Goal: Task Accomplishment & Management: Manage account settings

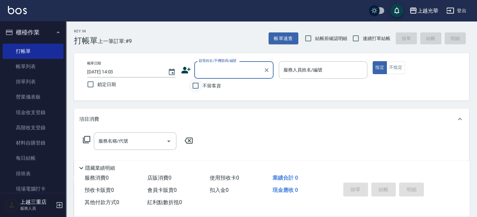
click at [202, 84] on input "不留客資" at bounding box center [196, 86] width 14 height 14
checkbox input "true"
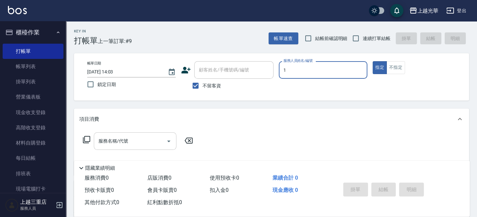
type input "1"
type button "true"
type input "小[PERSON_NAME]-1"
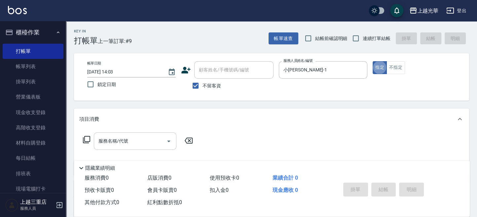
click at [120, 141] on input "服務名稱/代號" at bounding box center [130, 141] width 67 height 12
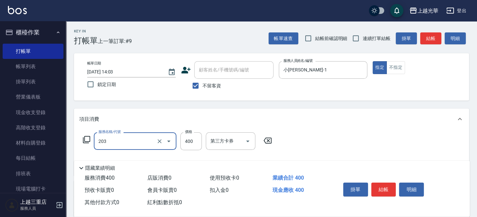
type input "指定單剪(203)"
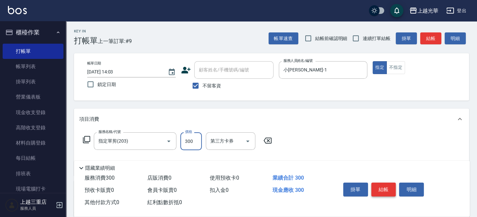
type input "300"
drag, startPoint x: 385, startPoint y: 191, endPoint x: 379, endPoint y: 189, distance: 6.8
click at [384, 190] on button "結帳" at bounding box center [383, 189] width 25 height 14
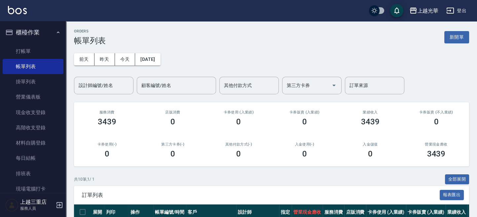
drag, startPoint x: 443, startPoint y: 33, endPoint x: 413, endPoint y: 33, distance: 30.1
click at [439, 33] on div "ORDERS 帳單列表 新開單" at bounding box center [271, 37] width 395 height 16
click at [454, 37] on button "新開單" at bounding box center [456, 37] width 25 height 12
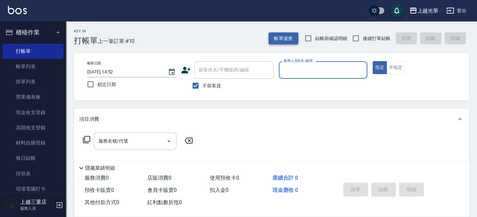
click at [278, 44] on button "帳單速查" at bounding box center [284, 38] width 30 height 12
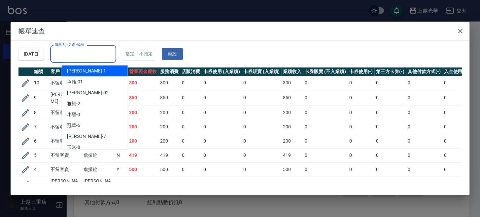
click at [73, 57] on input "服務人員姓名/編號" at bounding box center [83, 54] width 60 height 12
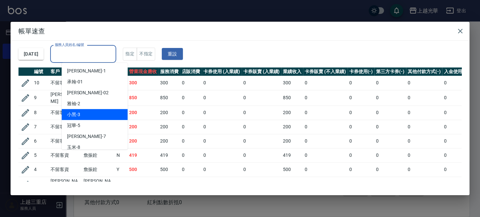
click at [244, 110] on td "0" at bounding box center [262, 112] width 40 height 14
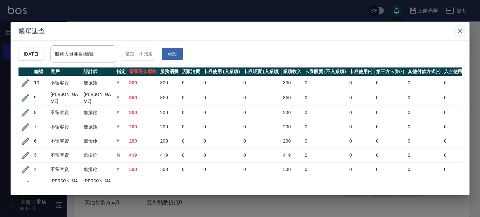
click at [458, 31] on icon "button" at bounding box center [461, 31] width 8 height 8
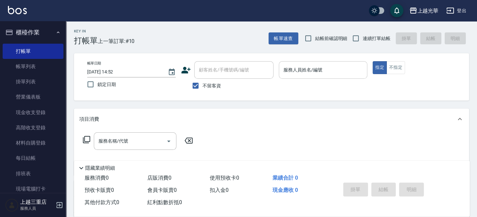
drag, startPoint x: 317, startPoint y: 68, endPoint x: 374, endPoint y: 44, distance: 61.7
click at [317, 67] on input "服務人員姓名/編號" at bounding box center [323, 70] width 83 height 12
type input "1"
type button "true"
type input "小詹-1"
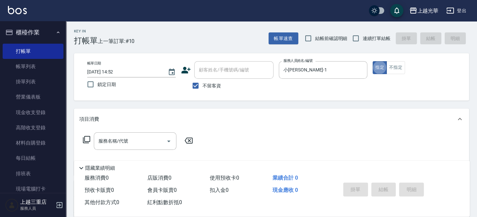
click at [364, 40] on span "連續打單結帳" at bounding box center [377, 38] width 28 height 7
click at [363, 40] on input "連續打單結帳" at bounding box center [356, 38] width 14 height 14
checkbox input "true"
click at [134, 136] on input "服務名稱/代號" at bounding box center [130, 141] width 67 height 12
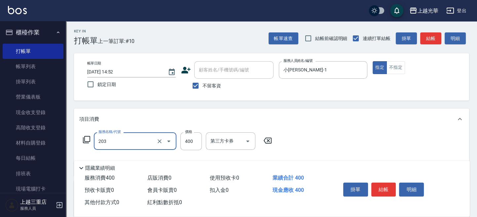
type input "指定單剪(203)"
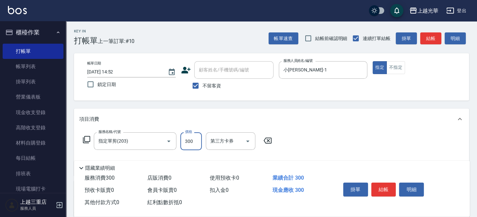
type input "300"
click at [90, 137] on icon at bounding box center [86, 139] width 7 height 7
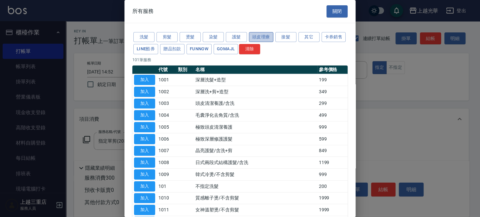
click at [252, 33] on button "頭皮理療" at bounding box center [261, 37] width 24 height 10
drag, startPoint x: 278, startPoint y: 36, endPoint x: 267, endPoint y: 35, distance: 10.3
click at [276, 36] on button "接髮" at bounding box center [286, 37] width 21 height 10
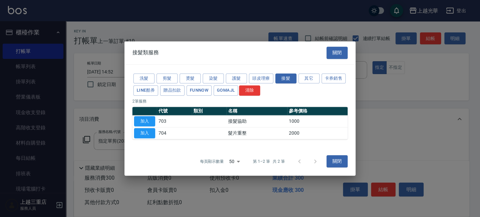
click at [264, 35] on div at bounding box center [240, 108] width 480 height 217
click at [264, 72] on div "洗髮 剪髮 燙髮 染髮 護髮 頭皮理療 接髮 其它 卡券銷售 LINE酷券 贈品扣款 FUNNOW GOMAJL 清除 2 筆服務 代號 類別 名稱 參考價格…" at bounding box center [240, 105] width 231 height 83
click at [264, 78] on button "頭皮理療" at bounding box center [261, 78] width 24 height 10
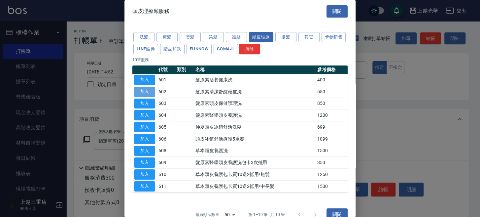
click at [142, 90] on button "加入" at bounding box center [144, 92] width 21 height 10
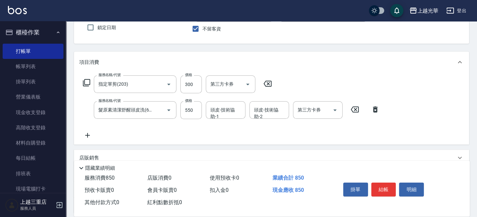
scroll to position [88, 0]
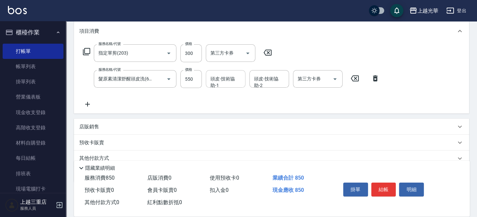
click at [222, 85] on div "頭皮-技術協助-1" at bounding box center [226, 79] width 40 height 18
type input "小詹-1"
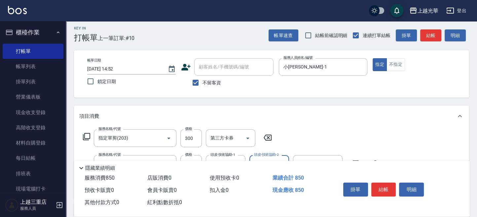
scroll to position [0, 0]
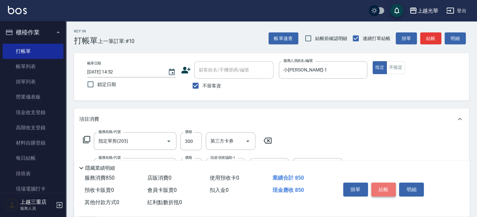
click at [388, 187] on button "結帳" at bounding box center [383, 189] width 25 height 14
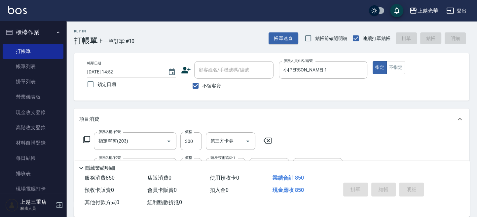
type input "2025/10/10 15:06"
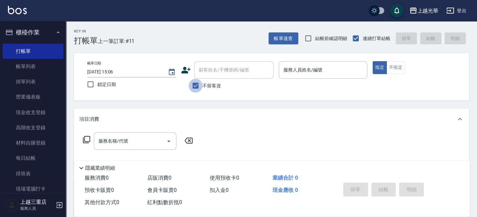
drag, startPoint x: 200, startPoint y: 79, endPoint x: 198, endPoint y: 86, distance: 7.5
click at [199, 80] on input "不留客資" at bounding box center [196, 86] width 14 height 14
checkbox input "false"
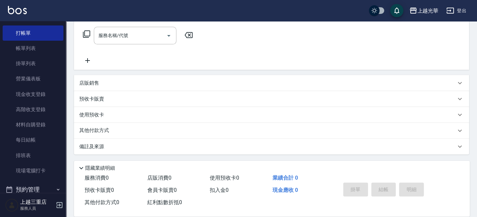
scroll to position [44, 0]
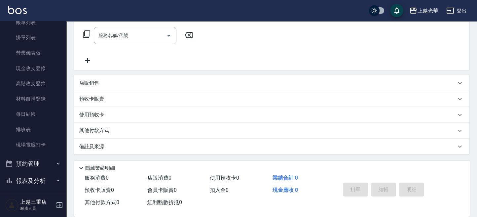
click at [36, 163] on button "預約管理" at bounding box center [33, 163] width 61 height 17
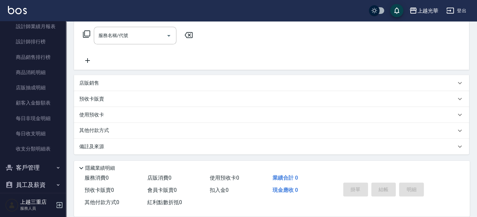
scroll to position [413, 0]
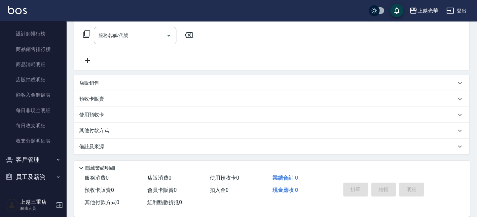
click at [33, 169] on button "員工及薪資" at bounding box center [33, 176] width 61 height 17
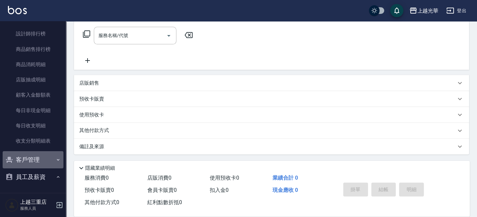
drag, startPoint x: 34, startPoint y: 162, endPoint x: 33, endPoint y: 171, distance: 9.6
click at [34, 162] on button "客戶管理" at bounding box center [33, 159] width 61 height 17
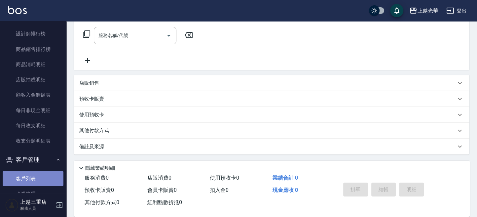
click at [33, 176] on link "客戶列表" at bounding box center [33, 178] width 61 height 15
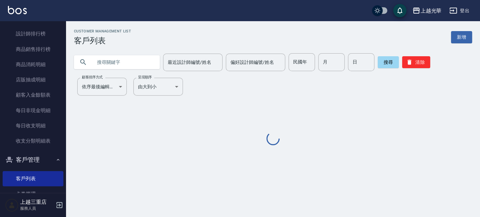
drag, startPoint x: 106, startPoint y: 63, endPoint x: 110, endPoint y: 64, distance: 4.7
click at [107, 62] on input "text" at bounding box center [124, 62] width 62 height 18
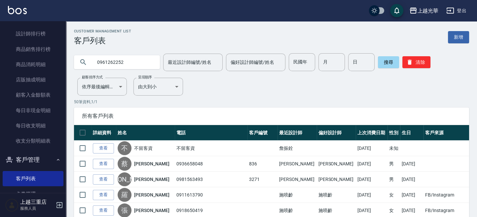
type input "0961262252"
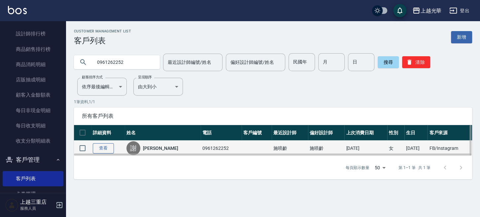
click at [107, 148] on link "查看" at bounding box center [103, 148] width 21 height 10
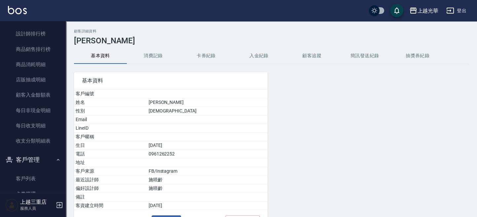
click at [160, 58] on button "消費記錄" at bounding box center [153, 56] width 53 height 16
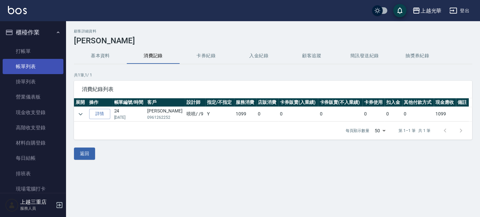
drag, startPoint x: 27, startPoint y: 64, endPoint x: 44, endPoint y: 69, distance: 17.8
click at [27, 64] on link "帳單列表" at bounding box center [33, 66] width 61 height 15
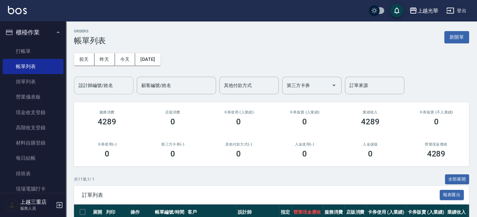
click at [103, 88] on input "設計師編號/姓名" at bounding box center [104, 86] width 54 height 12
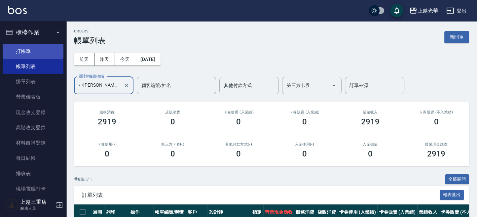
type input "小詹-1"
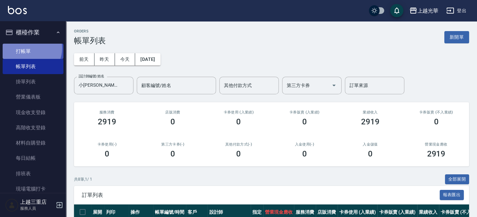
click at [28, 48] on link "打帳單" at bounding box center [33, 51] width 61 height 15
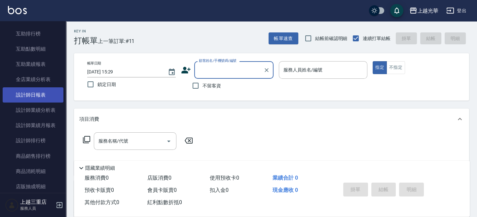
scroll to position [308, 0]
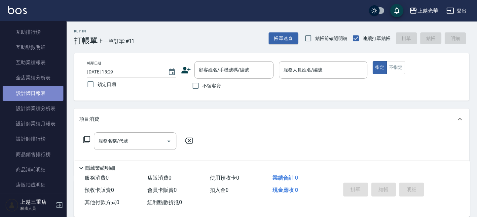
click at [53, 91] on link "設計師日報表" at bounding box center [33, 93] width 61 height 15
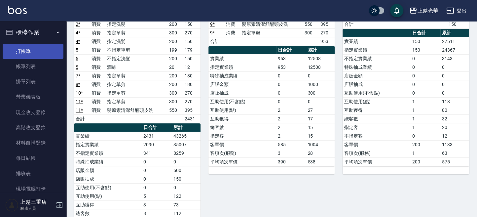
click at [32, 50] on link "打帳單" at bounding box center [33, 51] width 61 height 15
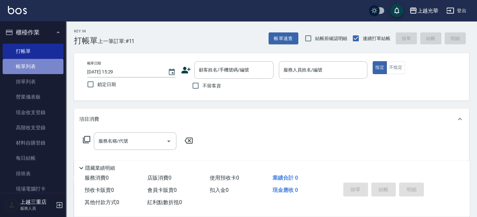
click at [46, 71] on link "帳單列表" at bounding box center [33, 66] width 61 height 15
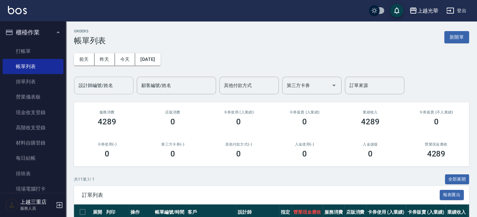
click at [107, 79] on div "設計師編號/姓名" at bounding box center [103, 86] width 59 height 18
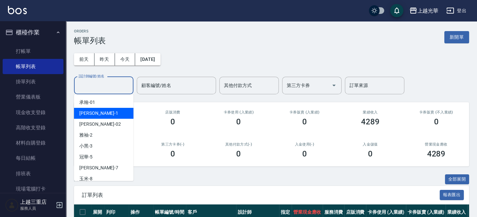
click at [107, 111] on div "小詹 -1" at bounding box center [103, 113] width 59 height 11
type input "小詹-1"
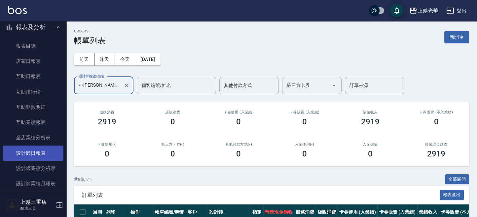
scroll to position [264, 0]
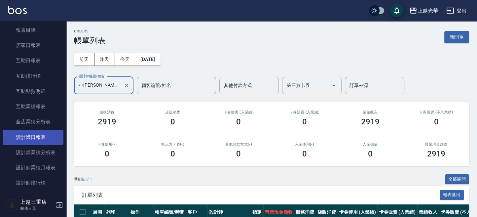
click at [39, 133] on link "設計師日報表" at bounding box center [33, 137] width 61 height 15
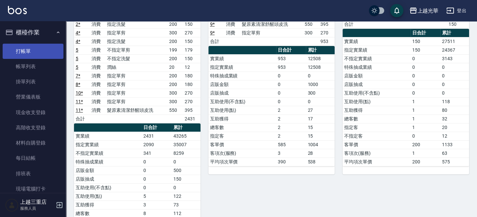
click at [24, 52] on link "打帳單" at bounding box center [33, 51] width 61 height 15
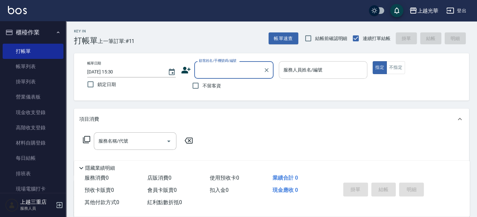
drag, startPoint x: 307, startPoint y: 65, endPoint x: 302, endPoint y: 64, distance: 4.6
click at [307, 65] on div "服務人員姓名/編號 服務人員姓名/編號" at bounding box center [323, 70] width 89 height 18
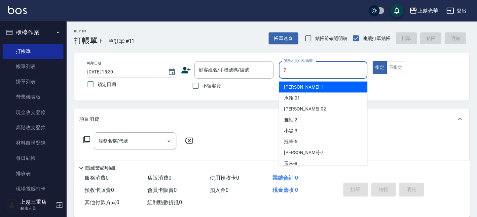
type input "7"
type button "true"
type input "小紫-7"
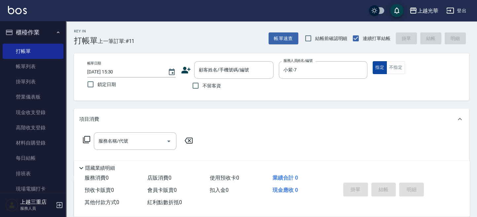
drag, startPoint x: 372, startPoint y: 70, endPoint x: 377, endPoint y: 70, distance: 4.6
click at [374, 70] on button "指定" at bounding box center [380, 67] width 14 height 13
click at [123, 142] on input "服務名稱/代號" at bounding box center [130, 141] width 67 height 12
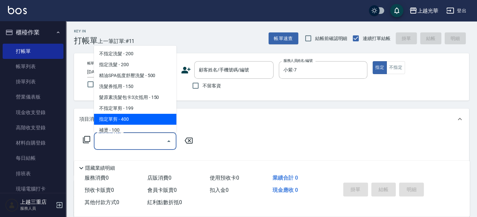
scroll to position [44, 0]
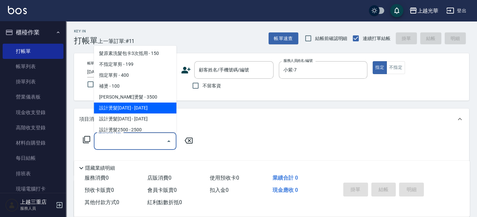
drag, startPoint x: 151, startPoint y: 106, endPoint x: 175, endPoint y: 112, distance: 25.6
click at [151, 106] on span "設計燙髮1500 - 1500" at bounding box center [135, 107] width 83 height 11
type input "設計燙髮1500(305)"
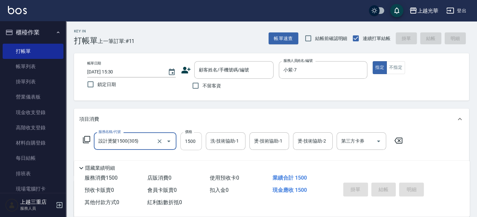
click at [181, 145] on input "1500" at bounding box center [190, 141] width 21 height 18
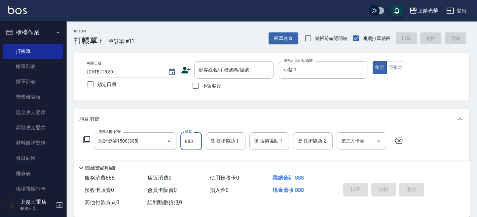
type input "888"
type input "玉米-8"
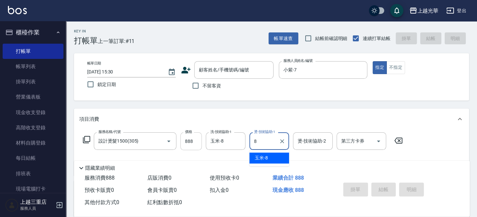
type input "玉米-8"
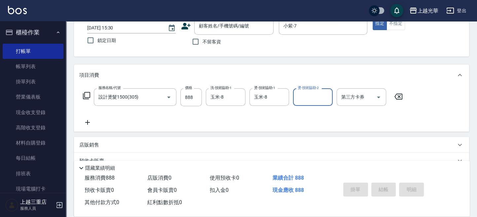
click at [86, 121] on icon at bounding box center [87, 122] width 17 height 8
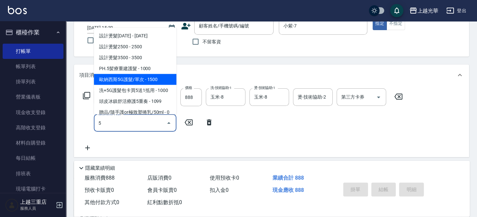
click at [147, 80] on span "歐納西斯5G護髮/單次 - 1500" at bounding box center [135, 79] width 83 height 11
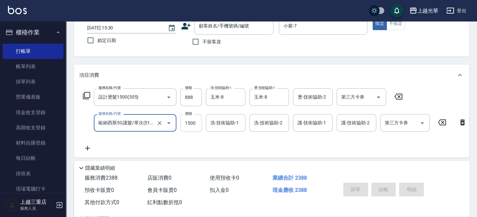
type input "歐納西斯5G護髮/單次(514)"
type input "1000"
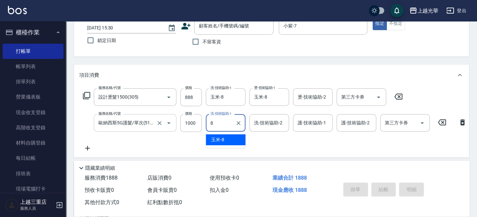
type input "玉米-8"
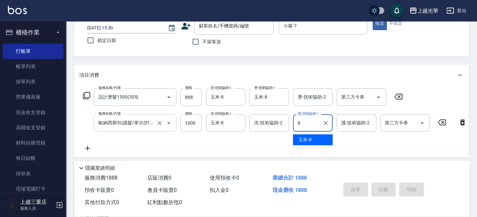
type input "玉米-8"
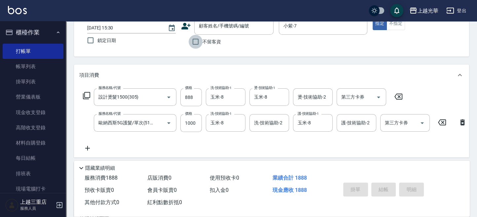
click at [196, 42] on input "不留客資" at bounding box center [196, 42] width 14 height 14
checkbox input "true"
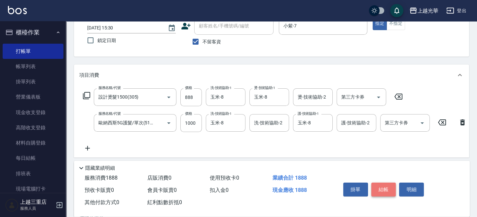
click at [388, 184] on button "結帳" at bounding box center [383, 189] width 25 height 14
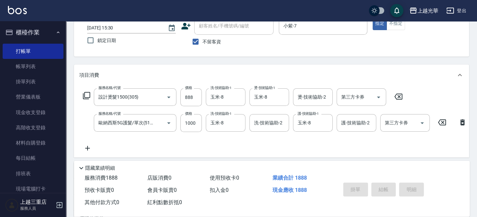
type input "2025/10/10 15:41"
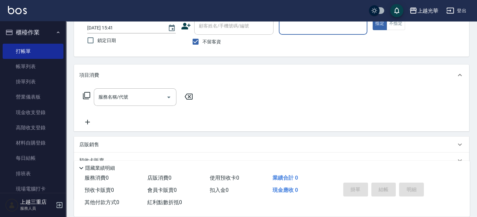
click at [301, 26] on input "服務人員姓名/編號" at bounding box center [323, 26] width 83 height 12
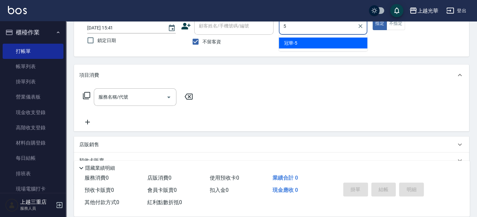
type input "冠華-5"
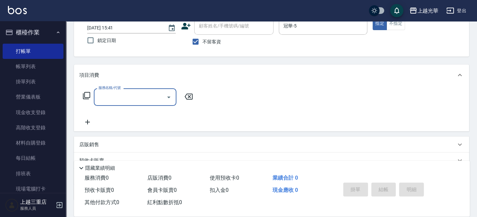
click at [130, 96] on input "服務名稱/代號" at bounding box center [130, 97] width 67 height 12
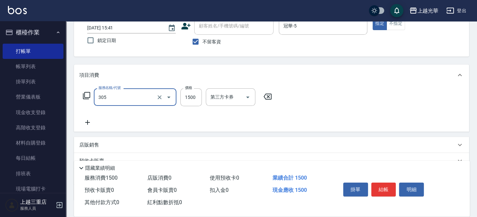
type input "設計燙髮1500(305)"
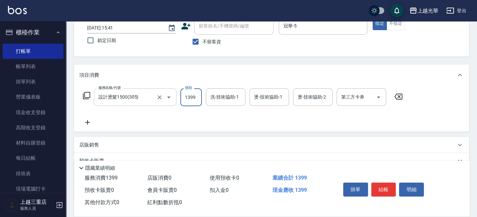
type input "1399"
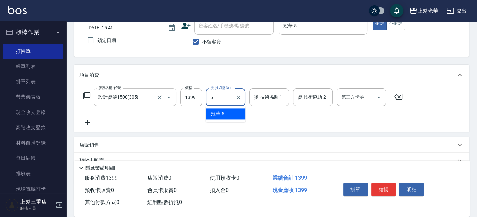
type input "冠華-5"
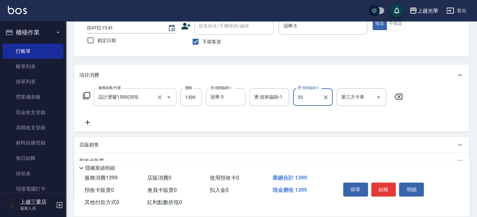
type input "55"
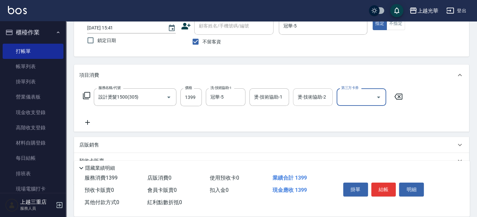
drag, startPoint x: 321, startPoint y: 97, endPoint x: 317, endPoint y: 103, distance: 7.5
click at [317, 103] on div "燙-技術協助-2" at bounding box center [313, 97] width 40 height 18
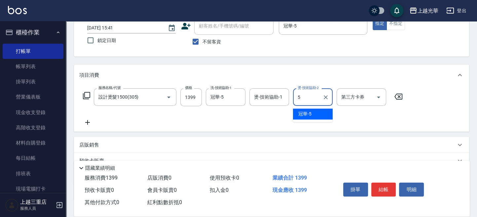
type input "冠華-5"
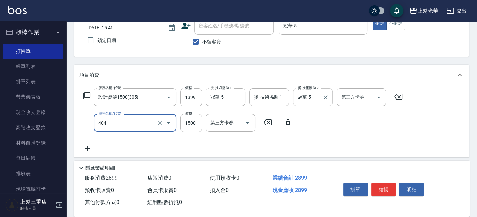
type input "設計染髮(404)"
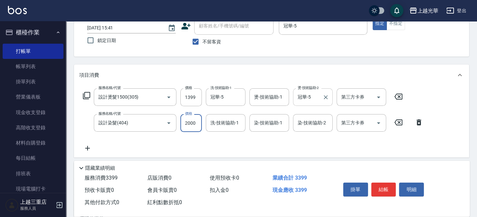
type input "2000"
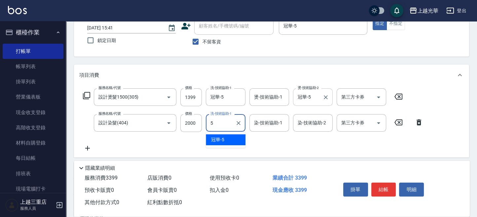
type input "冠華-5"
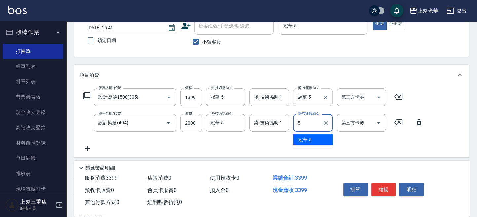
type input "冠華-5"
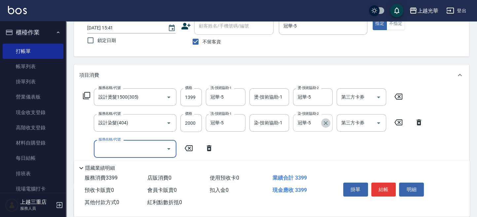
drag, startPoint x: 326, startPoint y: 122, endPoint x: 320, endPoint y: 122, distance: 7.0
click at [325, 122] on icon "Clear" at bounding box center [325, 123] width 7 height 7
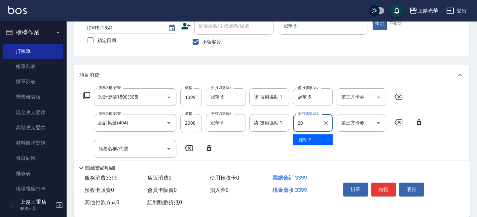
type input "小胖-20"
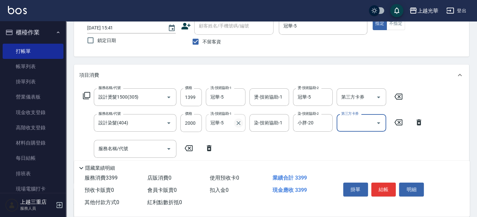
drag, startPoint x: 239, startPoint y: 123, endPoint x: 235, endPoint y: 123, distance: 4.0
click at [238, 123] on icon "Clear" at bounding box center [239, 123] width 4 height 4
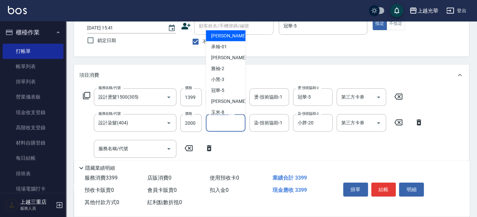
click at [232, 123] on input "洗-技術協助-1" at bounding box center [226, 123] width 34 height 12
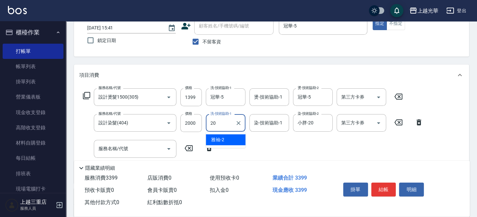
type input "小胖-20"
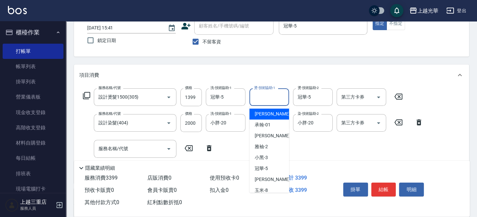
click at [267, 94] on div "燙-技術協助-1 燙-技術協助-1" at bounding box center [269, 97] width 40 height 18
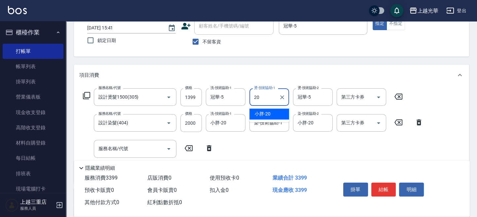
type input "小胖-20"
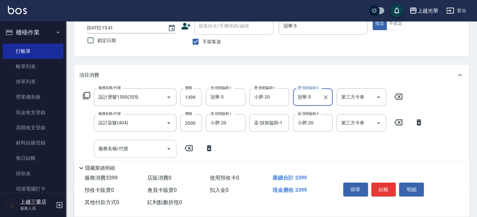
click at [136, 152] on input "服務名稱/代號" at bounding box center [130, 149] width 67 height 12
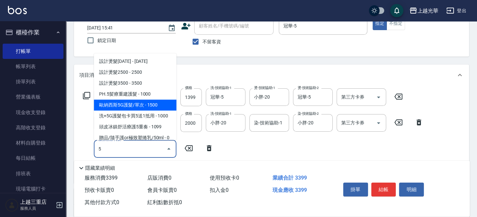
drag, startPoint x: 141, startPoint y: 102, endPoint x: 142, endPoint y: 140, distance: 38.0
click at [142, 106] on span "歐納西斯5G護髮/單次 - 1500" at bounding box center [135, 104] width 83 height 11
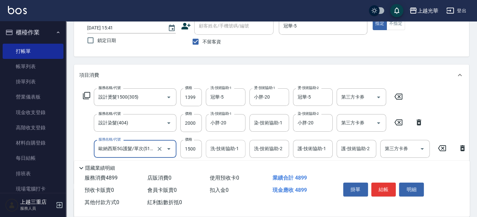
type input "歐納西斯5G護髮/單次(514)"
click at [225, 147] on input "洗-技術協助-1" at bounding box center [226, 149] width 34 height 12
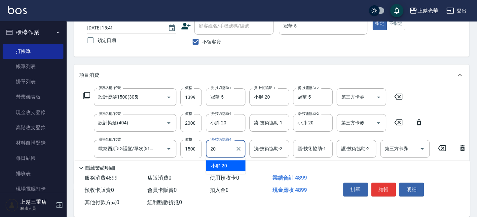
type input "小胖-20"
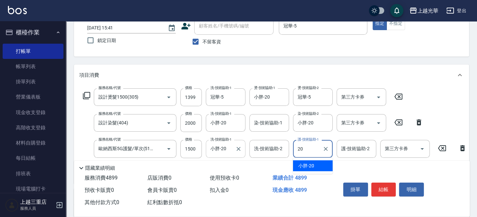
type input "小胖-20"
click at [193, 149] on input "1500" at bounding box center [190, 149] width 21 height 18
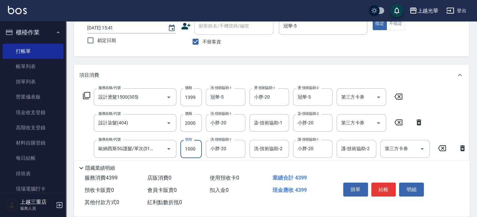
type input "1000"
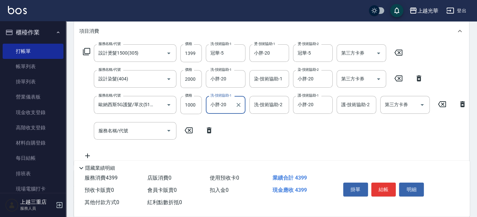
click at [244, 125] on div "服務名稱/代號 設計燙髮1500(305) 服務名稱/代號 價格 1399 價格 洗-技術協助-1 冠華-5 洗-技術協助-1 燙-技術協助-1 小胖-20 …" at bounding box center [275, 101] width 392 height 115
click at [188, 53] on input "1399" at bounding box center [190, 53] width 21 height 18
click at [238, 130] on div "服務名稱/代號 設計燙髮1500(305) 服務名稱/代號 價格 1899 價格 洗-技術協助-1 冠華-5 洗-技術協助-1 燙-技術協助-1 小胖-20 …" at bounding box center [275, 101] width 392 height 115
click at [196, 52] on input "1899" at bounding box center [190, 53] width 21 height 18
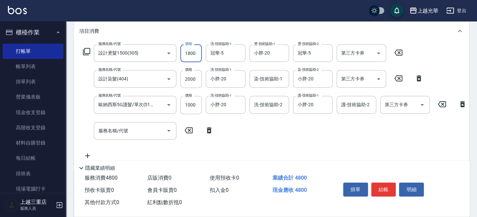
type input "1800"
click at [278, 124] on div "服務名稱/代號 設計燙髮1500(305) 服務名稱/代號 價格 1800 價格 洗-技術協助-1 冠華-5 洗-技術協助-1 燙-技術協助-1 小胖-20 …" at bounding box center [275, 101] width 392 height 115
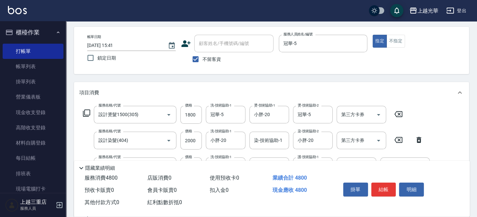
scroll to position [0, 0]
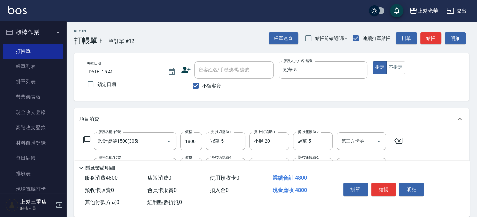
click at [395, 85] on div "帳單日期 2025/10/10 15:41 鎖定日期 顧客姓名/手機號碼/編號 顧客姓名/手機號碼/編號 不留客資 服務人員姓名/編號 冠華-5 服務人員姓名…" at bounding box center [271, 76] width 379 height 31
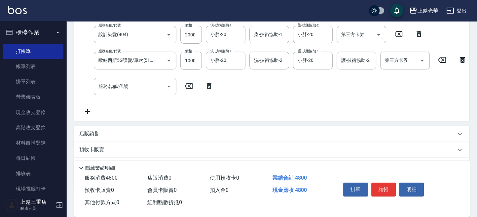
scroll to position [44, 0]
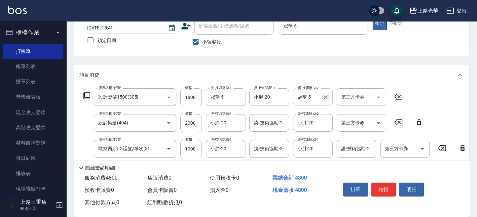
click at [325, 95] on icon "Clear" at bounding box center [326, 97] width 4 height 4
click at [237, 96] on icon "Clear" at bounding box center [238, 97] width 7 height 7
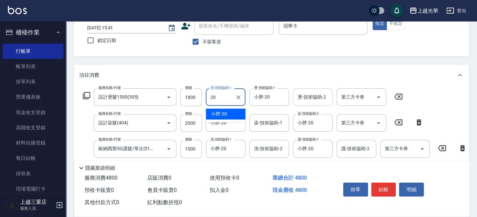
type input "小胖-20"
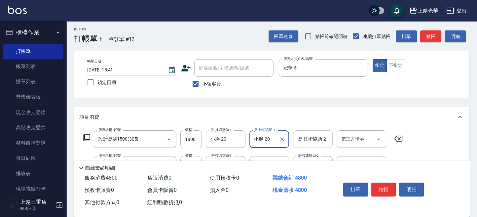
scroll to position [0, 0]
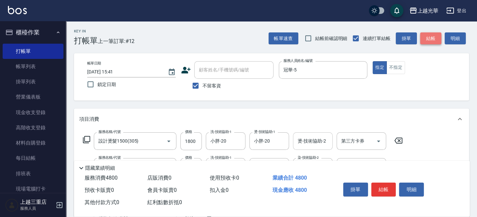
click at [428, 40] on button "結帳" at bounding box center [430, 38] width 21 height 12
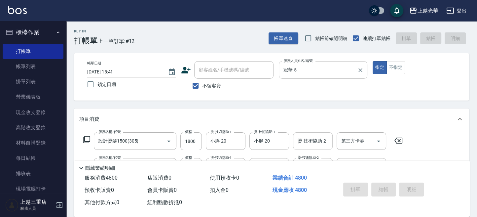
type input "2025/10/10 16:10"
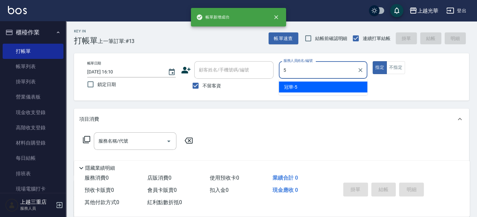
type input "冠華-5"
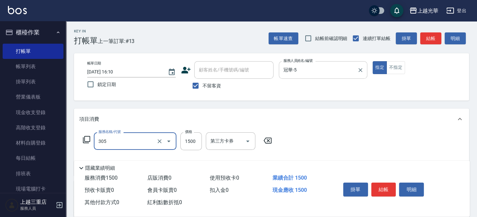
type input "設計燙髮1500(305)"
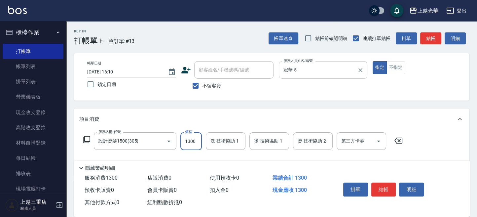
type input "1300"
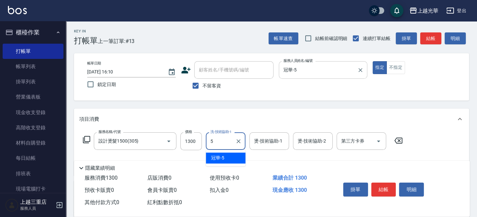
type input "冠華-5"
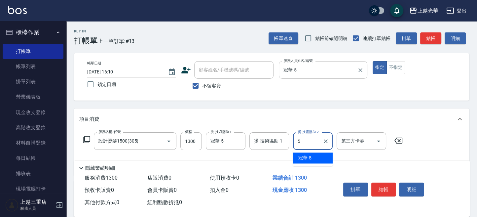
type input "冠華-5"
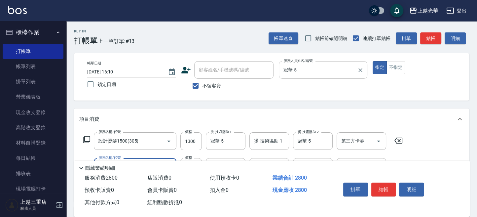
type input "設計燙髮1500(305)"
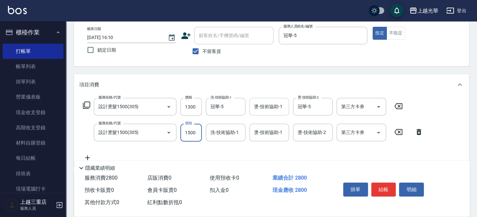
scroll to position [44, 0]
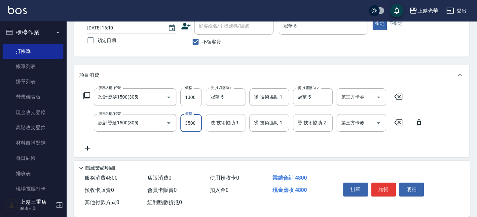
type input "3500"
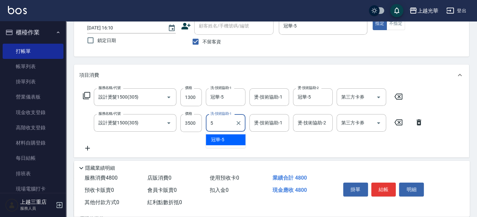
type input "冠華-5"
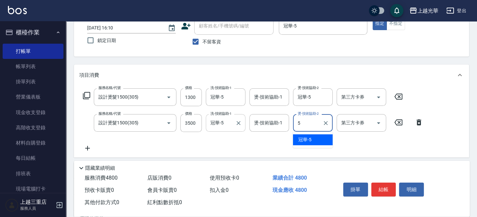
type input "冠華-5"
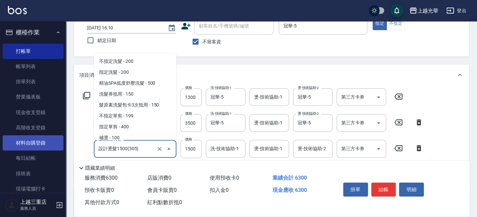
scroll to position [25, 0]
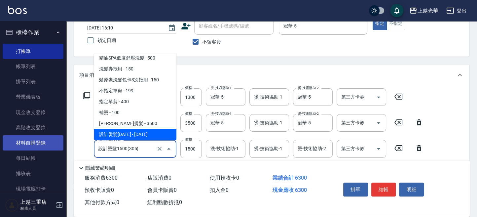
drag, startPoint x: 140, startPoint y: 150, endPoint x: 27, endPoint y: 141, distance: 113.1
click at [27, 141] on div "上越光華 登出 櫃檯作業 打帳單 帳單列表 掛單列表 營業儀表板 現金收支登錄 高階收支登錄 材料自購登錄 每日結帳 排班表 現場電腦打卡 預約管理 預約管理…" at bounding box center [238, 135] width 477 height 359
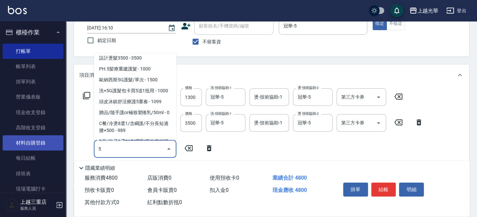
scroll to position [0, 0]
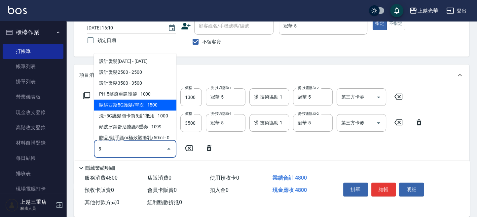
drag, startPoint x: 127, startPoint y: 105, endPoint x: 149, endPoint y: 142, distance: 43.4
click at [128, 107] on span "歐納西斯5G護髮/單次 - 1500" at bounding box center [135, 104] width 83 height 11
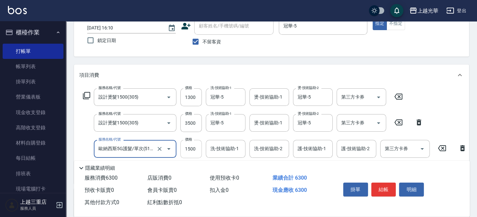
type input "歐納西斯5G護髮/單次(514)"
drag, startPoint x: 192, startPoint y: 147, endPoint x: 184, endPoint y: 148, distance: 8.7
click at [192, 147] on input "1500" at bounding box center [190, 149] width 21 height 18
type input "1000"
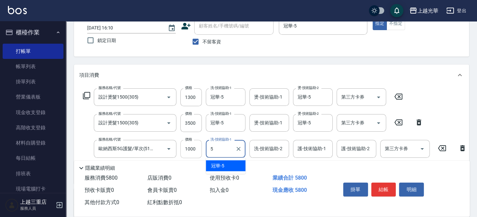
type input "冠華-5"
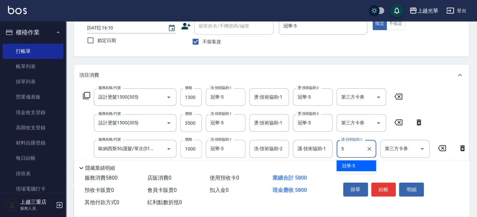
type input "冠華-5"
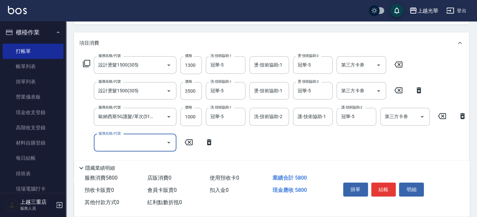
scroll to position [88, 0]
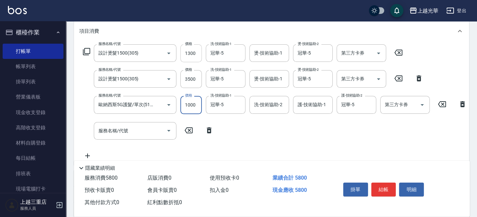
click at [191, 53] on input "1300" at bounding box center [190, 53] width 21 height 18
type input "1400"
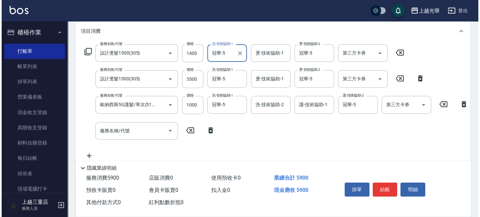
scroll to position [0, 0]
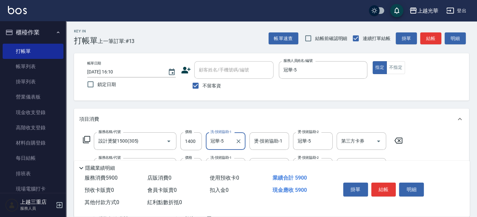
click at [403, 82] on div "帳單日期 2025/10/10 16:10 鎖定日期 顧客姓名/手機號碼/編號 顧客姓名/手機號碼/編號 不留客資 服務人員姓名/編號 冠華-5 服務人員姓名…" at bounding box center [271, 76] width 379 height 31
click at [433, 36] on button "結帳" at bounding box center [430, 38] width 21 height 12
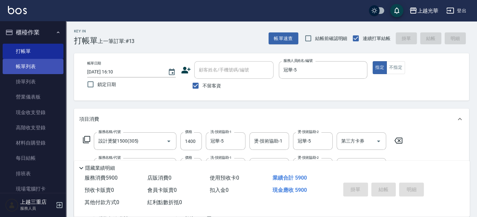
type input "2025/10/10 16:12"
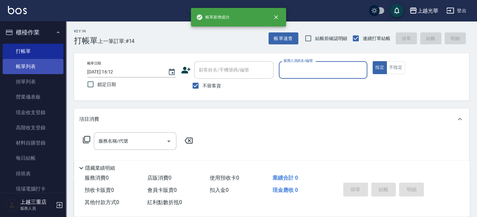
click at [42, 68] on link "帳單列表" at bounding box center [33, 66] width 61 height 15
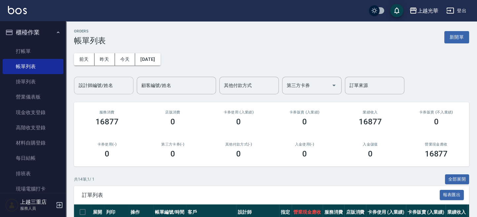
click at [98, 87] on input "設計師編號/姓名" at bounding box center [104, 86] width 54 height 12
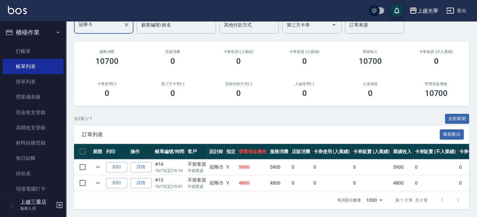
scroll to position [66, 0]
click at [460, 114] on button "全部展開" at bounding box center [457, 119] width 24 height 10
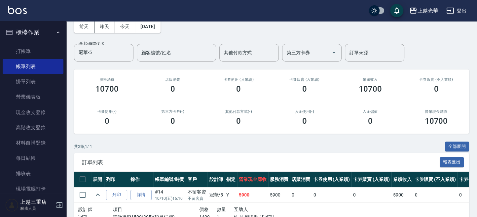
scroll to position [0, 0]
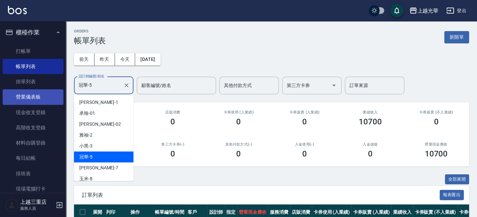
drag, startPoint x: 115, startPoint y: 86, endPoint x: 35, endPoint y: 90, distance: 79.7
click at [37, 89] on div "上越光華 登出 櫃檯作業 打帳單 帳單列表 掛單列表 營業儀表板 現金收支登錄 高階收支登錄 材料自購登錄 每日結帳 排班表 現場電腦打卡 預約管理 預約管理…" at bounding box center [238, 193] width 477 height 387
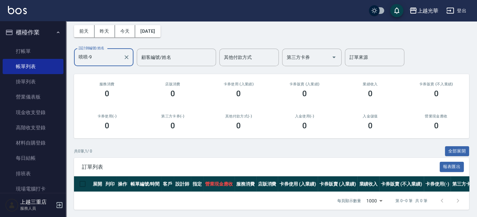
scroll to position [35, 0]
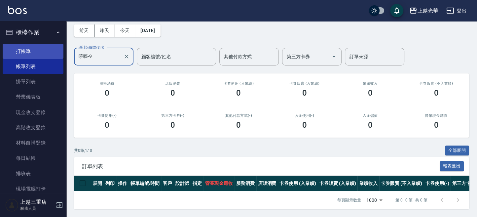
type input "喨喨-9"
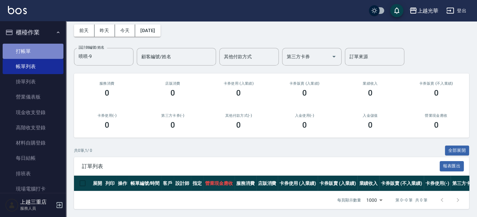
click at [45, 48] on link "打帳單" at bounding box center [33, 51] width 61 height 15
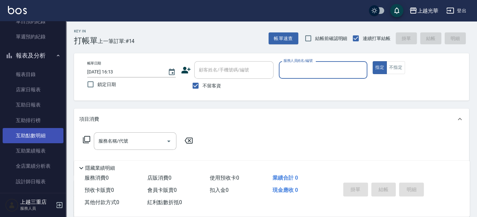
scroll to position [308, 0]
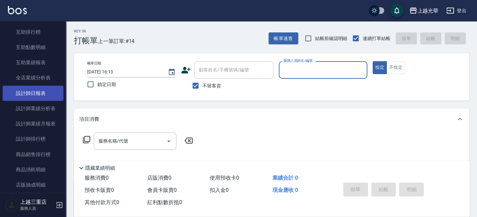
click at [41, 90] on link "設計師日報表" at bounding box center [33, 93] width 61 height 15
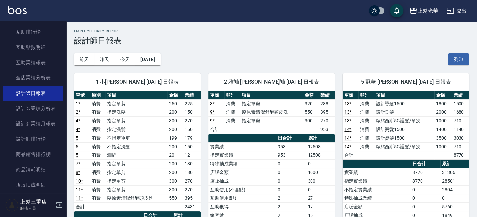
drag, startPoint x: 332, startPoint y: 47, endPoint x: 337, endPoint y: 59, distance: 13.6
click at [332, 47] on div "前天 昨天 今天 2025/10/10 列印" at bounding box center [271, 59] width 395 height 28
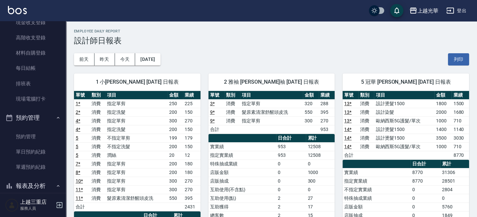
scroll to position [88, 0]
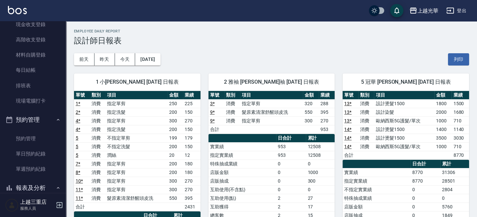
click at [213, 50] on div "前天 昨天 今天 2025/10/10 列印" at bounding box center [271, 59] width 395 height 28
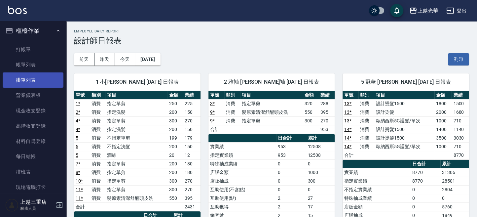
scroll to position [0, 0]
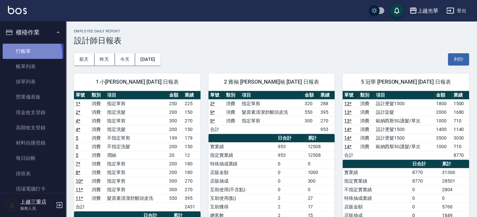
click at [27, 54] on link "打帳單" at bounding box center [33, 51] width 61 height 15
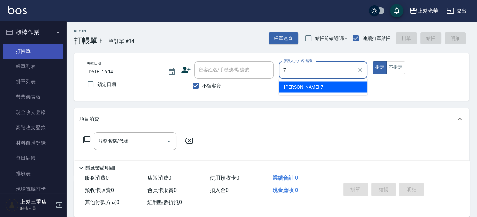
type input "小紫-7"
type button "true"
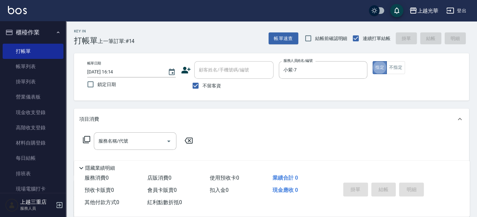
click at [383, 65] on button "指定" at bounding box center [380, 67] width 14 height 13
click at [153, 136] on input "服務名稱/代號" at bounding box center [130, 141] width 67 height 12
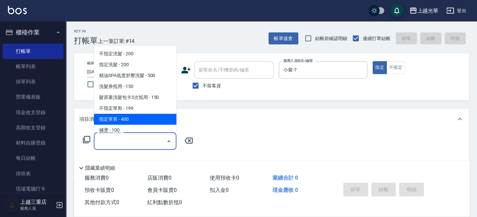
scroll to position [88, 0]
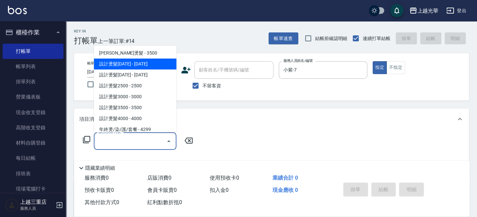
drag, startPoint x: 152, startPoint y: 61, endPoint x: 199, endPoint y: 121, distance: 76.3
click at [152, 62] on span "設計燙髮1500 - 1500" at bounding box center [135, 63] width 83 height 11
type input "設計燙髮1500(305)"
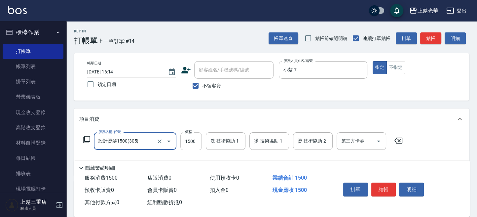
click at [191, 140] on input "1500" at bounding box center [190, 141] width 21 height 18
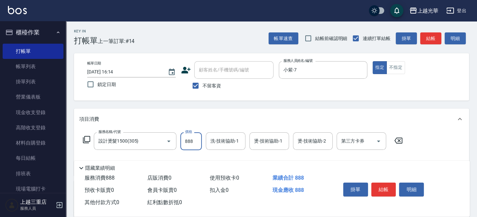
type input "888"
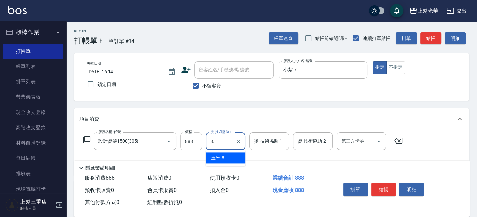
type input "8."
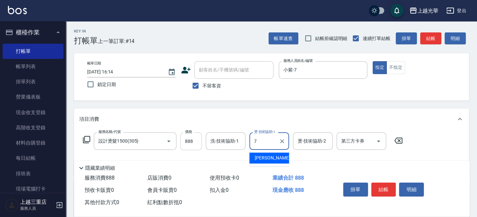
type input "小紫-7"
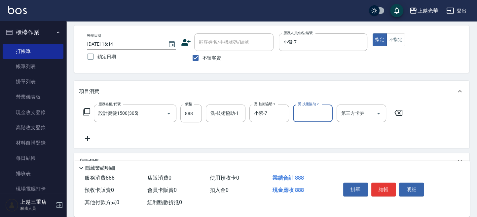
scroll to position [44, 0]
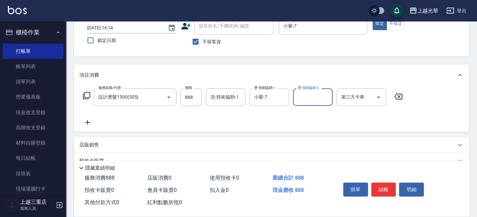
click at [88, 121] on icon at bounding box center [87, 122] width 5 height 5
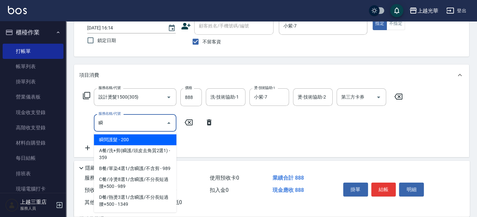
click at [138, 136] on span "瞬間護髮 - 200" at bounding box center [135, 139] width 83 height 11
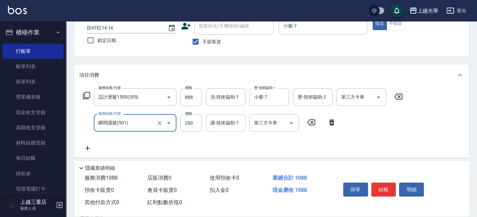
type input "瞬間護髮(501)"
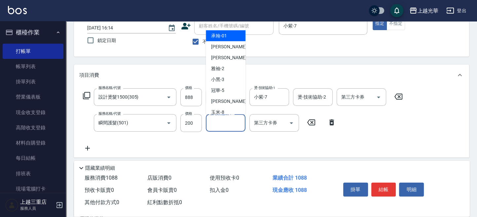
drag, startPoint x: 218, startPoint y: 125, endPoint x: 213, endPoint y: 130, distance: 6.3
click at [218, 125] on input "護-技術協助-1" at bounding box center [226, 123] width 34 height 12
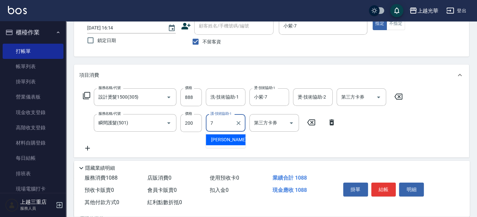
type input "小紫-7"
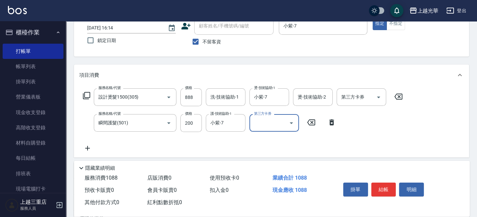
click at [409, 134] on div "服務名稱/代號 設計燙髮1500(305) 服務名稱/代號 價格 888 價格 洗-技術協助-1 洗-技術協助-1 燙-技術協助-1 小紫-7 燙-技術協助-…" at bounding box center [271, 122] width 395 height 72
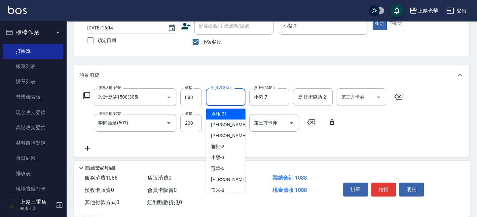
click at [221, 98] on input "洗-技術協助-1" at bounding box center [226, 97] width 34 height 12
type input "玉米-8"
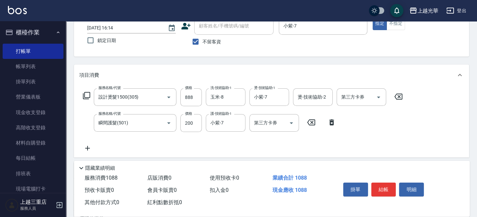
drag, startPoint x: 340, startPoint y: 71, endPoint x: 318, endPoint y: 80, distance: 23.0
click at [339, 72] on div "項目消費" at bounding box center [267, 75] width 377 height 7
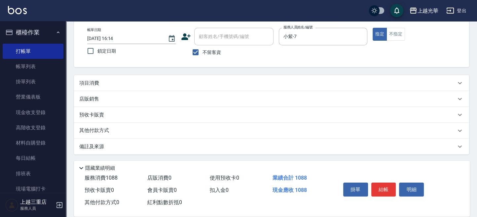
click at [449, 86] on div "項目消費" at bounding box center [267, 83] width 377 height 7
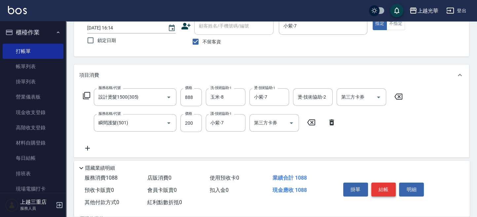
click at [384, 185] on button "結帳" at bounding box center [383, 189] width 25 height 14
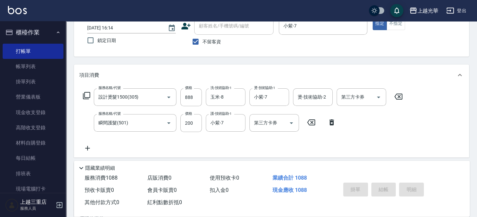
type input "2025/10/10 16:35"
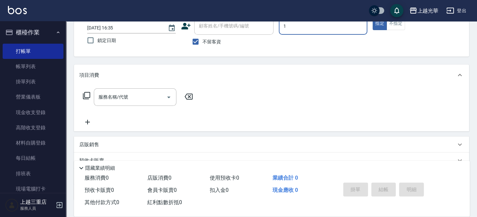
type input "小詹-1"
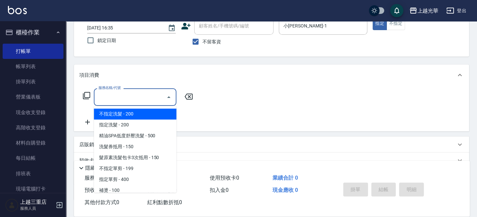
click at [123, 102] on input "服務名稱/代號" at bounding box center [130, 97] width 67 height 12
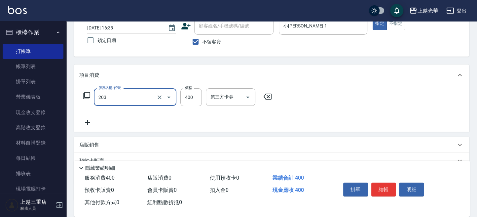
type input "指定單剪(203)"
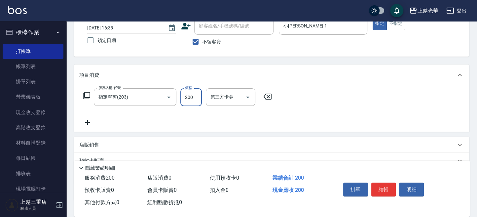
type input "200"
click at [89, 122] on icon at bounding box center [87, 122] width 17 height 8
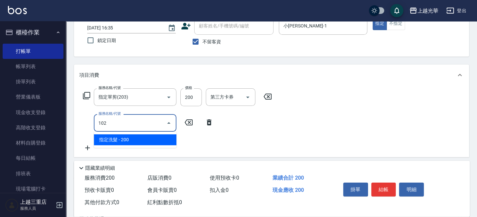
type input "指定洗髮(102)"
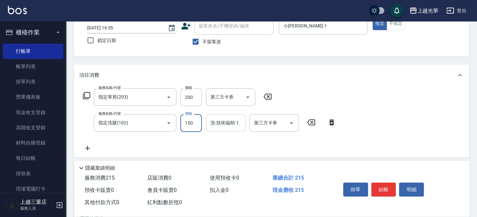
type input "150"
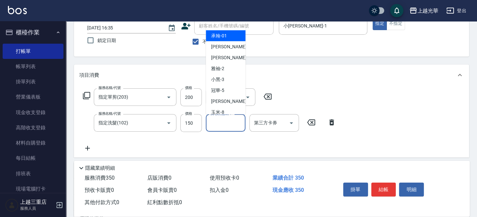
click at [221, 125] on input "洗-技術協助-1" at bounding box center [226, 123] width 34 height 12
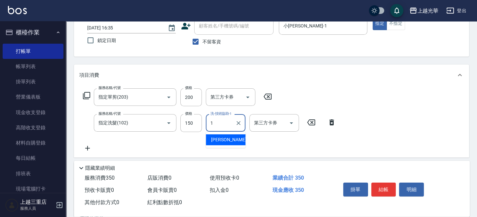
type input "小詹-1"
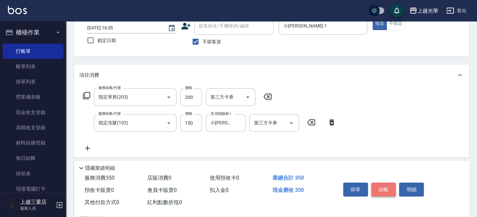
click at [380, 184] on button "結帳" at bounding box center [383, 189] width 25 height 14
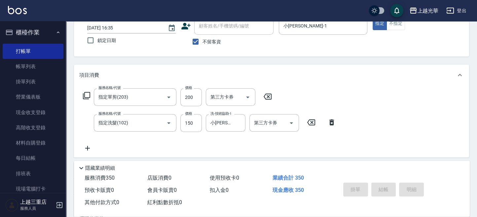
type input "2025/10/10 16:50"
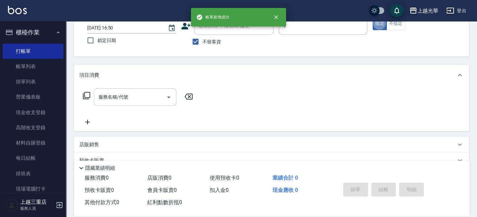
type input "小詹-1"
drag, startPoint x: 133, startPoint y: 95, endPoint x: 120, endPoint y: 104, distance: 15.2
click at [132, 96] on input "服務名稱/代號" at bounding box center [130, 97] width 67 height 12
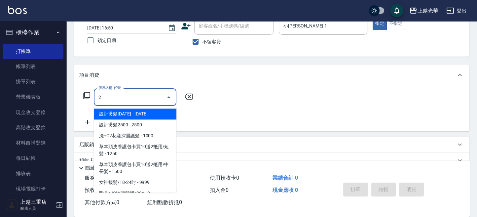
drag, startPoint x: 110, startPoint y: 101, endPoint x: 64, endPoint y: 105, distance: 45.8
click at [64, 105] on div "上越光華 登出 櫃檯作業 打帳單 帳單列表 掛單列表 營業儀表板 現金收支登錄 高階收支登錄 材料自購登錄 每日結帳 排班表 現場電腦打卡 預約管理 預約管理…" at bounding box center [238, 109] width 477 height 306
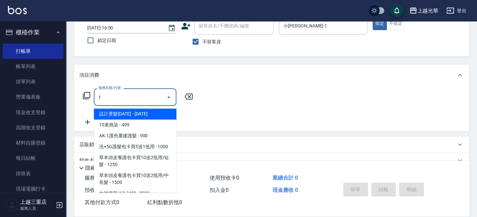
type input "設計燙髮1500(305)"
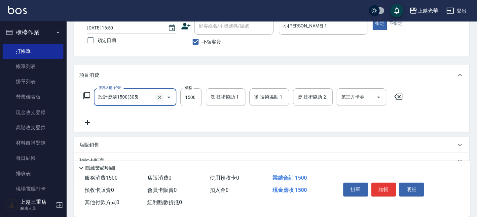
click at [159, 97] on icon "Clear" at bounding box center [159, 97] width 7 height 7
type input "指定單剪(203)"
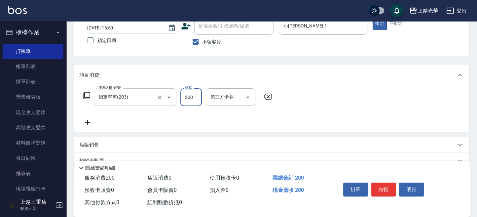
type input "200"
click at [88, 121] on icon at bounding box center [87, 122] width 17 height 8
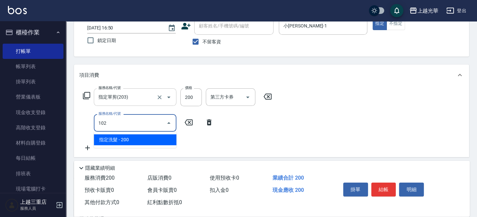
type input "指定洗髮(102)"
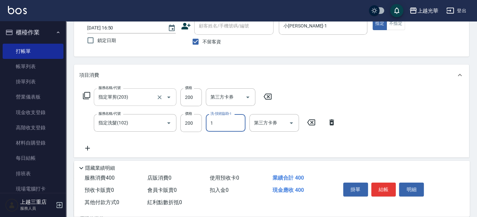
type input "小詹-1"
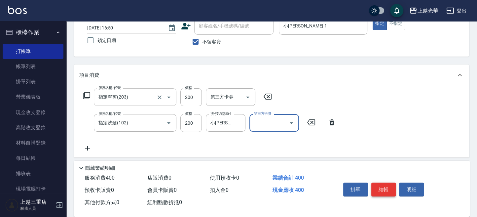
click at [381, 184] on button "結帳" at bounding box center [383, 189] width 25 height 14
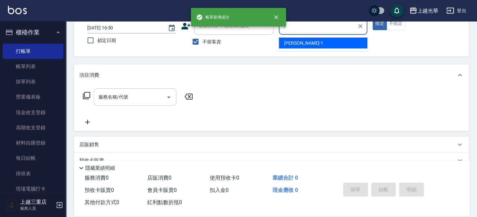
type input "小詹-1"
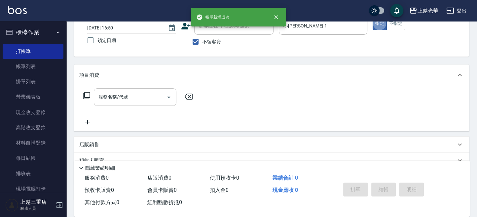
click at [114, 95] on input "服務名稱/代號" at bounding box center [130, 97] width 67 height 12
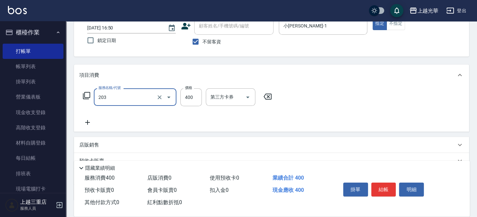
type input "指定單剪(203)"
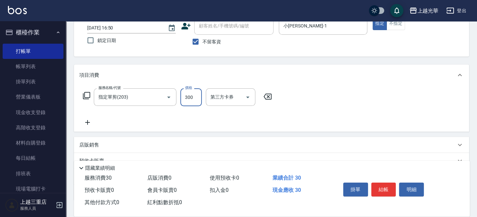
type input "300"
click at [89, 120] on icon at bounding box center [87, 122] width 17 height 8
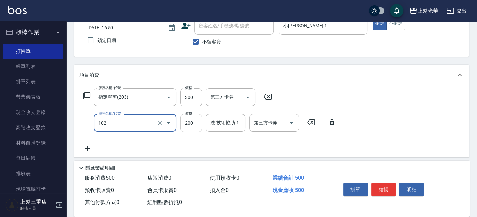
type input "指定洗髮(102)"
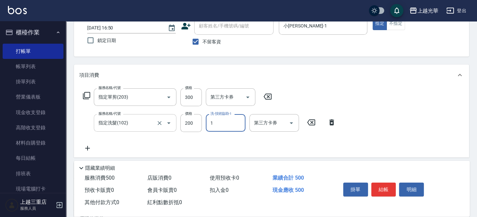
type input "小詹-1"
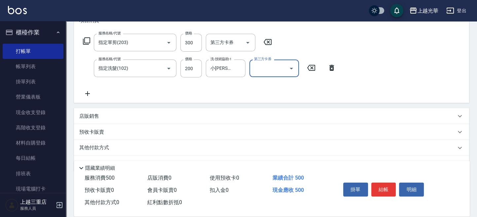
scroll to position [116, 0]
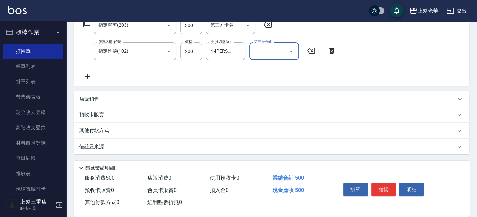
click at [111, 95] on div "店販銷售" at bounding box center [267, 98] width 377 height 7
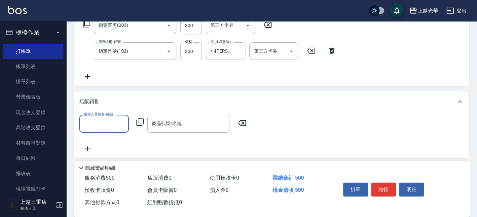
scroll to position [0, 0]
type input "小詹-1"
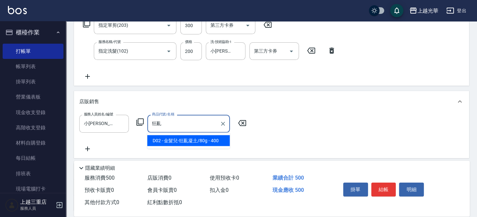
click at [194, 142] on span "D02 - 金髮兒-狂亂凝土/80g - 400" at bounding box center [188, 140] width 83 height 11
type input "金髮兒-狂亂凝土/80g"
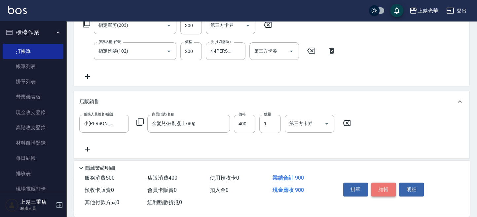
click at [381, 185] on button "結帳" at bounding box center [383, 189] width 25 height 14
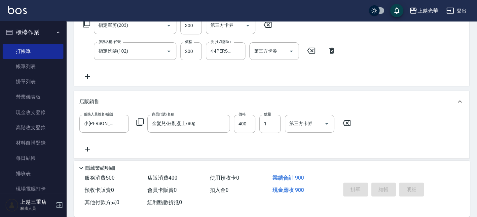
type input "2025/10/10 16:51"
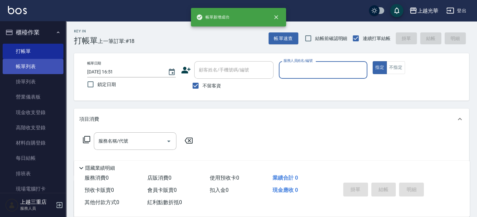
click at [30, 67] on link "帳單列表" at bounding box center [33, 66] width 61 height 15
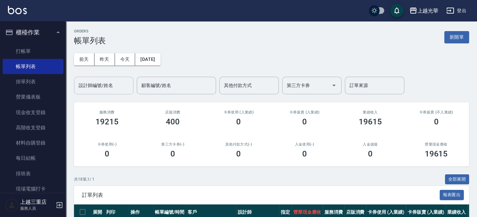
click at [101, 78] on div "設計師編號/姓名" at bounding box center [103, 86] width 59 height 18
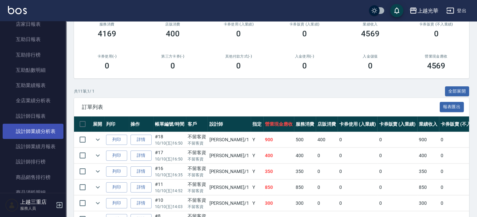
scroll to position [308, 0]
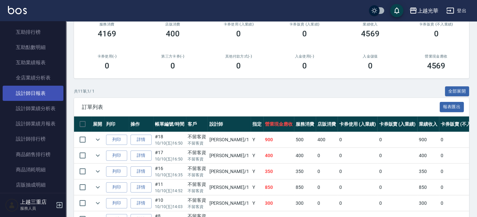
type input "小詹-1"
click at [37, 87] on link "設計師日報表" at bounding box center [33, 93] width 61 height 15
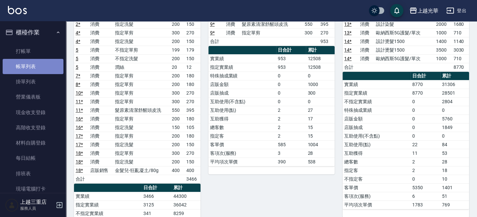
click at [38, 59] on link "帳單列表" at bounding box center [33, 66] width 61 height 15
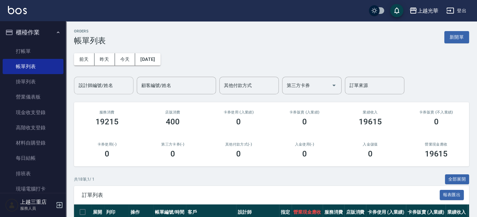
click at [97, 82] on input "設計師編號/姓名" at bounding box center [104, 86] width 54 height 12
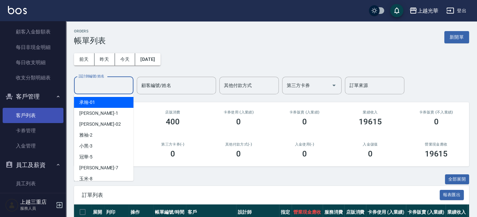
scroll to position [368, 0]
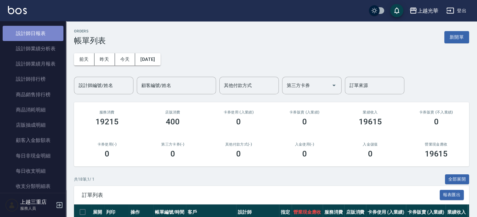
click at [44, 31] on link "設計師日報表" at bounding box center [33, 33] width 61 height 15
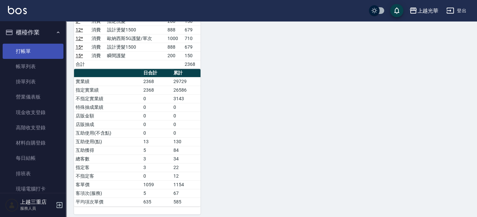
click at [41, 47] on link "打帳單" at bounding box center [33, 51] width 61 height 15
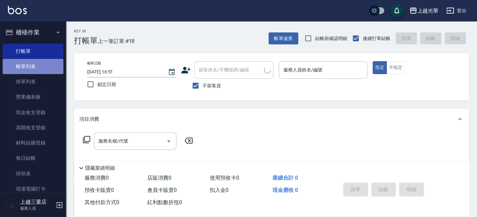
click at [36, 65] on link "帳單列表" at bounding box center [33, 66] width 61 height 15
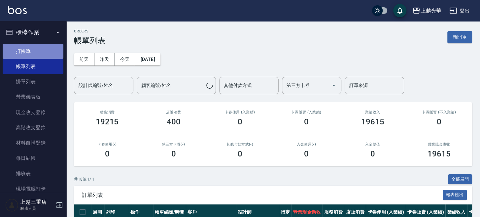
click at [36, 47] on link "打帳單" at bounding box center [33, 51] width 61 height 15
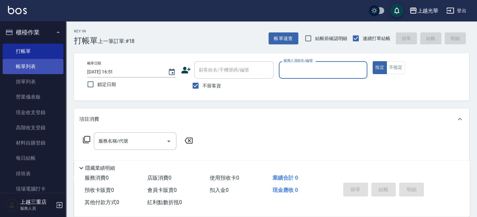
click at [34, 69] on link "帳單列表" at bounding box center [33, 66] width 61 height 15
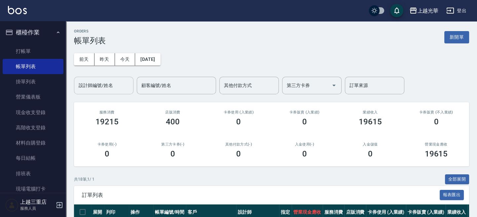
click at [101, 87] on input "設計師編號/姓名" at bounding box center [104, 86] width 54 height 12
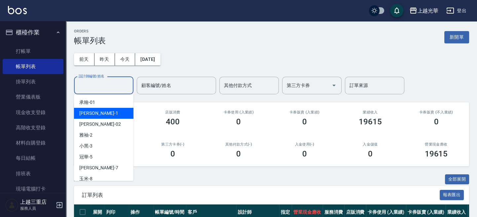
click at [96, 114] on div "小詹 -1" at bounding box center [103, 113] width 59 height 11
type input "小詹-1"
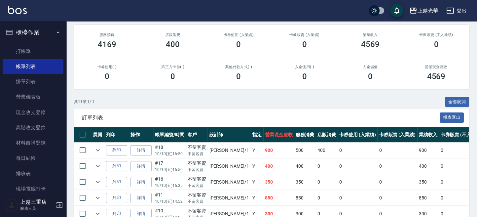
scroll to position [44, 0]
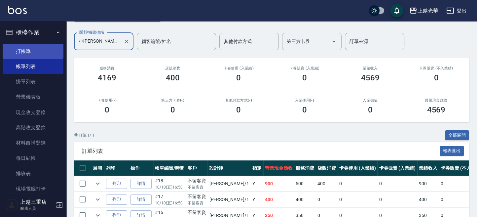
click at [37, 54] on link "打帳單" at bounding box center [33, 51] width 61 height 15
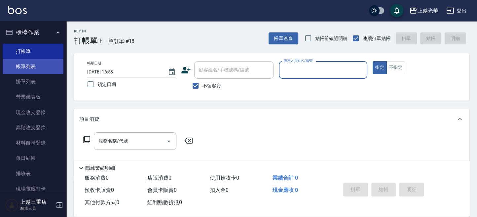
click at [32, 67] on link "帳單列表" at bounding box center [33, 66] width 61 height 15
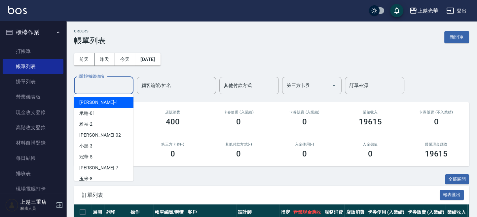
drag, startPoint x: 96, startPoint y: 87, endPoint x: 97, endPoint y: 94, distance: 6.4
click at [96, 89] on input "設計師編號/姓名" at bounding box center [104, 86] width 54 height 12
click at [99, 103] on div "小詹 -1" at bounding box center [103, 102] width 59 height 11
type input "小詹-1"
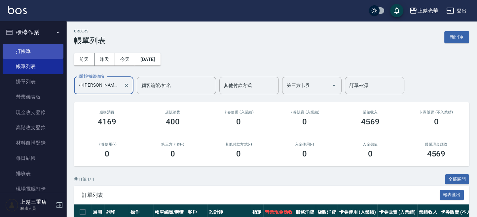
click at [29, 52] on link "打帳單" at bounding box center [33, 51] width 61 height 15
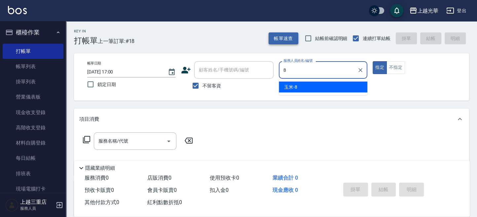
type input "玉米-8"
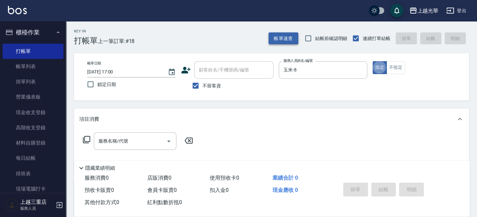
type button "true"
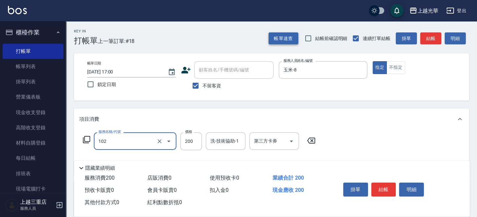
type input "指定洗髮(102)"
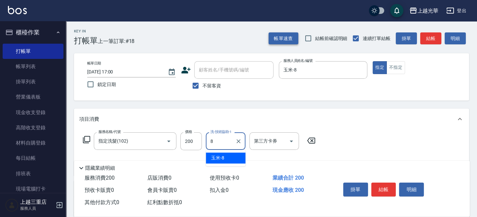
type input "玉米-8"
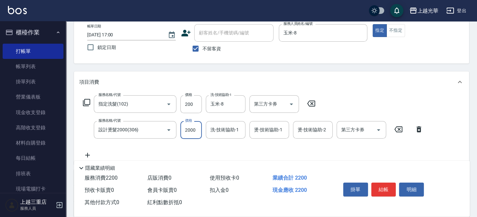
scroll to position [44, 0]
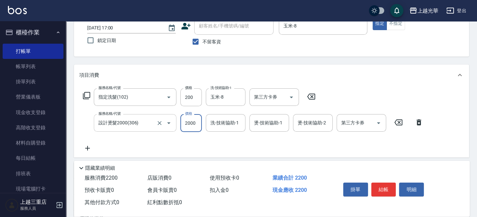
click at [126, 122] on input "設計燙髮2000(306)" at bounding box center [126, 123] width 58 height 12
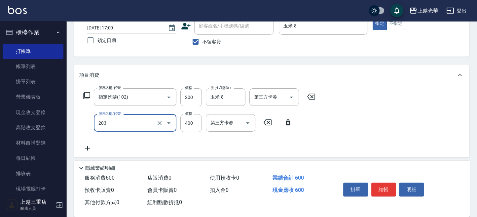
type input "指定單剪(203)"
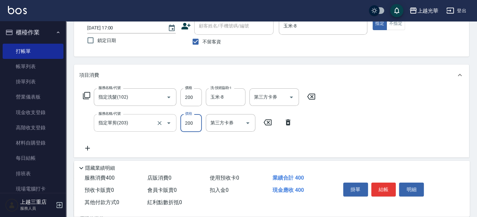
type input "200"
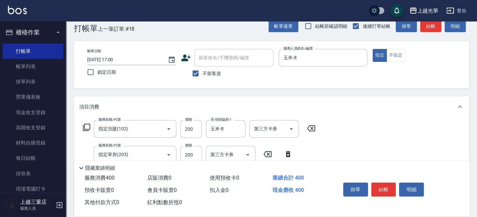
scroll to position [0, 0]
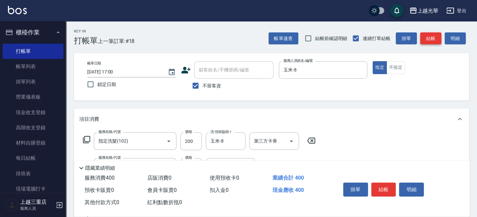
click at [433, 40] on button "結帳" at bounding box center [430, 38] width 21 height 12
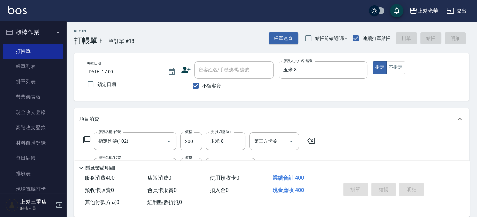
type input "2025/10/10 17:21"
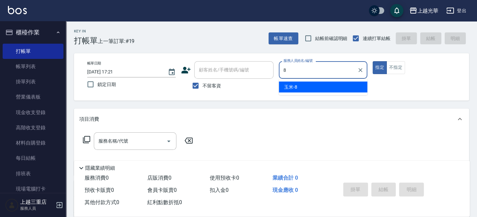
type input "玉米-8"
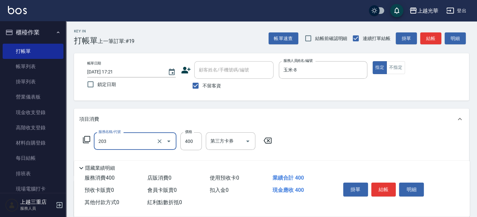
type input "指定單剪(203)"
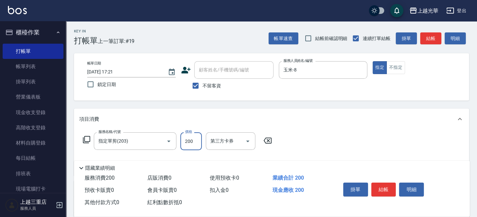
type input "200"
click at [432, 38] on button "結帳" at bounding box center [430, 38] width 21 height 12
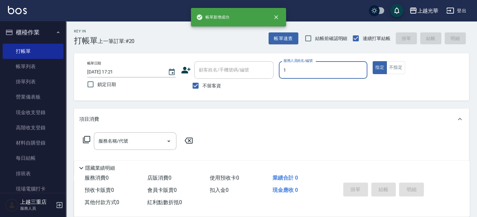
type input "小詹-1"
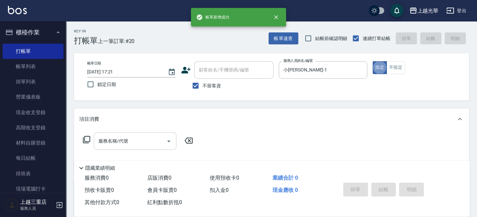
click at [132, 137] on input "服務名稱/代號" at bounding box center [130, 141] width 67 height 12
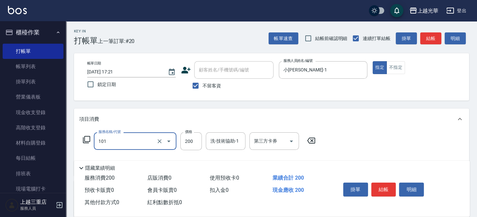
type input "不指定洗髮(101)"
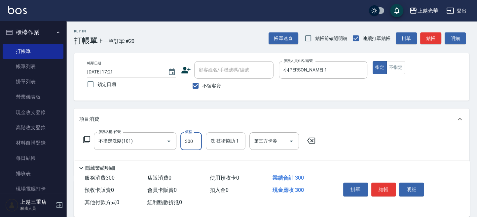
type input "300"
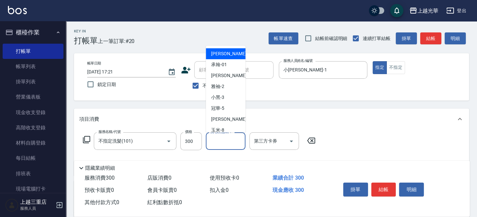
click at [216, 145] on input "洗-技術協助-1" at bounding box center [226, 141] width 34 height 12
type input "小詹-1"
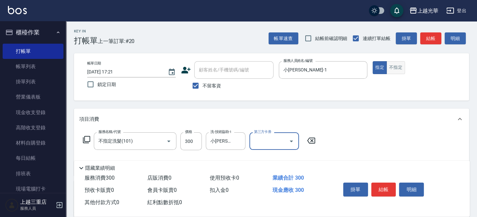
click at [388, 67] on button "不指定" at bounding box center [396, 67] width 19 height 13
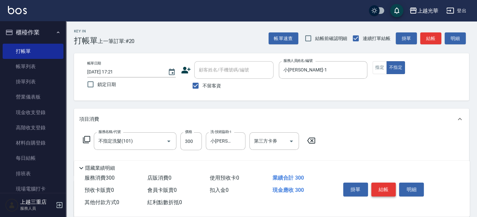
click at [390, 188] on button "結帳" at bounding box center [383, 189] width 25 height 14
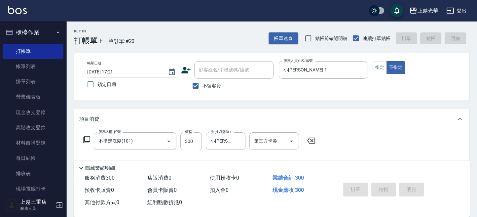
type input "2025/10/10 17:30"
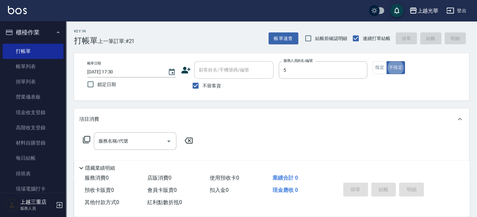
type input "冠華-5"
type button "false"
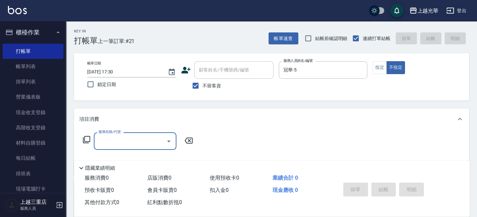
drag, startPoint x: 379, startPoint y: 66, endPoint x: 261, endPoint y: 133, distance: 135.9
click at [376, 69] on button "指定" at bounding box center [380, 67] width 14 height 13
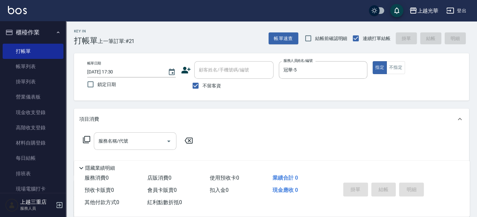
click at [126, 139] on input "服務名稱/代號" at bounding box center [130, 141] width 67 height 12
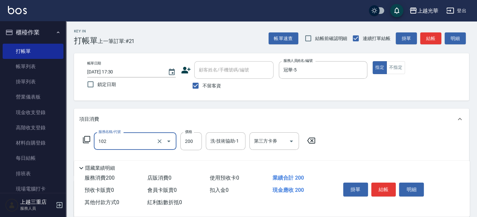
type input "指定洗髮(102)"
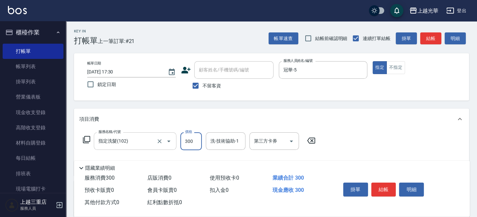
type input "300"
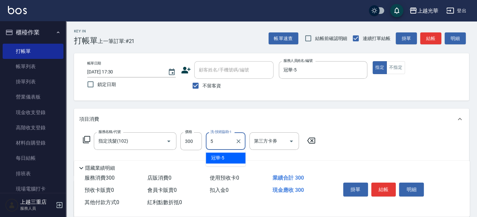
type input "冠華-5"
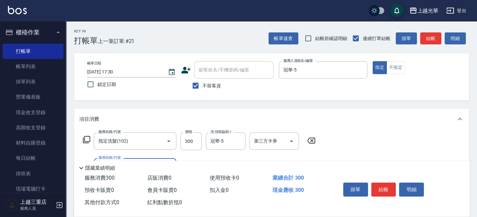
click at [387, 83] on div "帳單日期 2025/10/10 17:30 鎖定日期 顧客姓名/手機號碼/編號 顧客姓名/手機號碼/編號 不留客資 服務人員姓名/編號 冠華-5 服務人員姓名…" at bounding box center [271, 76] width 379 height 31
click at [430, 38] on button "結帳" at bounding box center [430, 38] width 21 height 12
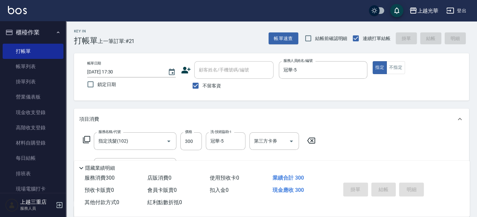
type input "2025/10/10 17:31"
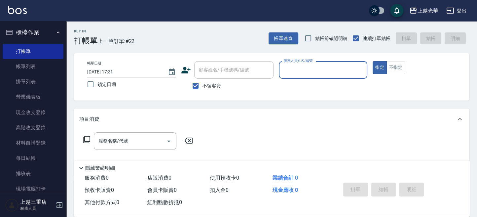
click at [373, 61] on button "指定" at bounding box center [380, 67] width 14 height 13
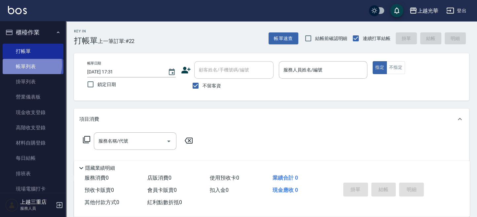
click at [31, 64] on link "帳單列表" at bounding box center [33, 66] width 61 height 15
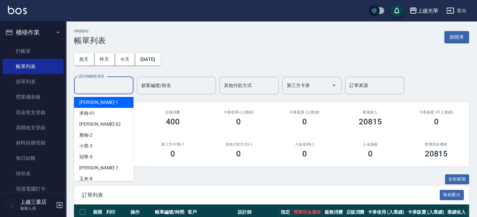
click at [114, 84] on input "設計師編號/姓名" at bounding box center [104, 86] width 54 height 12
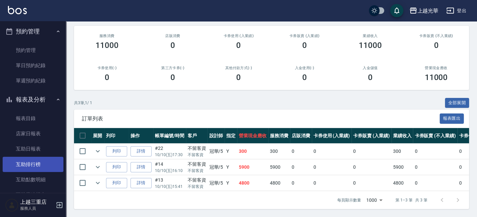
scroll to position [352, 0]
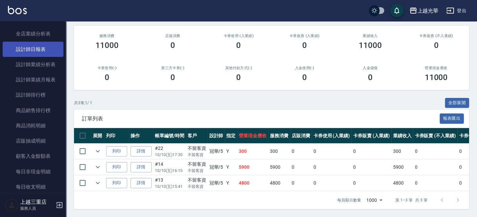
type input "冠華-5"
click at [48, 50] on link "設計師日報表" at bounding box center [33, 49] width 61 height 15
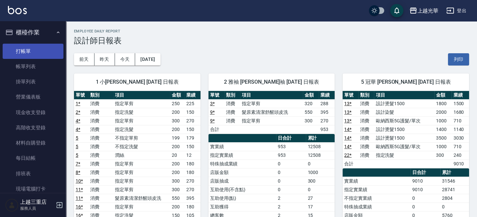
click at [40, 52] on link "打帳單" at bounding box center [33, 51] width 61 height 15
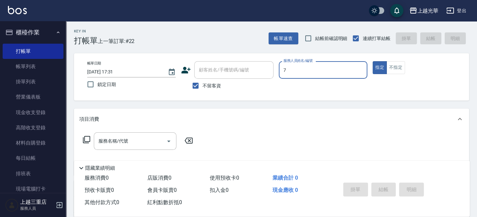
type input "小紫-7"
type button "true"
click at [387, 69] on button "不指定" at bounding box center [396, 67] width 19 height 13
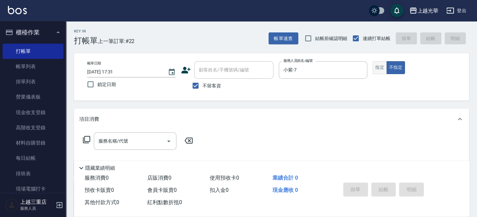
click at [381, 68] on button "指定" at bounding box center [380, 67] width 14 height 13
click at [129, 143] on input "服務名稱/代號" at bounding box center [130, 141] width 67 height 12
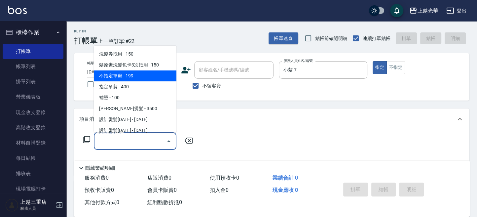
scroll to position [44, 0]
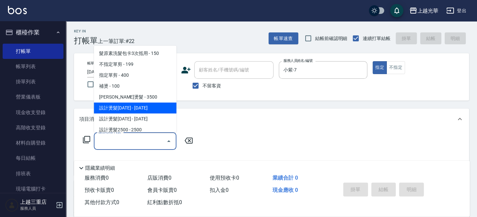
click at [132, 106] on span "設計燙髮1500 - 1500" at bounding box center [135, 107] width 83 height 11
type input "設計燙髮1500(305)"
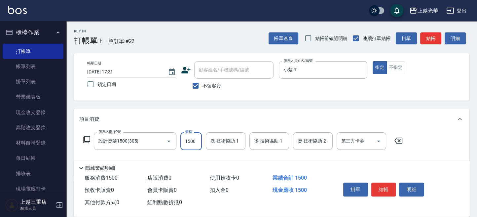
click at [190, 139] on input "1500" at bounding box center [190, 141] width 21 height 18
type input "2000"
click at [151, 138] on input "設計燙髮1500(305)" at bounding box center [126, 141] width 58 height 12
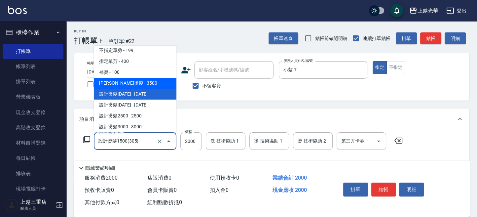
scroll to position [69, 0]
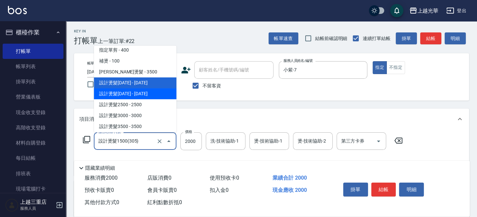
click at [151, 94] on span "設計燙髮2000 - 2000" at bounding box center [135, 93] width 83 height 11
type input "設計燙髮2000(306)"
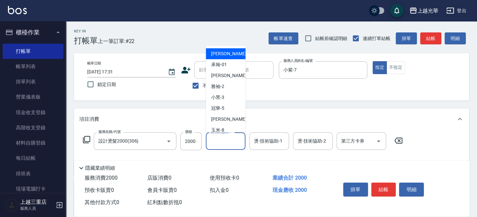
click at [223, 143] on input "洗-技術協助-1" at bounding box center [226, 141] width 34 height 12
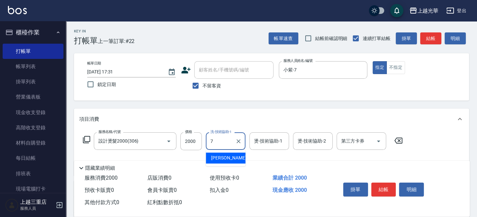
type input "小紫-7"
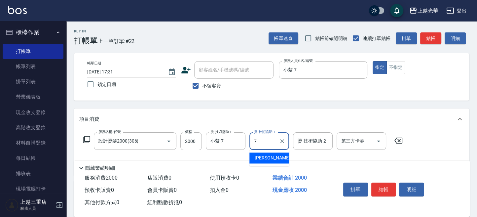
type input "小紫-7"
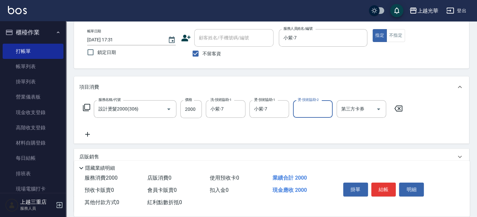
scroll to position [44, 0]
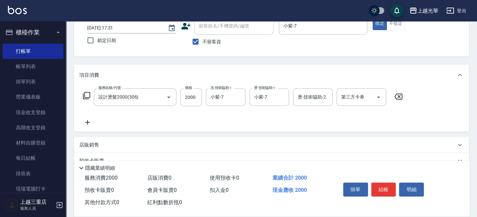
click at [88, 124] on icon at bounding box center [87, 122] width 17 height 8
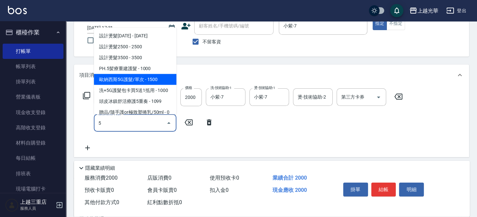
click at [147, 82] on span "歐納西斯5G護髮/單次 - 1500" at bounding box center [135, 79] width 83 height 11
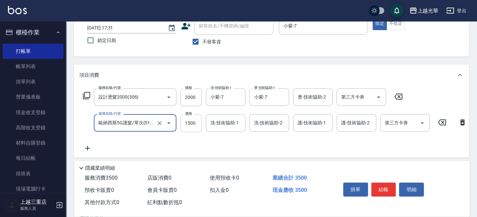
type input "歐納西斯5G護髮/單次(514)"
click at [190, 130] on input "1500" at bounding box center [190, 123] width 21 height 18
type input "1000"
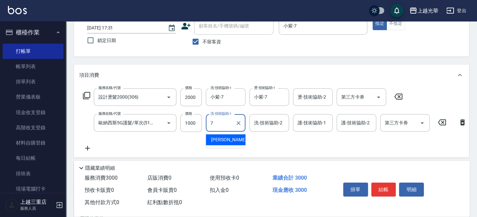
type input "小紫-7"
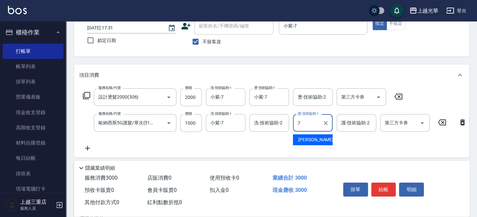
type input "小紫-7"
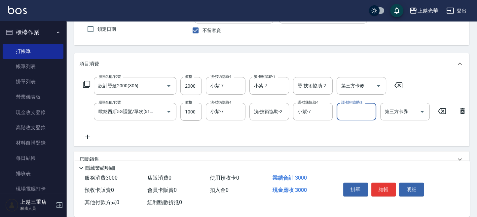
scroll to position [0, 0]
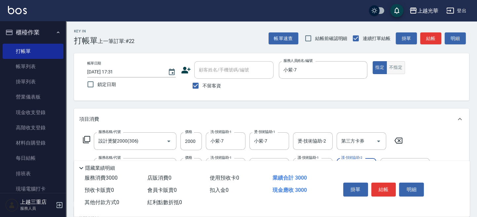
click at [394, 68] on button "不指定" at bounding box center [396, 67] width 19 height 13
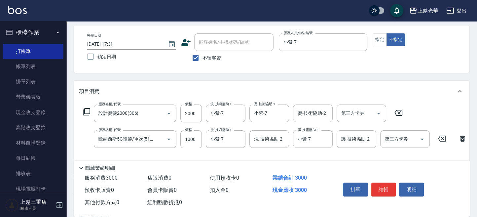
scroll to position [44, 0]
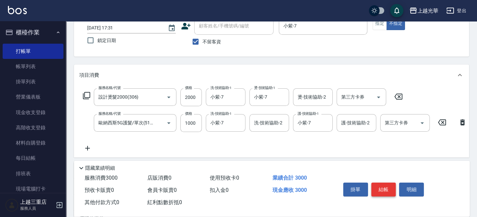
click at [380, 182] on button "結帳" at bounding box center [383, 189] width 25 height 14
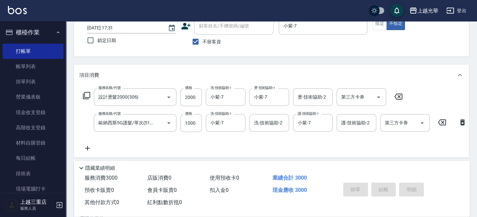
type input "2025/10/10 17:33"
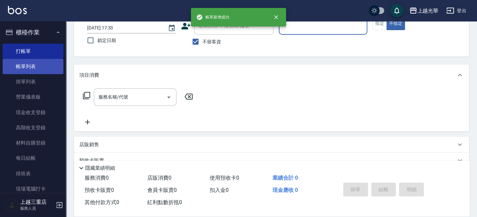
drag, startPoint x: 37, startPoint y: 67, endPoint x: 28, endPoint y: 64, distance: 9.3
click at [37, 67] on link "帳單列表" at bounding box center [33, 66] width 61 height 15
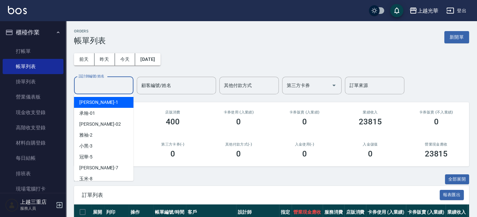
drag, startPoint x: 110, startPoint y: 85, endPoint x: 100, endPoint y: 70, distance: 18.1
click at [109, 85] on input "設計師編號/姓名" at bounding box center [104, 86] width 54 height 12
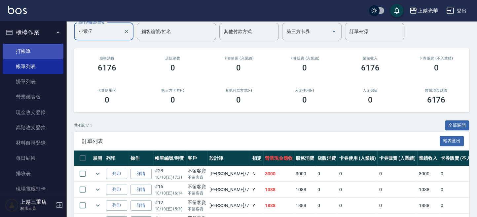
scroll to position [10, 0]
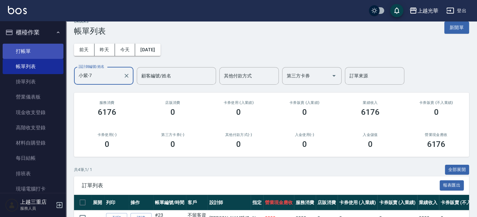
type input "小紫-7"
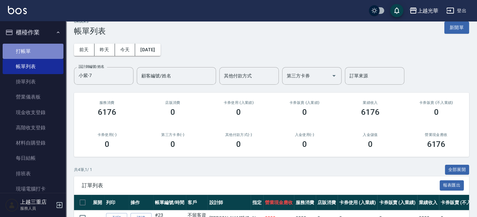
click at [40, 51] on link "打帳單" at bounding box center [33, 51] width 61 height 15
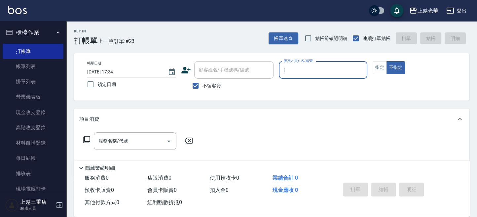
type input "1"
type button "false"
type input "小詹-1"
click at [383, 63] on button "指定" at bounding box center [380, 67] width 14 height 13
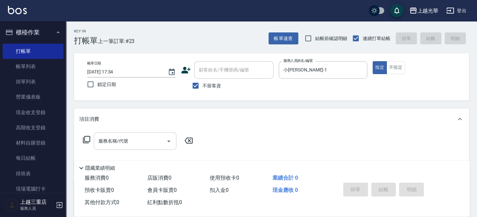
click at [145, 141] on input "服務名稱/代號" at bounding box center [130, 141] width 67 height 12
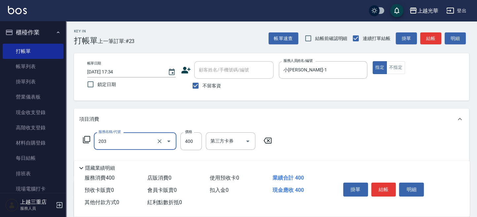
type input "指定單剪(203)"
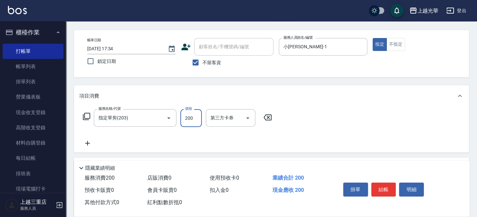
scroll to position [88, 0]
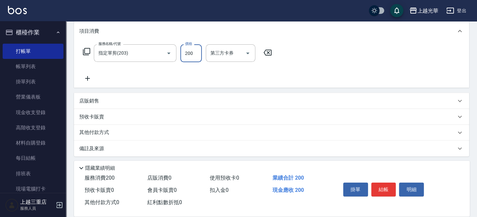
type input "200"
click at [88, 80] on icon at bounding box center [87, 78] width 17 height 8
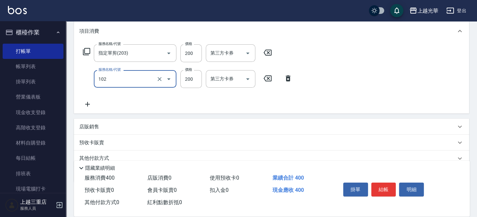
type input "指定洗髮(102)"
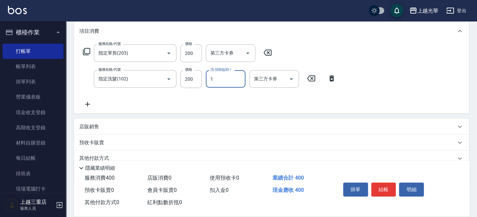
type input "小詹-1"
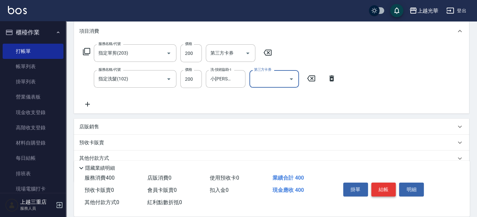
click at [379, 191] on button "結帳" at bounding box center [383, 189] width 25 height 14
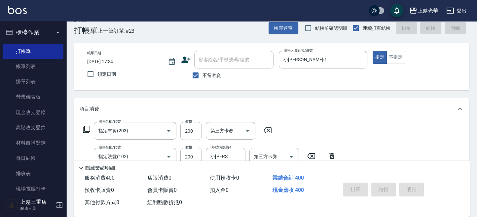
scroll to position [0, 0]
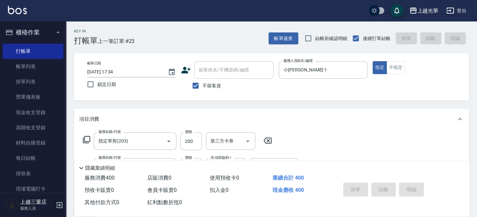
type input "2025/10/10 17:51"
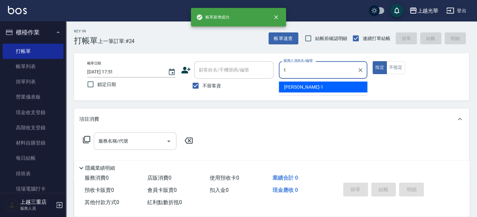
type input "小詹-1"
type button "true"
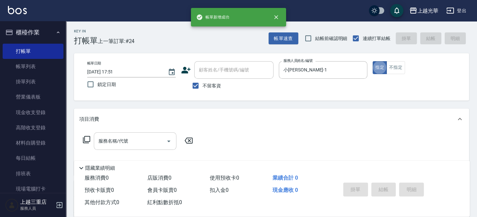
click at [124, 134] on div "服務名稱/代號" at bounding box center [135, 141] width 83 height 18
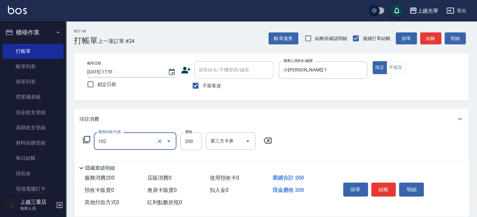
type input "指定洗髮(102)"
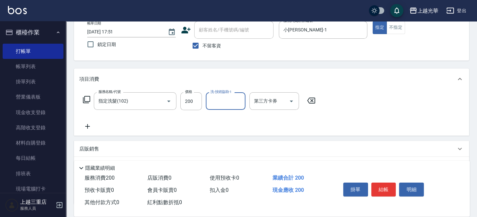
scroll to position [88, 0]
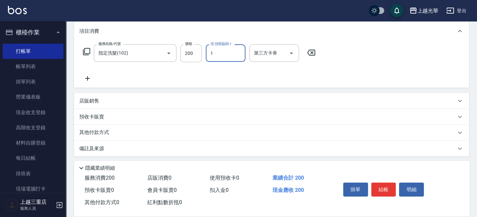
type input "小詹-1"
click at [86, 82] on div "服務名稱/代號 指定洗髮(102) 服務名稱/代號 價格 200 價格 洗-技術協助-1 小詹-1 洗-技術協助-1 第三方卡券 第三方卡券" at bounding box center [271, 65] width 395 height 46
click at [87, 79] on icon at bounding box center [87, 78] width 17 height 8
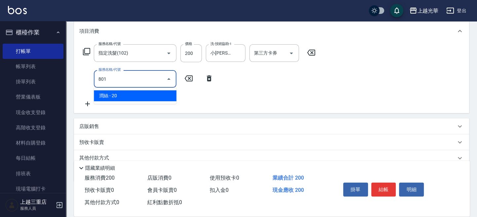
type input "潤絲(801)"
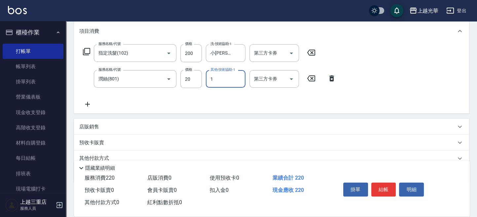
type input "小詹-1"
click at [381, 185] on button "結帳" at bounding box center [383, 189] width 25 height 14
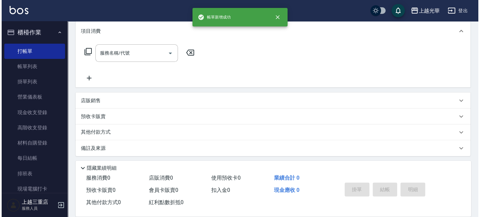
scroll to position [0, 0]
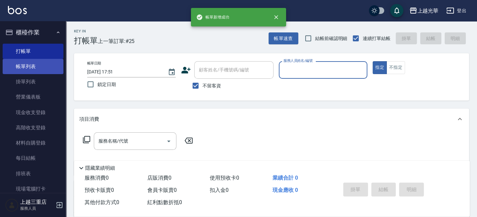
click at [22, 65] on link "帳單列表" at bounding box center [33, 66] width 61 height 15
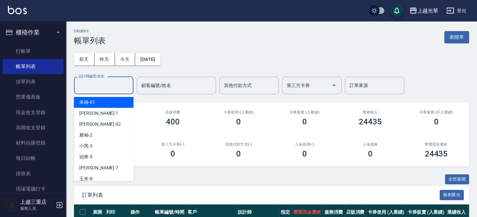
click at [101, 86] on input "設計師編號/姓名" at bounding box center [104, 86] width 54 height 12
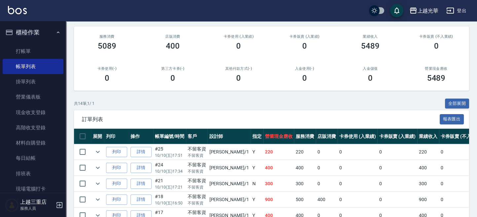
scroll to position [88, 0]
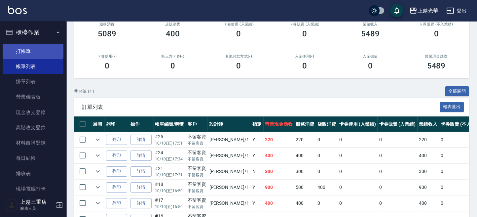
type input "小詹-1"
click at [29, 52] on link "打帳單" at bounding box center [33, 51] width 61 height 15
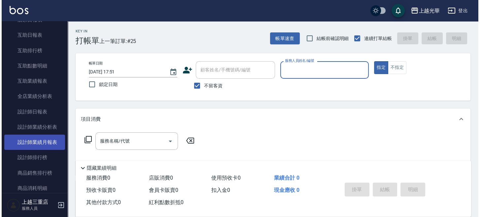
scroll to position [308, 0]
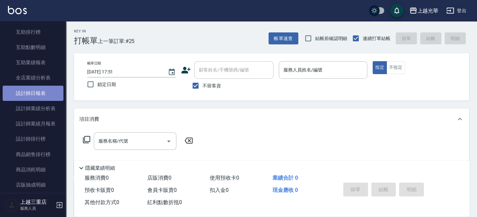
click at [48, 86] on link "設計師日報表" at bounding box center [33, 93] width 61 height 15
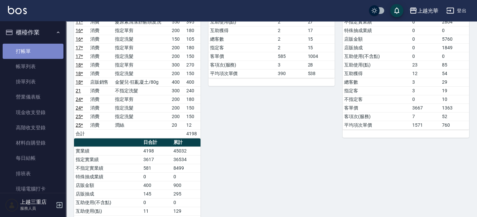
click at [45, 49] on link "打帳單" at bounding box center [33, 51] width 61 height 15
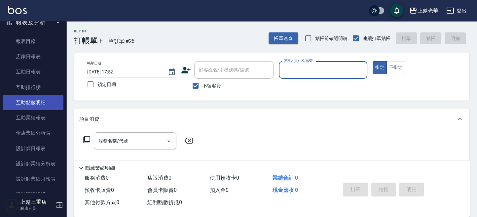
scroll to position [264, 0]
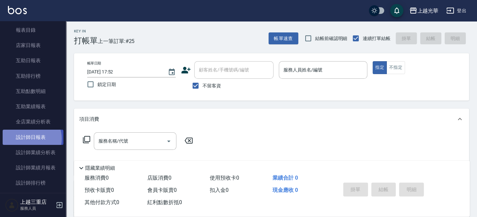
click at [29, 138] on link "設計師日報表" at bounding box center [33, 137] width 61 height 15
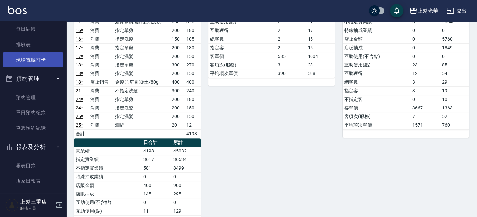
scroll to position [220, 0]
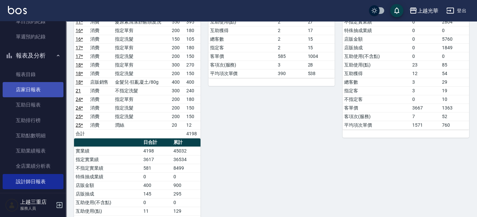
click at [42, 89] on link "店家日報表" at bounding box center [33, 89] width 61 height 15
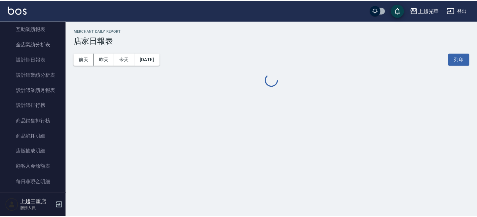
scroll to position [264, 0]
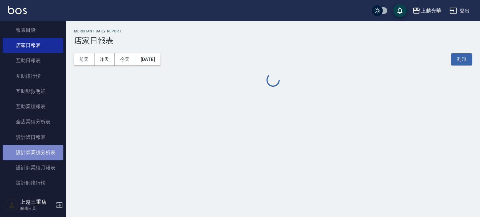
click at [44, 152] on link "設計師業績分析表" at bounding box center [33, 152] width 61 height 15
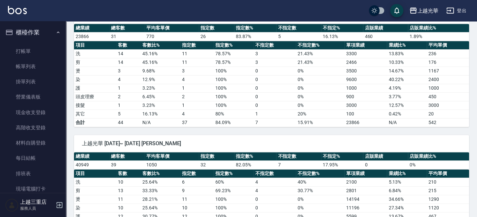
scroll to position [793, 0]
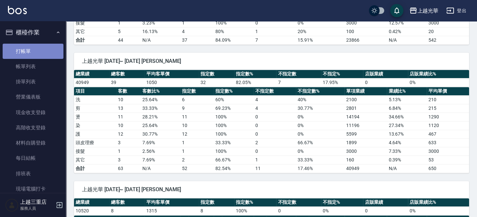
click at [41, 49] on link "打帳單" at bounding box center [33, 51] width 61 height 15
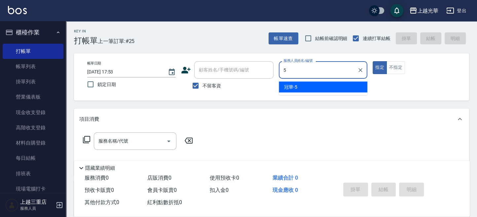
type input "冠華-5"
type button "true"
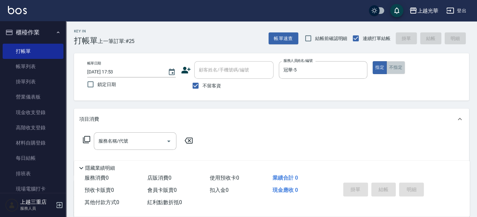
drag, startPoint x: 400, startPoint y: 69, endPoint x: 392, endPoint y: 72, distance: 8.2
click at [398, 69] on button "不指定" at bounding box center [396, 67] width 19 height 13
click at [124, 141] on input "服務名稱/代號" at bounding box center [130, 141] width 67 height 12
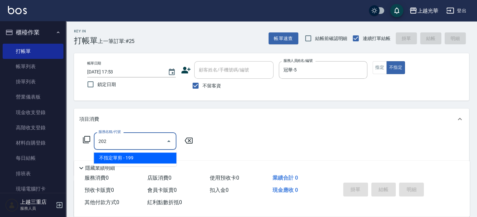
type input "不指定單剪(202)"
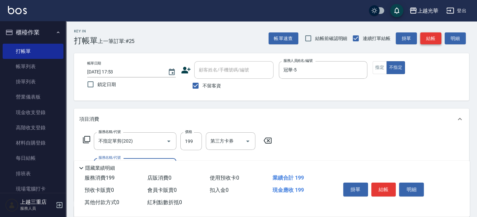
click at [428, 39] on button "結帳" at bounding box center [430, 38] width 21 height 12
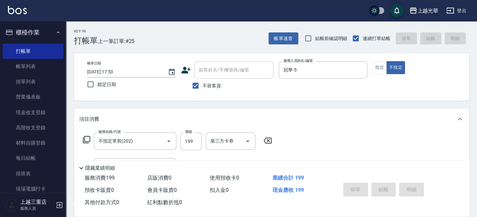
type input "2025/10/10 18:22"
drag, startPoint x: 193, startPoint y: 88, endPoint x: 197, endPoint y: 86, distance: 4.1
click at [195, 87] on input "不留客資" at bounding box center [196, 86] width 14 height 14
checkbox input "false"
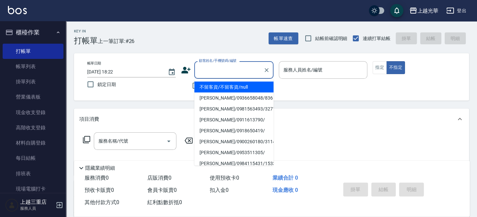
drag, startPoint x: 214, startPoint y: 73, endPoint x: 209, endPoint y: 78, distance: 6.5
click at [211, 75] on input "顧客姓名/手機號碼/編號" at bounding box center [228, 70] width 63 height 12
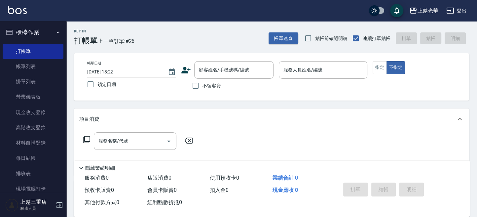
click at [189, 72] on icon at bounding box center [186, 70] width 10 height 10
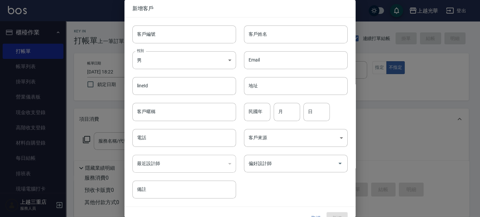
drag, startPoint x: 265, startPoint y: 28, endPoint x: 292, endPoint y: 49, distance: 34.9
click at [266, 32] on input "客戶姓名" at bounding box center [296, 34] width 104 height 18
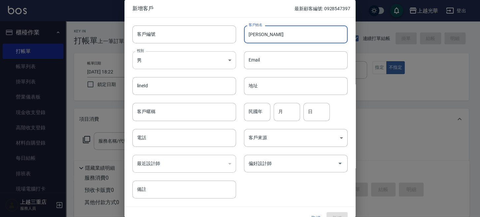
type input "李欣燕"
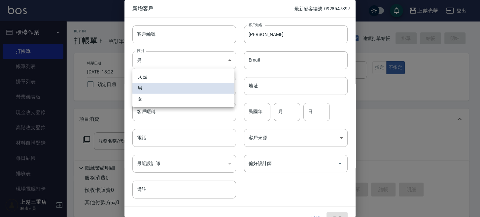
click at [188, 55] on body "上越光華 登出 櫃檯作業 打帳單 帳單列表 掛單列表 營業儀表板 現金收支登錄 高階收支登錄 材料自購登錄 每日結帳 排班表 現場電腦打卡 預約管理 預約管理…" at bounding box center [240, 161] width 480 height 322
click at [174, 96] on li "女" at bounding box center [183, 99] width 102 height 11
type input "FEMALE"
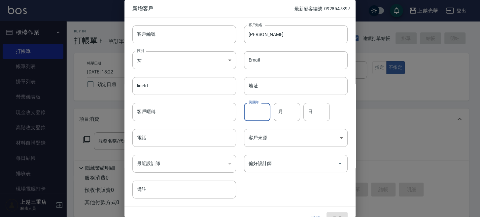
drag, startPoint x: 261, startPoint y: 114, endPoint x: 0, endPoint y: 55, distance: 267.8
click at [259, 114] on input "民國年" at bounding box center [257, 112] width 26 height 18
drag, startPoint x: 181, startPoint y: 139, endPoint x: 177, endPoint y: 136, distance: 4.7
click at [181, 139] on input "電話" at bounding box center [184, 138] width 104 height 18
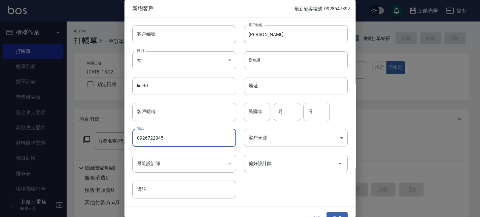
type input "0926722045"
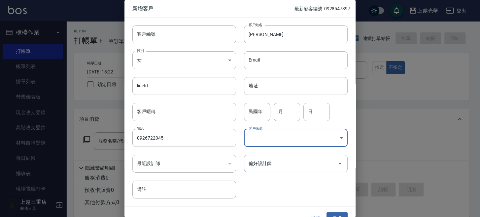
click at [301, 143] on body "上越光華 登出 櫃檯作業 打帳單 帳單列表 掛單列表 營業儀表板 現金收支登錄 高階收支登錄 材料自購登錄 每日結帳 排班表 現場電腦打卡 預約管理 預約管理…" at bounding box center [240, 161] width 480 height 322
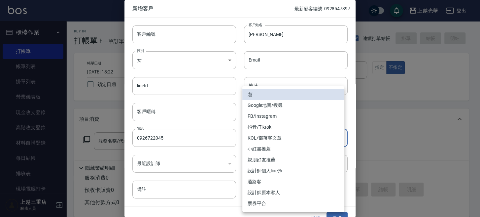
click at [272, 158] on li "親朋好友推薦" at bounding box center [294, 159] width 102 height 11
type input "親朋好友推薦"
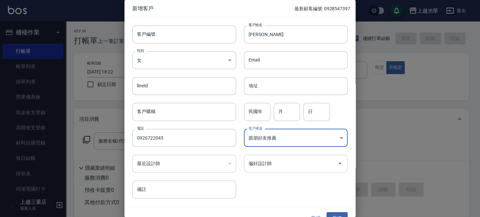
click at [281, 170] on div "偏好設計師" at bounding box center [296, 164] width 104 height 18
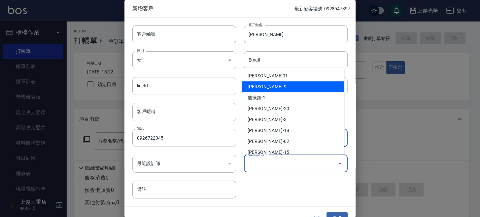
click at [270, 87] on li "施喨齡-9" at bounding box center [294, 86] width 102 height 11
type input "施喨齡"
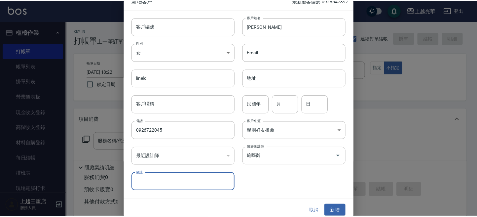
scroll to position [12, 0]
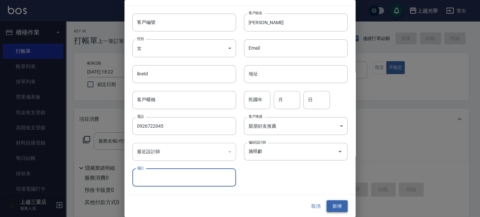
click at [334, 210] on button "新增" at bounding box center [337, 206] width 21 height 12
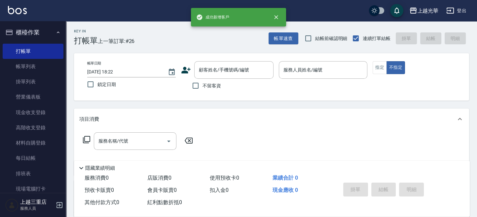
drag, startPoint x: 209, startPoint y: 67, endPoint x: 98, endPoint y: 104, distance: 116.7
click at [203, 69] on input "顧客姓名/手機號碼/編號" at bounding box center [228, 70] width 63 height 12
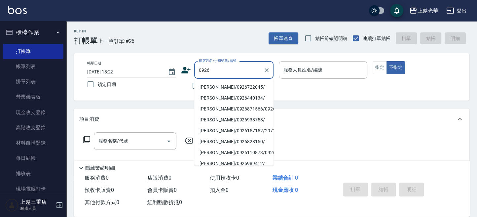
click at [235, 87] on li "李欣燕/0926722045/" at bounding box center [233, 86] width 79 height 11
type input "李欣燕/0926722045/"
type input "喨喨-9"
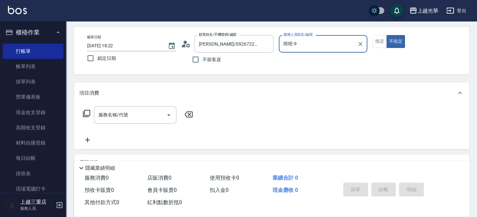
scroll to position [44, 0]
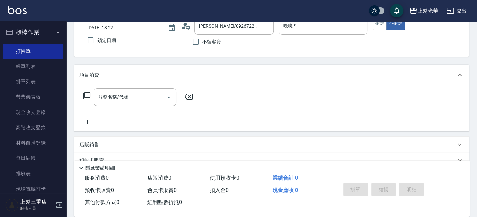
click at [372, 30] on div "帳單日期 2025/10/10 18:22 鎖定日期 顧客姓名/手機號碼/編號 李欣燕/0926722045/ 顧客姓名/手機號碼/編號 不留客資 服務人員姓…" at bounding box center [271, 32] width 379 height 31
drag, startPoint x: 380, startPoint y: 26, endPoint x: 365, endPoint y: 38, distance: 19.6
click at [379, 27] on button "指定" at bounding box center [380, 23] width 14 height 13
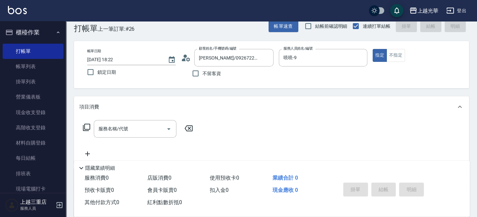
scroll to position [0, 0]
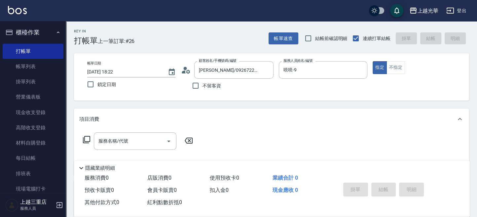
drag, startPoint x: 140, startPoint y: 137, endPoint x: 177, endPoint y: 115, distance: 43.3
click at [148, 133] on div "服務名稱/代號" at bounding box center [135, 141] width 83 height 18
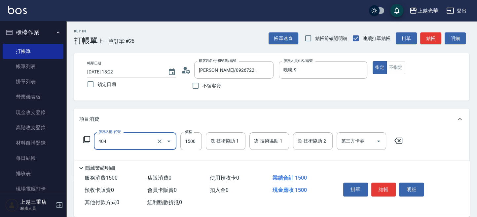
type input "設計染髮(404)"
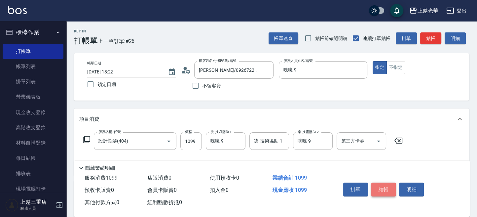
click at [390, 189] on button "結帳" at bounding box center [383, 189] width 25 height 14
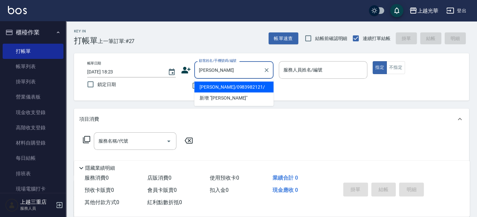
click at [250, 84] on li "趙景惠/0983982121/" at bounding box center [233, 86] width 79 height 11
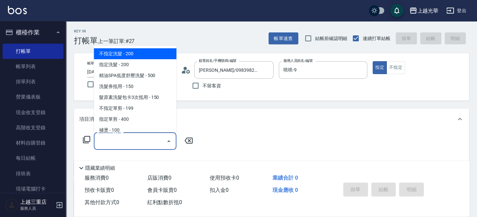
drag, startPoint x: 100, startPoint y: 140, endPoint x: 0, endPoint y: 208, distance: 120.6
click at [100, 140] on input "服務名稱/代號" at bounding box center [130, 141] width 67 height 12
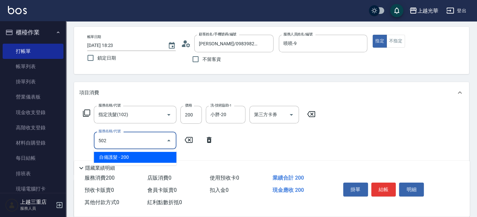
scroll to position [88, 0]
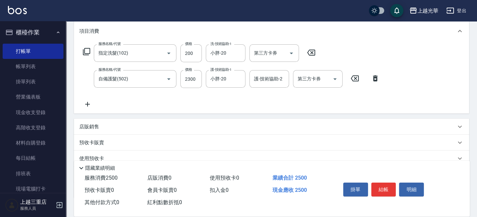
click at [398, 186] on div "掛單 結帳 明細" at bounding box center [384, 190] width 86 height 21
click at [387, 188] on button "結帳" at bounding box center [383, 189] width 25 height 14
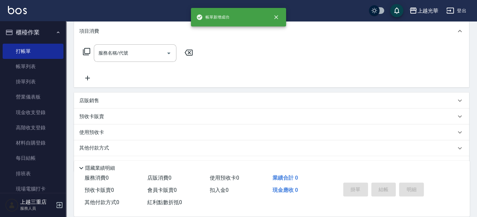
scroll to position [0, 0]
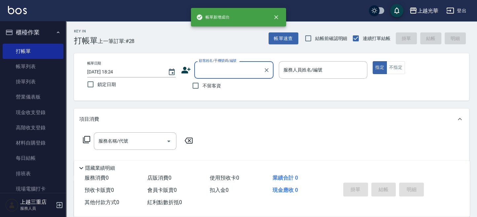
click at [219, 70] on input "顧客姓名/手機號碼/編號" at bounding box center [228, 70] width 63 height 12
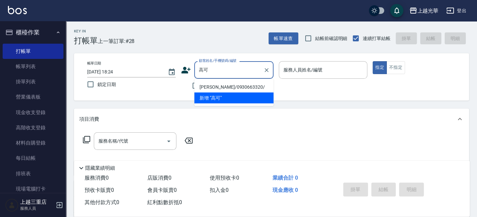
click at [234, 87] on li "高可妮/0930663320/" at bounding box center [233, 86] width 79 height 11
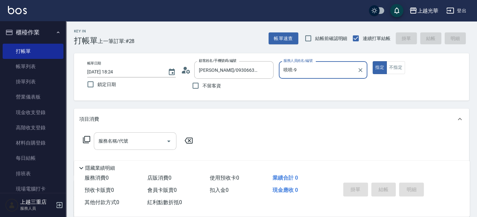
click at [125, 137] on input "服務名稱/代號" at bounding box center [130, 141] width 67 height 12
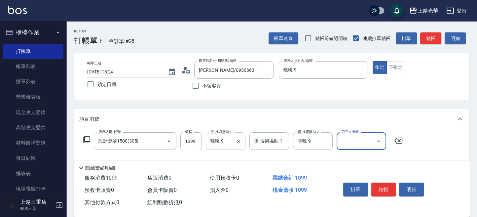
click at [229, 139] on input "喨喨-9" at bounding box center [221, 141] width 24 height 12
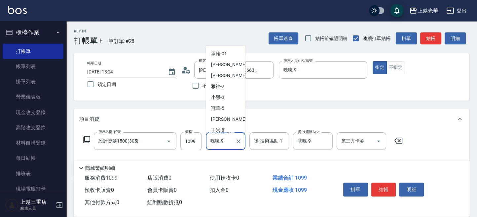
scroll to position [14, 0]
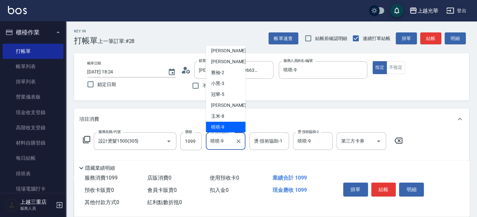
click at [228, 141] on input "喨喨-9" at bounding box center [221, 141] width 24 height 12
drag, startPoint x: 228, startPoint y: 141, endPoint x: 199, endPoint y: 127, distance: 32.5
click at [199, 127] on div "項目消費 服務名稱/代號 設計燙髮1500(305) 服務名稱/代號 價格 1099 價格 洗-技術協助-1 喨喨-9 洗-技術協助-1 燙-技術協助-1 燙…" at bounding box center [271, 141] width 395 height 67
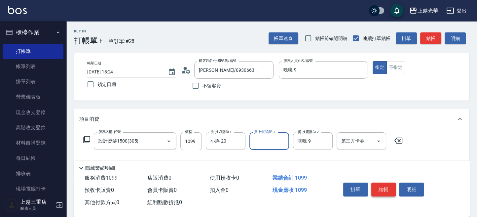
click at [378, 184] on button "結帳" at bounding box center [383, 189] width 25 height 14
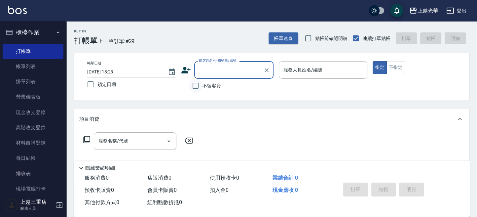
click at [199, 82] on input "不留客資" at bounding box center [196, 86] width 14 height 14
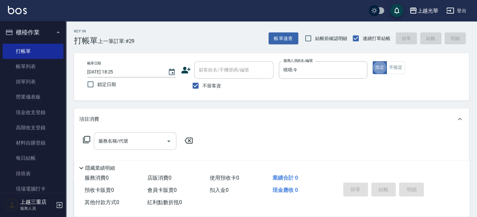
drag, startPoint x: 138, startPoint y: 137, endPoint x: 150, endPoint y: 134, distance: 12.2
click at [137, 136] on input "服務名稱/代號" at bounding box center [130, 141] width 67 height 12
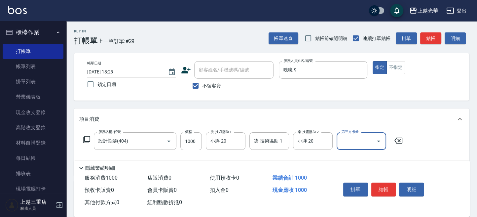
drag, startPoint x: 390, startPoint y: 184, endPoint x: 382, endPoint y: 173, distance: 14.2
click at [389, 184] on button "結帳" at bounding box center [383, 189] width 25 height 14
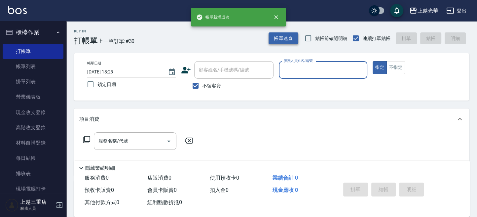
click at [290, 44] on button "帳單速查" at bounding box center [284, 38] width 30 height 12
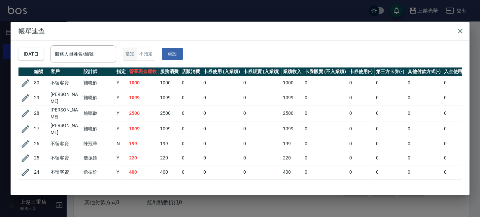
drag, startPoint x: 125, startPoint y: 57, endPoint x: 143, endPoint y: 57, distance: 18.5
click at [116, 57] on div "服務人員姓名/編號" at bounding box center [83, 54] width 66 height 18
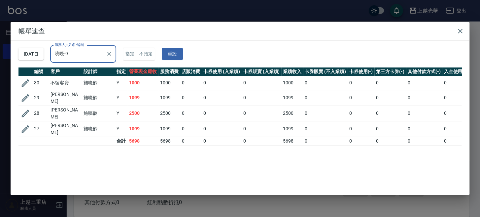
click at [458, 37] on h2 "帳單速查" at bounding box center [240, 31] width 459 height 19
click at [461, 34] on icon "button" at bounding box center [461, 31] width 8 height 8
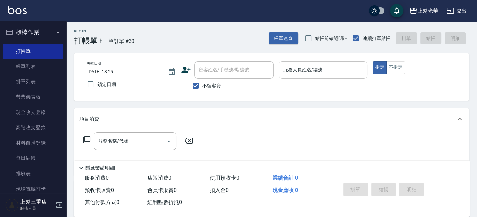
drag, startPoint x: 330, startPoint y: 70, endPoint x: 307, endPoint y: 76, distance: 23.8
click at [329, 69] on input "服務人員姓名/編號" at bounding box center [323, 70] width 83 height 12
click at [119, 148] on div "服務名稱/代號 服務名稱/代號" at bounding box center [138, 151] width 118 height 38
click at [123, 144] on input "服務名稱/代號" at bounding box center [130, 141] width 67 height 12
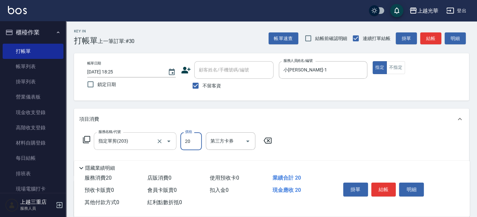
drag, startPoint x: 177, startPoint y: 144, endPoint x: 173, endPoint y: 144, distance: 4.3
click at [173, 144] on div "服務名稱/代號 指定單剪(203) 服務名稱/代號 價格 20 價格 第三方卡券 第三方卡券" at bounding box center [177, 141] width 197 height 18
click at [385, 195] on div "掛單 結帳 明細" at bounding box center [384, 190] width 86 height 21
click at [385, 193] on button "結帳" at bounding box center [383, 189] width 25 height 14
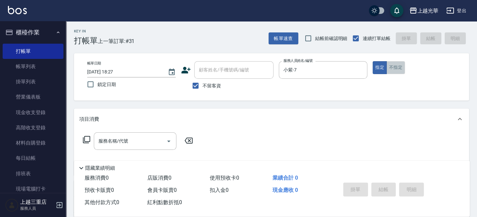
drag, startPoint x: 395, startPoint y: 67, endPoint x: 346, endPoint y: 90, distance: 54.8
click at [395, 67] on button "不指定" at bounding box center [396, 67] width 19 height 13
click at [140, 136] on input "服務名稱/代號" at bounding box center [130, 141] width 67 height 12
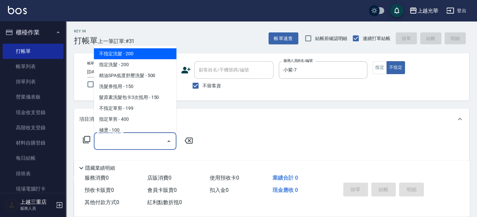
drag, startPoint x: 145, startPoint y: 54, endPoint x: 161, endPoint y: 85, distance: 34.3
click at [145, 54] on span "不指定洗髮 - 200" at bounding box center [135, 53] width 83 height 11
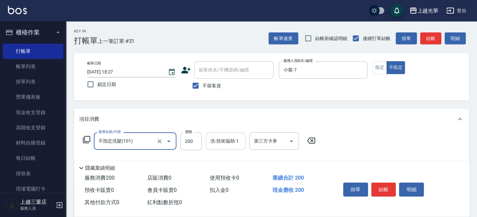
click at [214, 144] on input "洗-技術協助-1" at bounding box center [226, 141] width 34 height 12
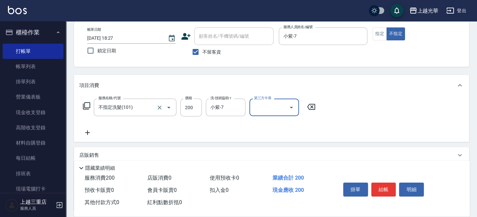
scroll to position [44, 0]
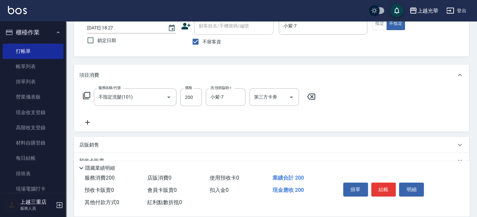
click at [85, 123] on icon at bounding box center [87, 122] width 17 height 8
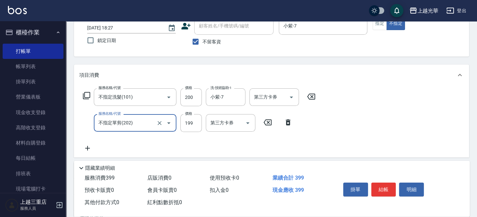
click at [404, 139] on div "服務名稱/代號 不指定洗髮(101) 服務名稱/代號 價格 200 價格 洗-技術協助-1 小紫-7 洗-技術協助-1 第三方卡券 第三方卡券 服務名稱/代號…" at bounding box center [271, 122] width 395 height 72
click at [388, 184] on button "結帳" at bounding box center [383, 189] width 25 height 14
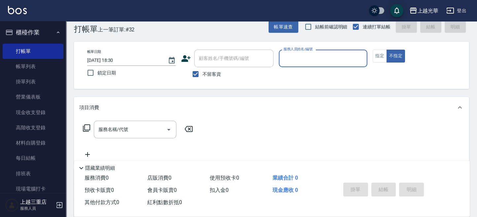
scroll to position [0, 0]
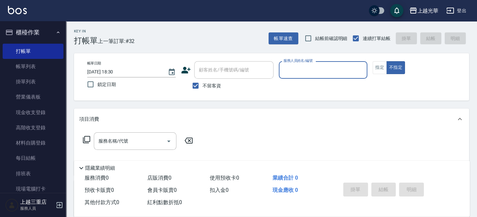
click at [335, 65] on input "服務人員姓名/編號" at bounding box center [323, 70] width 83 height 12
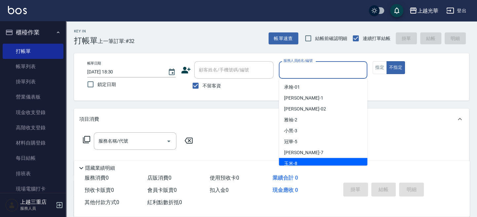
drag, startPoint x: 323, startPoint y: 153, endPoint x: 322, endPoint y: 161, distance: 8.0
click at [322, 161] on ul "承翰 -01 小詹 -1 隆華 -02 雅袖 -2 小黑 -3 冠華 -5 小紫 -7 玉米 -8 喨喨 -9 雯欣 -12 玉華 -13 張紫涵 -15 吳…" at bounding box center [323, 122] width 89 height 87
click at [322, 161] on div "玉米 -8" at bounding box center [323, 163] width 89 height 11
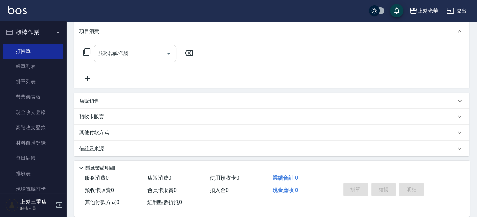
scroll to position [88, 0]
click at [139, 55] on input "服務名稱/代號" at bounding box center [130, 53] width 67 height 12
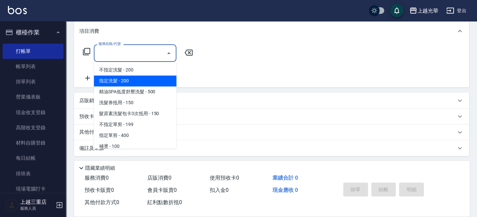
click at [148, 80] on span "指定洗髮 - 200" at bounding box center [135, 80] width 83 height 11
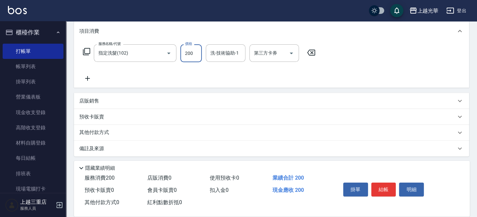
click at [210, 52] on input "洗-技術協助-1" at bounding box center [226, 53] width 34 height 12
click at [88, 52] on icon at bounding box center [87, 52] width 8 height 8
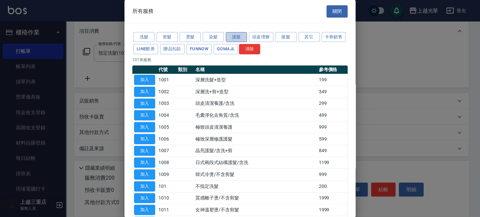
click at [240, 36] on button "護髮" at bounding box center [236, 37] width 21 height 10
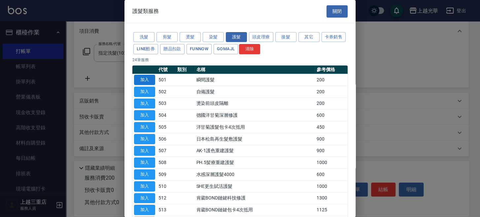
click at [136, 81] on button "加入" at bounding box center [144, 80] width 21 height 10
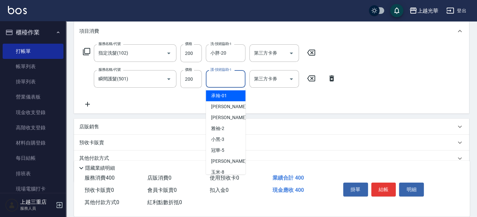
click at [227, 80] on input "護-技術協助-1" at bounding box center [226, 79] width 34 height 12
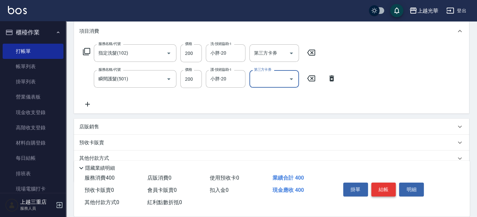
click at [387, 186] on button "結帳" at bounding box center [383, 189] width 25 height 14
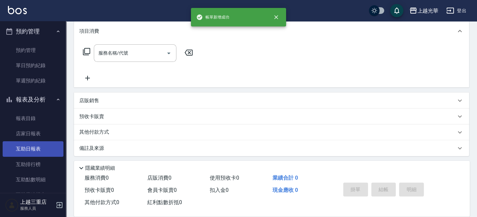
scroll to position [0, 0]
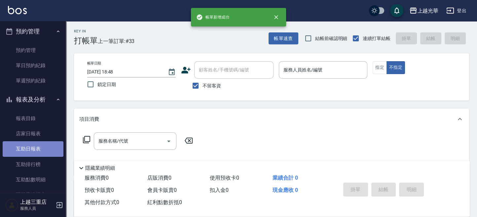
drag, startPoint x: 37, startPoint y: 144, endPoint x: 40, endPoint y: 142, distance: 4.0
click at [38, 144] on link "互助日報表" at bounding box center [33, 148] width 61 height 15
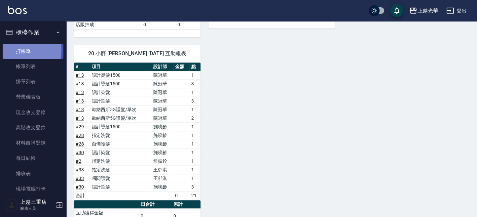
click at [13, 49] on link "打帳單" at bounding box center [33, 51] width 61 height 15
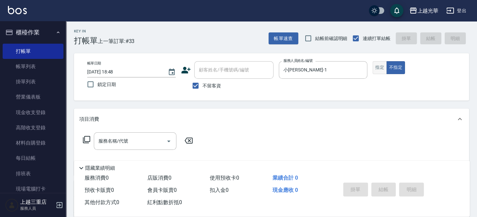
click at [381, 66] on button "指定" at bounding box center [380, 67] width 14 height 13
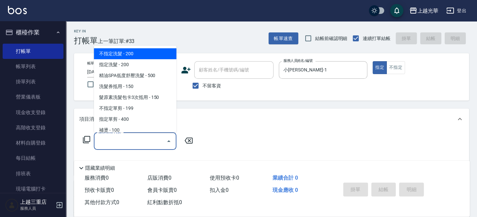
click at [131, 144] on input "服務名稱/代號" at bounding box center [130, 141] width 67 height 12
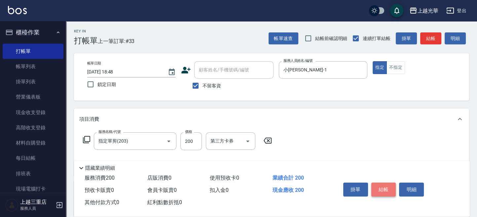
click at [375, 185] on button "結帳" at bounding box center [383, 189] width 25 height 14
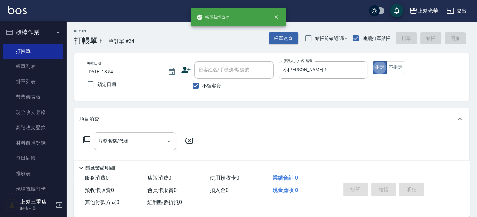
click at [128, 138] on input "服務名稱/代號" at bounding box center [130, 141] width 67 height 12
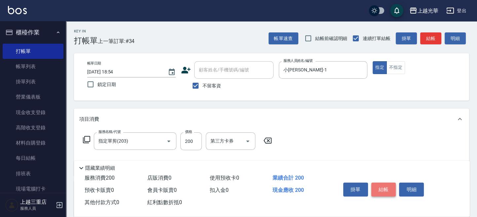
click at [387, 191] on button "結帳" at bounding box center [383, 189] width 25 height 14
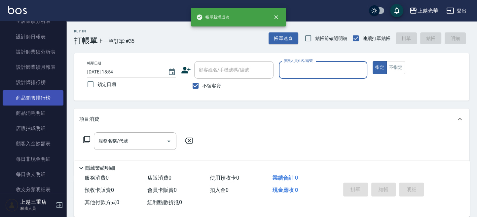
scroll to position [352, 0]
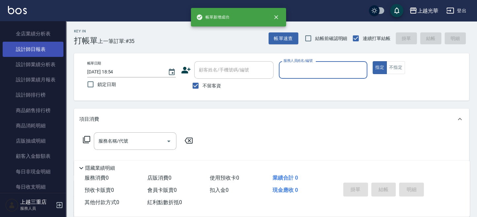
click at [46, 53] on link "設計師日報表" at bounding box center [33, 49] width 61 height 15
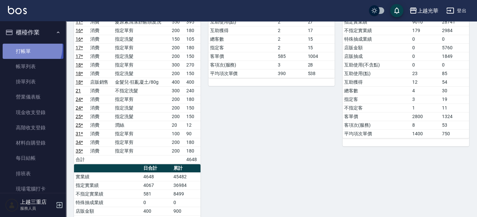
click at [24, 47] on link "打帳單" at bounding box center [33, 51] width 61 height 15
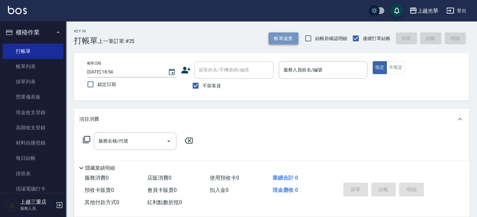
click at [282, 37] on button "帳單速查" at bounding box center [284, 38] width 30 height 12
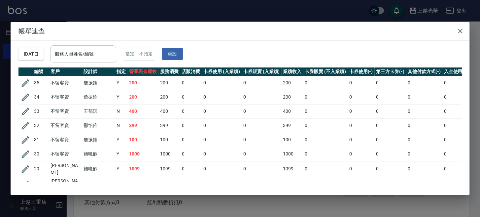
click at [101, 54] on input "服務人員姓名/編號" at bounding box center [83, 54] width 60 height 12
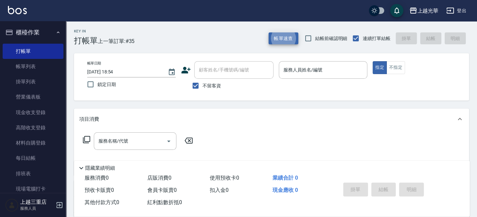
click at [280, 40] on button "帳單速查" at bounding box center [284, 38] width 30 height 12
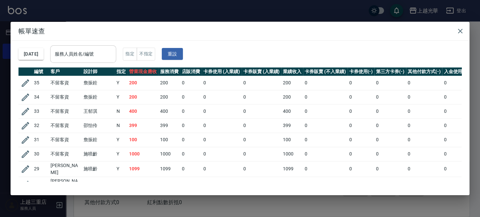
click at [83, 55] on input "服務人員姓名/編號" at bounding box center [83, 54] width 60 height 12
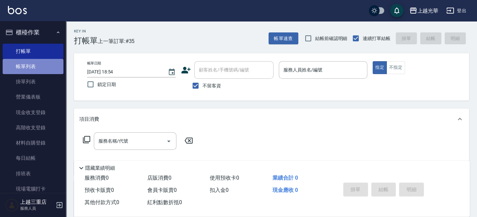
click at [36, 68] on link "帳單列表" at bounding box center [33, 66] width 61 height 15
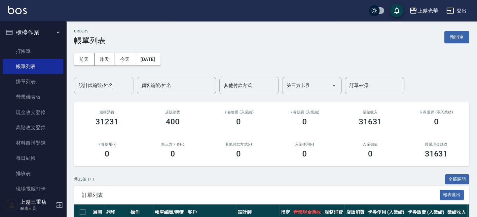
click at [108, 91] on input "設計師編號/姓名" at bounding box center [104, 86] width 54 height 12
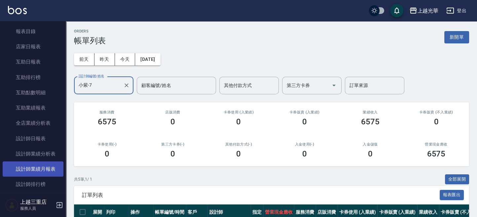
scroll to position [308, 0]
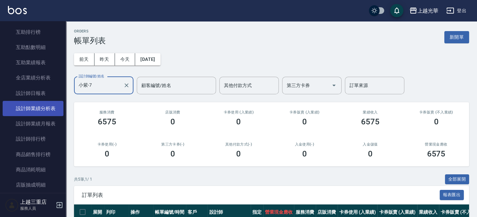
click at [48, 111] on link "設計師業績分析表" at bounding box center [33, 108] width 61 height 15
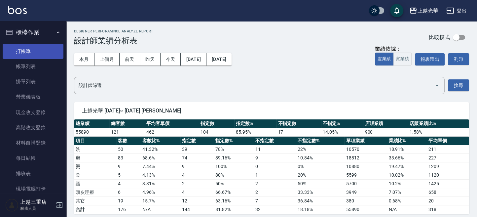
click at [33, 55] on link "打帳單" at bounding box center [33, 51] width 61 height 15
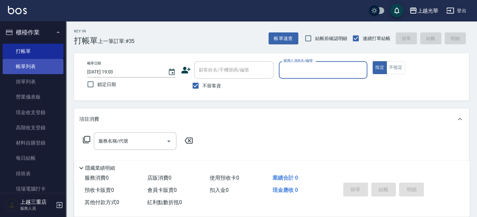
click at [36, 70] on link "帳單列表" at bounding box center [33, 66] width 61 height 15
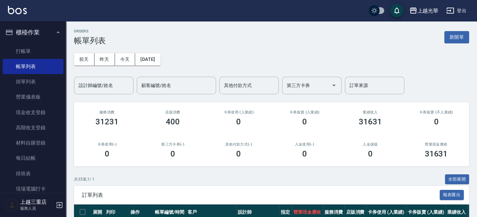
click at [96, 87] on input "設計師編號/姓名" at bounding box center [104, 86] width 54 height 12
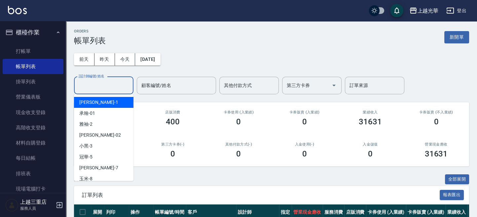
click at [93, 103] on div "小詹 -1" at bounding box center [103, 102] width 59 height 11
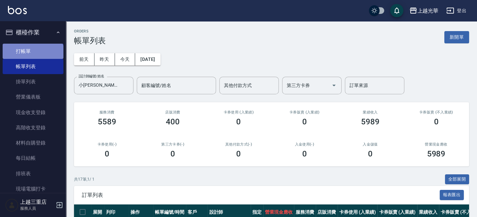
click at [32, 55] on link "打帳單" at bounding box center [33, 51] width 61 height 15
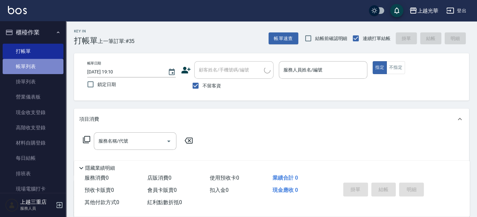
click at [39, 68] on link "帳單列表" at bounding box center [33, 66] width 61 height 15
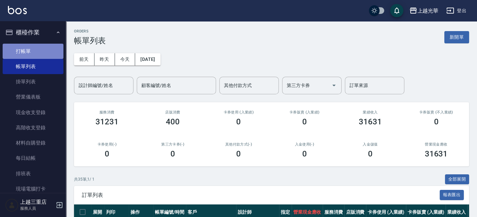
click at [41, 46] on link "打帳單" at bounding box center [33, 51] width 61 height 15
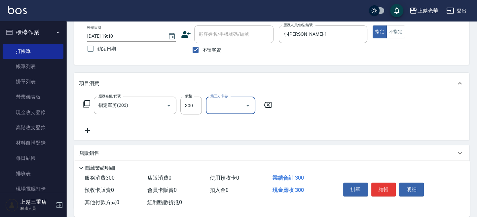
scroll to position [88, 0]
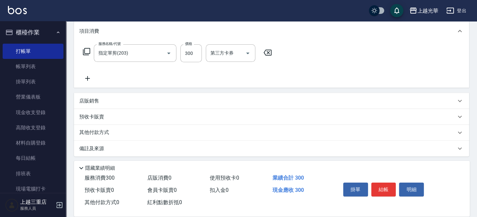
click at [88, 77] on icon at bounding box center [87, 78] width 17 height 8
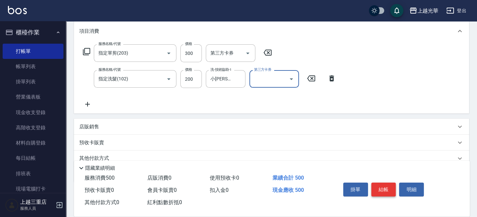
click at [380, 184] on button "結帳" at bounding box center [383, 189] width 25 height 14
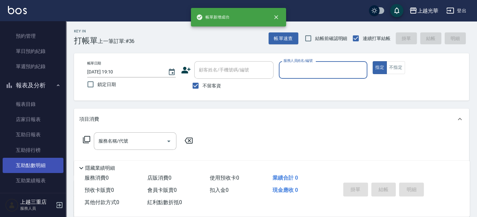
scroll to position [220, 0]
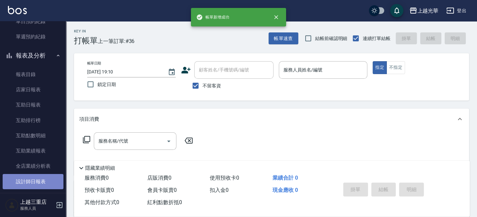
click at [46, 178] on link "設計師日報表" at bounding box center [33, 181] width 61 height 15
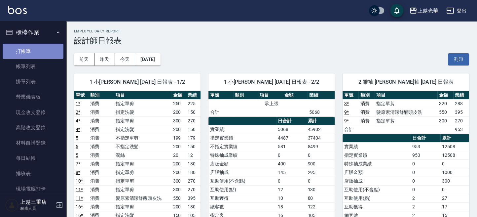
click at [35, 45] on link "打帳單" at bounding box center [33, 51] width 61 height 15
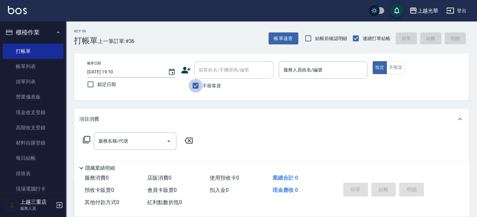
drag, startPoint x: 195, startPoint y: 83, endPoint x: 213, endPoint y: 67, distance: 24.3
click at [196, 82] on input "不留客資" at bounding box center [196, 86] width 14 height 14
click at [217, 63] on div "顧客姓名/手機號碼/編號" at bounding box center [233, 70] width 79 height 18
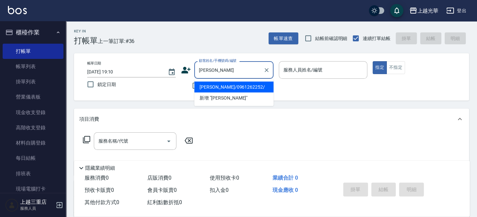
click at [231, 84] on li "謝萱德/0961262252/" at bounding box center [233, 86] width 79 height 11
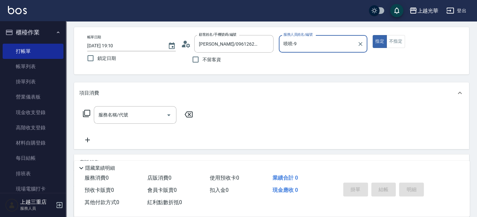
scroll to position [44, 0]
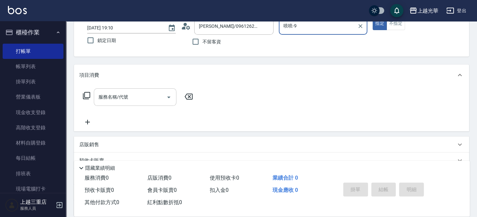
click at [126, 89] on div "服務名稱/代號" at bounding box center [135, 97] width 83 height 18
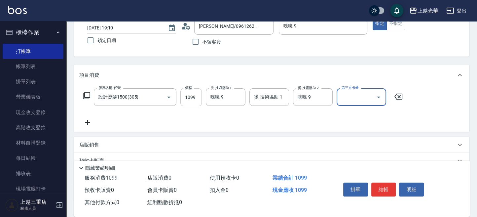
drag, startPoint x: 235, startPoint y: 98, endPoint x: 198, endPoint y: 96, distance: 37.1
click at [198, 96] on div "服務名稱/代號 設計燙髮1500(305) 服務名稱/代號 價格 1099 價格 洗-技術協助-1 喨喨-9 洗-技術協助-1 燙-技術協助-1 燙-技術協助…" at bounding box center [242, 97] width 327 height 18
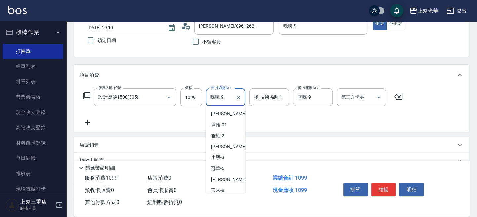
drag, startPoint x: 191, startPoint y: 92, endPoint x: 177, endPoint y: 90, distance: 13.3
click at [175, 90] on div "服務名稱/代號 設計燙髮1500(305) 服務名稱/代號 價格 1099 價格 洗-技術協助-1 喨喨-9 洗-技術協助-1 燙-技術協助-1 燙-技術協助…" at bounding box center [242, 97] width 327 height 18
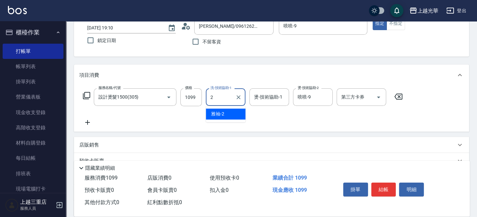
scroll to position [0, 0]
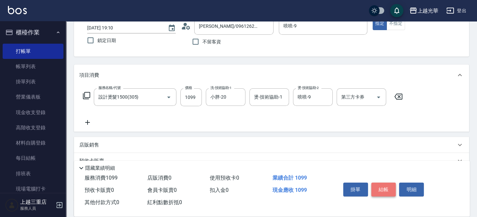
click at [382, 190] on button "結帳" at bounding box center [383, 189] width 25 height 14
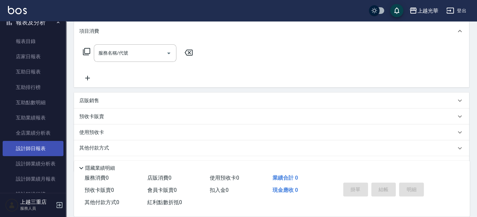
scroll to position [264, 0]
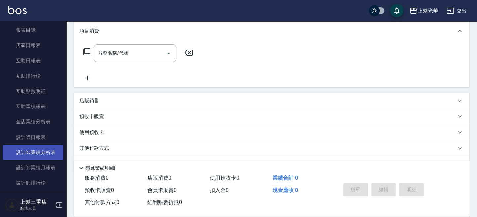
click at [45, 157] on link "設計師業績分析表" at bounding box center [33, 152] width 61 height 15
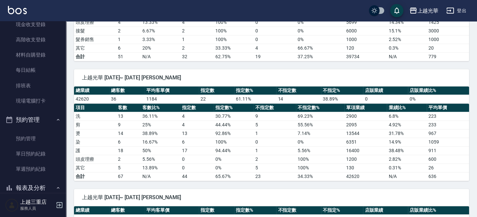
scroll to position [308, 0]
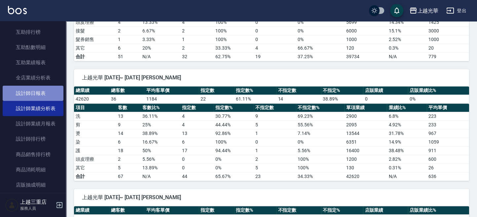
click at [48, 94] on link "設計師日報表" at bounding box center [33, 93] width 61 height 15
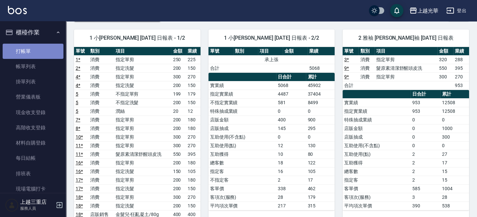
click at [40, 48] on link "打帳單" at bounding box center [33, 51] width 61 height 15
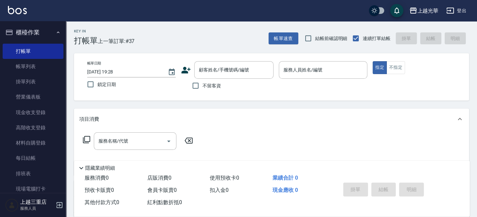
click at [186, 71] on icon at bounding box center [185, 70] width 9 height 7
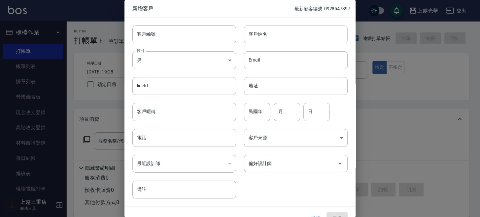
drag, startPoint x: 262, startPoint y: 24, endPoint x: 268, endPoint y: 34, distance: 12.0
click at [262, 25] on div "客戶姓名 客戶姓名" at bounding box center [292, 31] width 112 height 26
click at [268, 34] on input "客戶姓名" at bounding box center [296, 34] width 104 height 18
click at [154, 61] on body "上越光華 登出 櫃檯作業 打帳單 帳單列表 掛單列表 營業儀表板 現金收支登錄 高階收支登錄 材料自購登錄 每日結帳 排班表 現場電腦打卡 預約管理 預約管理…" at bounding box center [240, 161] width 480 height 322
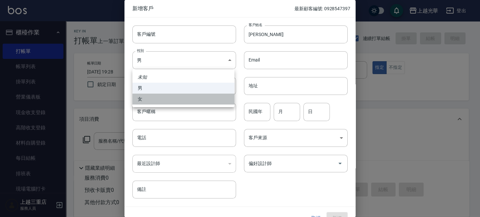
click at [151, 101] on li "女" at bounding box center [183, 99] width 102 height 11
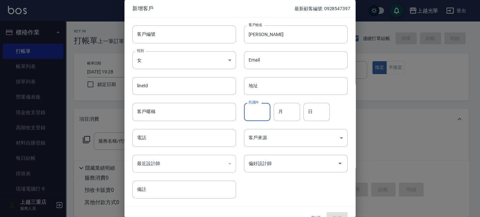
drag, startPoint x: 252, startPoint y: 114, endPoint x: 0, endPoint y: 177, distance: 260.3
click at [248, 116] on input "民國年" at bounding box center [257, 112] width 26 height 18
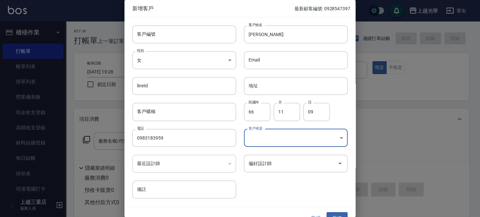
click at [286, 132] on body "上越光華 登出 櫃檯作業 打帳單 帳單列表 掛單列表 營業儀表板 現金收支登錄 高階收支登錄 材料自購登錄 每日結帳 排班表 現場電腦打卡 預約管理 預約管理…" at bounding box center [240, 161] width 480 height 322
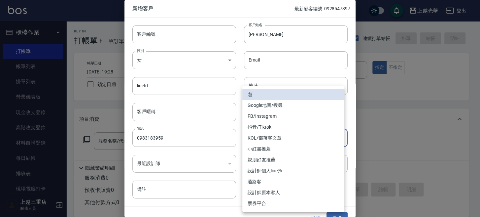
click at [272, 117] on li "FB/Instagram" at bounding box center [294, 116] width 102 height 11
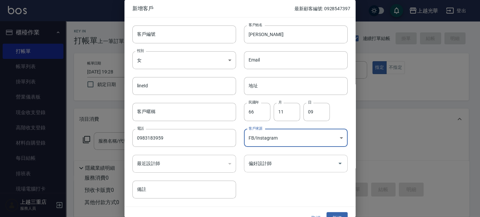
click at [272, 166] on input "偏好設計師" at bounding box center [291, 164] width 88 height 12
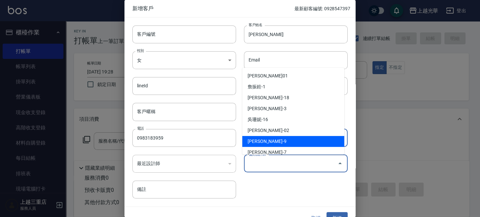
click at [266, 142] on li "施喨齡-9" at bounding box center [294, 141] width 102 height 11
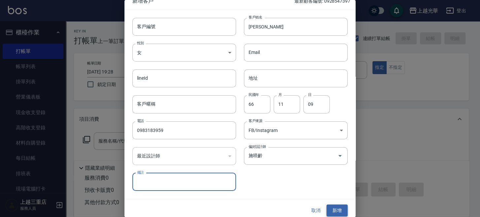
scroll to position [12, 0]
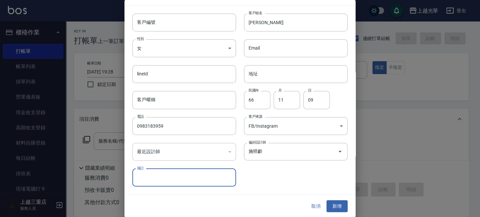
click at [340, 207] on button "新增" at bounding box center [337, 206] width 21 height 12
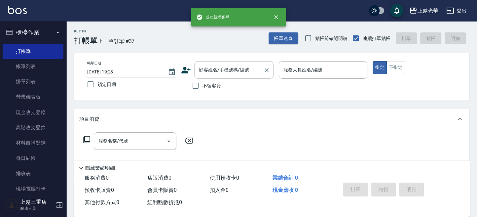
click at [201, 77] on div "顧客姓名/手機號碼/編號" at bounding box center [233, 70] width 79 height 18
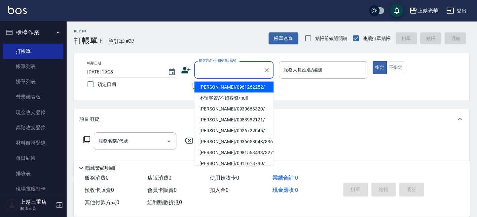
click at [178, 78] on div "帳單日期 2025/10/10 19:28 鎖定日期 顧客姓名/手機號碼/編號 顧客姓名/手機號碼/編號 不留客資 服務人員姓名/編號 服務人員姓名/編號 指…" at bounding box center [271, 76] width 379 height 31
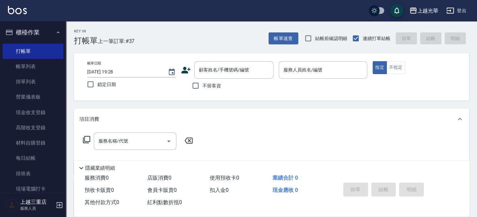
click at [191, 67] on div "顧客姓名/手機號碼/編號 顧客姓名/手機號碼/編號" at bounding box center [227, 70] width 93 height 18
click at [191, 68] on icon at bounding box center [186, 70] width 10 height 10
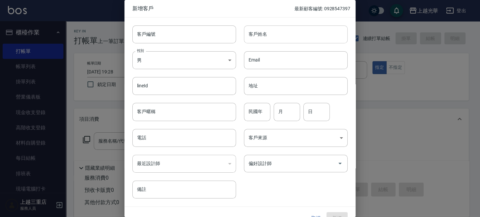
click at [288, 29] on input "客戶姓名" at bounding box center [296, 34] width 104 height 18
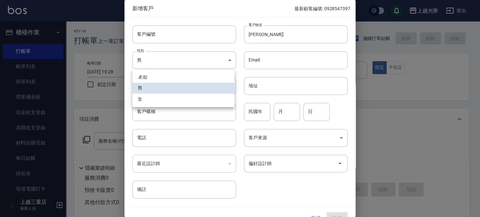
drag, startPoint x: 208, startPoint y: 62, endPoint x: 203, endPoint y: 65, distance: 5.9
click at [207, 62] on body "上越光華 登出 櫃檯作業 打帳單 帳單列表 掛單列表 營業儀表板 現金收支登錄 高階收支登錄 材料自購登錄 每日結帳 排班表 現場電腦打卡 預約管理 預約管理…" at bounding box center [240, 161] width 480 height 322
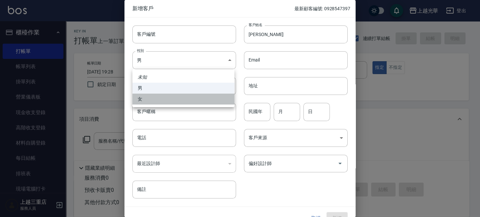
click at [189, 99] on li "女" at bounding box center [183, 99] width 102 height 11
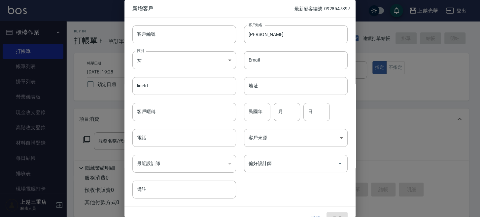
drag, startPoint x: 254, startPoint y: 114, endPoint x: 259, endPoint y: 120, distance: 7.9
click at [256, 115] on input "民國年" at bounding box center [257, 112] width 26 height 18
drag, startPoint x: 319, startPoint y: 114, endPoint x: 327, endPoint y: 108, distance: 10.2
click at [318, 114] on input "2" at bounding box center [317, 112] width 26 height 18
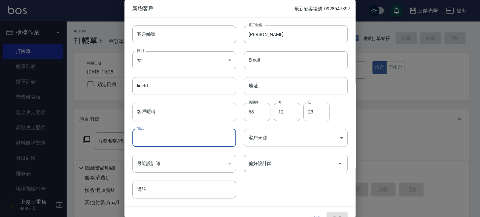
drag, startPoint x: 180, startPoint y: 137, endPoint x: 193, endPoint y: 111, distance: 29.3
click at [178, 136] on input "電話" at bounding box center [184, 138] width 104 height 18
click at [303, 140] on body "上越光華 登出 櫃檯作業 打帳單 帳單列表 掛單列表 營業儀表板 現金收支登錄 高階收支登錄 材料自購登錄 每日結帳 排班表 現場電腦打卡 預約管理 預約管理…" at bounding box center [240, 161] width 480 height 322
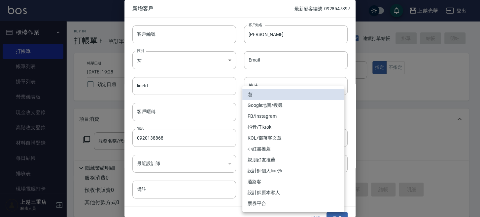
drag, startPoint x: 261, startPoint y: 115, endPoint x: 264, endPoint y: 124, distance: 9.9
click at [261, 115] on li "FB/Instagram" at bounding box center [294, 116] width 102 height 11
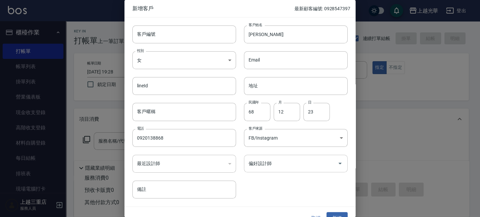
drag, startPoint x: 280, startPoint y: 169, endPoint x: 268, endPoint y: 157, distance: 17.1
click at [278, 169] on div "偏好設計師" at bounding box center [296, 164] width 104 height 18
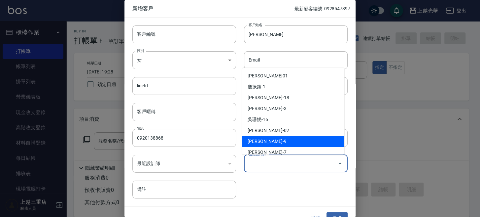
click at [271, 136] on li "施喨齡-9" at bounding box center [294, 141] width 102 height 11
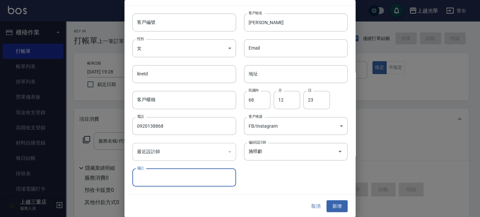
drag, startPoint x: 337, startPoint y: 206, endPoint x: 317, endPoint y: 192, distance: 24.3
click at [335, 204] on button "新增" at bounding box center [337, 206] width 21 height 12
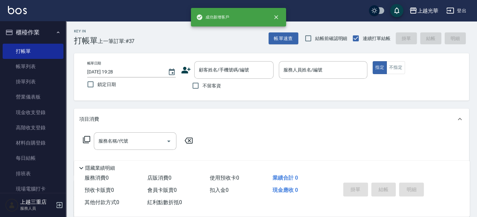
click at [213, 79] on div "顧客姓名/手機號碼/編號 顧客姓名/手機號碼/編號 不留客資" at bounding box center [227, 76] width 93 height 31
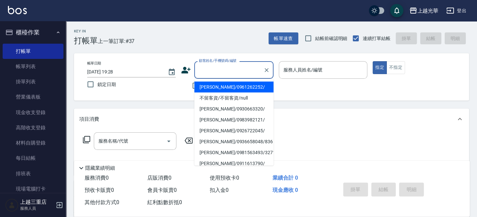
drag, startPoint x: 219, startPoint y: 74, endPoint x: 227, endPoint y: 65, distance: 11.7
click at [219, 74] on input "顧客姓名/手機號碼/編號" at bounding box center [228, 70] width 63 height 12
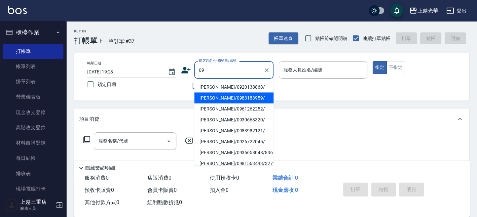
click at [236, 93] on li "林玉雯/0983183959/" at bounding box center [233, 97] width 79 height 11
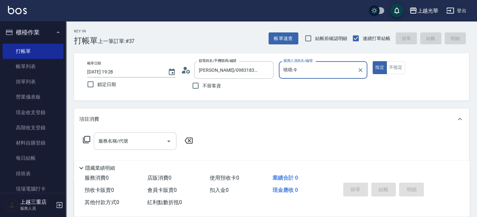
drag, startPoint x: 147, startPoint y: 138, endPoint x: 143, endPoint y: 133, distance: 6.3
click at [146, 137] on input "服務名稱/代號" at bounding box center [130, 141] width 67 height 12
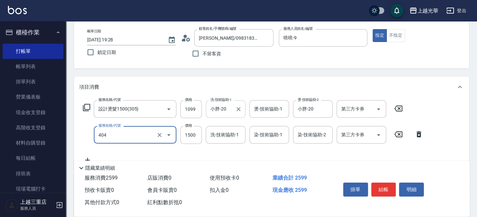
scroll to position [44, 0]
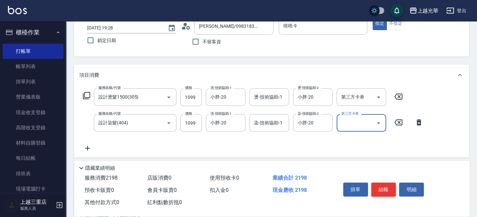
click at [380, 193] on button "結帳" at bounding box center [383, 189] width 25 height 14
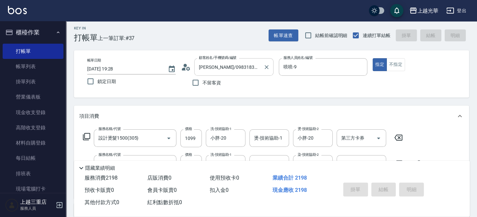
scroll to position [0, 0]
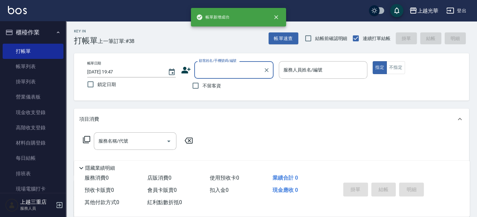
click at [206, 73] on input "顧客姓名/手機號碼/編號" at bounding box center [228, 70] width 63 height 12
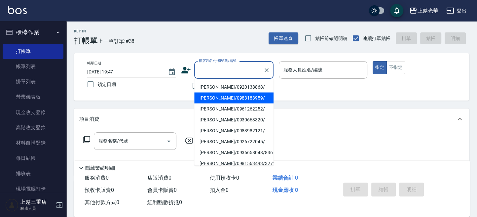
drag, startPoint x: 208, startPoint y: 94, endPoint x: 212, endPoint y: 95, distance: 5.1
click at [208, 94] on li "林玉雯/0983183959/" at bounding box center [233, 97] width 79 height 11
drag, startPoint x: 216, startPoint y: 74, endPoint x: 230, endPoint y: 75, distance: 13.3
click at [217, 74] on input "林玉雯/0983183959/" at bounding box center [228, 70] width 63 height 12
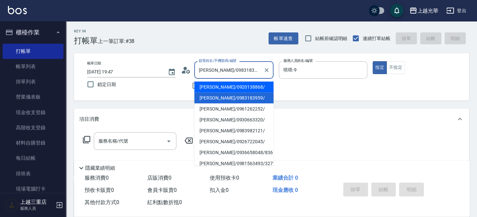
click at [227, 86] on li "李姷葙/0920138868/" at bounding box center [233, 86] width 79 height 11
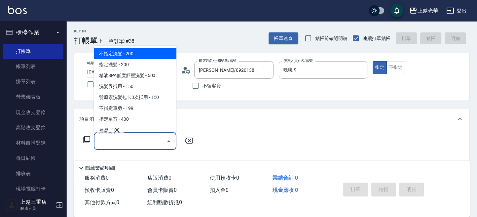
drag, startPoint x: 160, startPoint y: 137, endPoint x: 133, endPoint y: 112, distance: 36.9
click at [161, 137] on input "服務名稱/代號" at bounding box center [130, 141] width 67 height 12
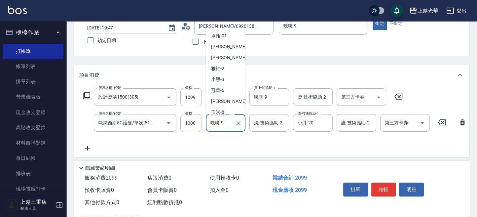
scroll to position [14, 0]
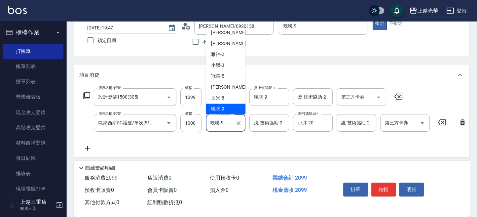
drag, startPoint x: 219, startPoint y: 125, endPoint x: 166, endPoint y: 111, distance: 55.0
click at [183, 121] on div "服務名稱/代號 歐納西斯5G護髮/單次(514) 服務名稱/代號 價格 1000 價格 洗-技術協助-1 喨喨-9 洗-技術協助-1 洗-技術協助-2 洗-技…" at bounding box center [275, 123] width 392 height 18
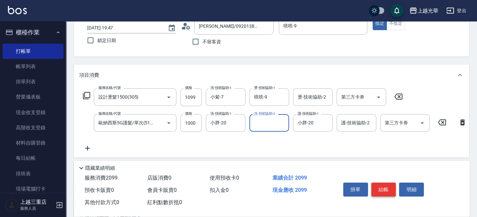
drag, startPoint x: 386, startPoint y: 183, endPoint x: 379, endPoint y: 181, distance: 6.6
click at [385, 183] on button "結帳" at bounding box center [383, 189] width 25 height 14
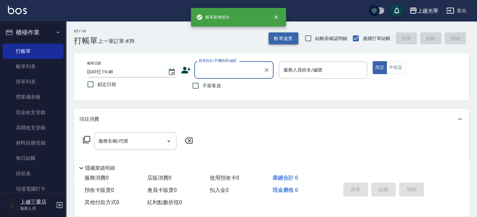
click at [285, 36] on button "帳單速查" at bounding box center [284, 38] width 30 height 12
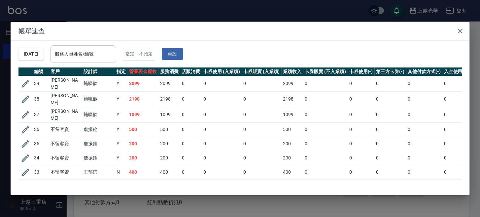
drag, startPoint x: 80, startPoint y: 53, endPoint x: 105, endPoint y: 46, distance: 25.8
click at [84, 53] on input "服務人員姓名/編號" at bounding box center [83, 54] width 60 height 12
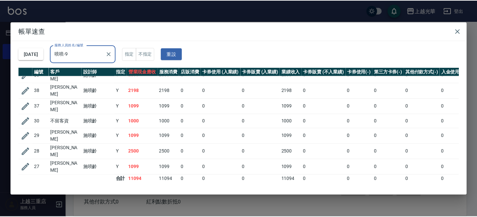
scroll to position [9, 0]
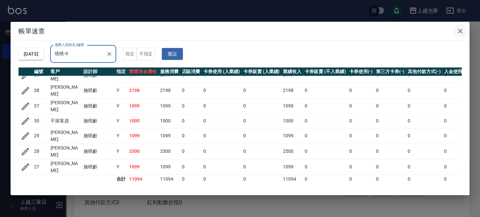
click at [462, 32] on icon "button" at bounding box center [461, 31] width 8 height 8
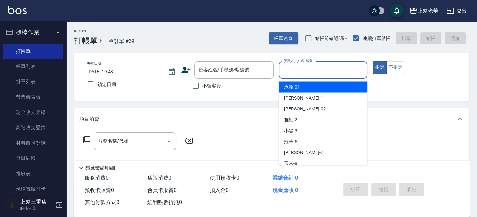
drag, startPoint x: 344, startPoint y: 74, endPoint x: 349, endPoint y: 70, distance: 6.4
click at [344, 72] on input "服務人員姓名/編號" at bounding box center [323, 70] width 83 height 12
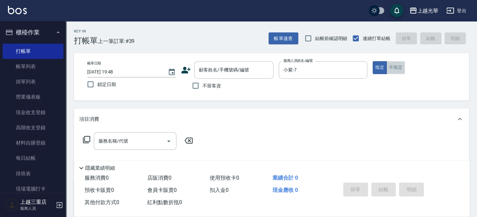
drag, startPoint x: 400, startPoint y: 70, endPoint x: 184, endPoint y: 151, distance: 231.4
click at [400, 70] on button "不指定" at bounding box center [396, 67] width 19 height 13
click at [127, 145] on input "服務名稱/代號" at bounding box center [130, 141] width 67 height 12
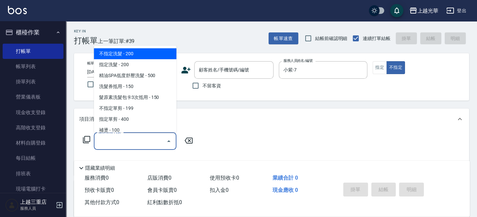
click at [139, 52] on span "不指定洗髮 - 200" at bounding box center [135, 53] width 83 height 11
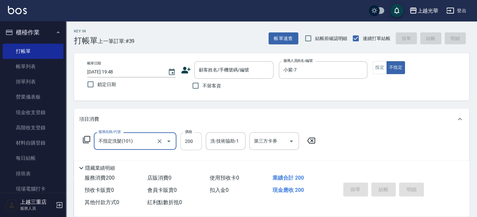
click at [191, 142] on input "200" at bounding box center [190, 141] width 21 height 18
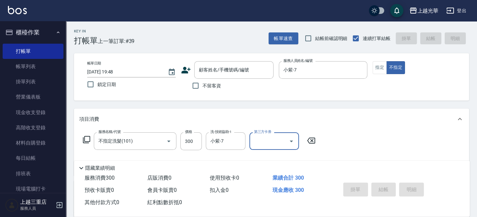
scroll to position [44, 0]
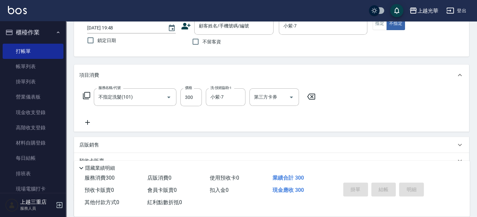
click at [85, 124] on icon at bounding box center [87, 122] width 17 height 8
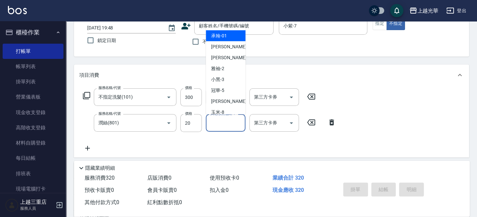
drag, startPoint x: 229, startPoint y: 128, endPoint x: 235, endPoint y: 129, distance: 5.7
click at [230, 128] on input "其他-技術協助-1" at bounding box center [226, 123] width 34 height 12
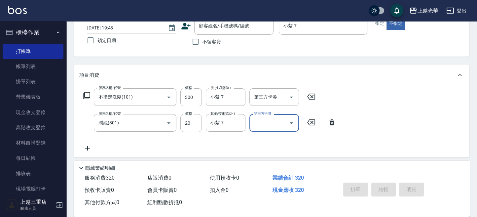
click at [408, 100] on div "服務名稱/代號 不指定洗髮(101) 服務名稱/代號 價格 300 價格 洗-技術協助-1 小紫-7 洗-技術協助-1 第三方卡券 第三方卡券 服務名稱/代號…" at bounding box center [271, 122] width 395 height 72
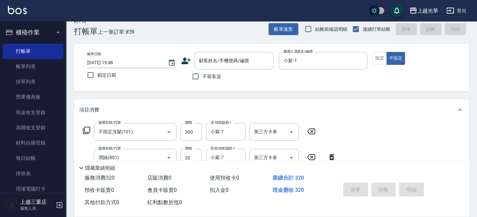
scroll to position [0, 0]
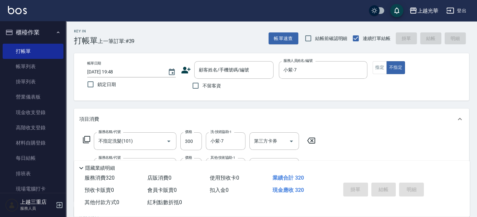
click at [217, 88] on span "不留客資" at bounding box center [212, 85] width 19 height 7
click at [203, 88] on input "不留客資" at bounding box center [196, 86] width 14 height 14
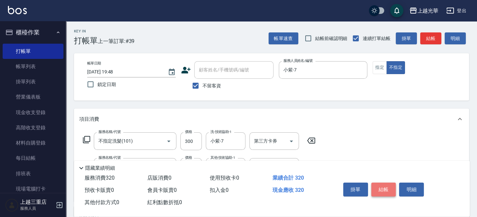
click at [383, 183] on button "結帳" at bounding box center [383, 189] width 25 height 14
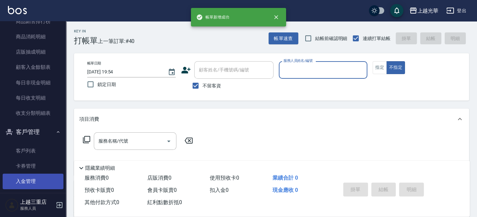
scroll to position [500, 0]
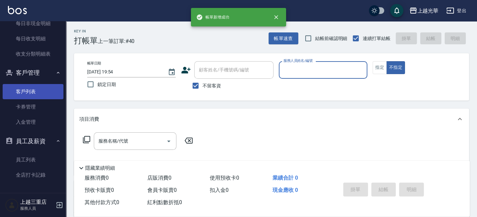
click at [36, 84] on link "客戶列表" at bounding box center [33, 91] width 61 height 15
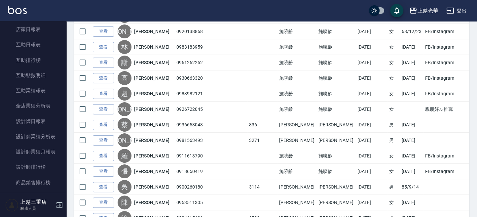
scroll to position [60, 0]
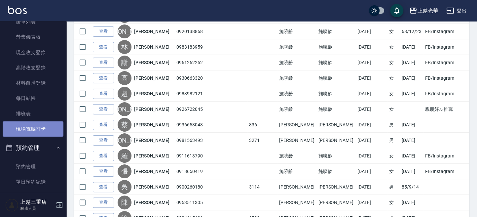
click at [34, 128] on link "現場電腦打卡" at bounding box center [33, 128] width 61 height 15
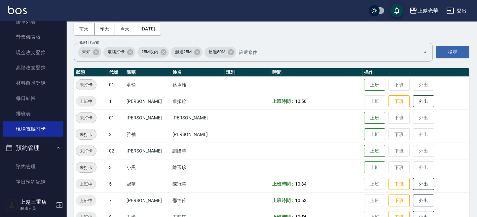
scroll to position [88, 0]
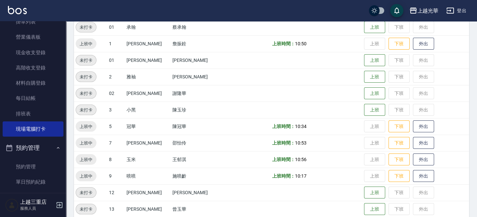
click at [398, 182] on td "上班 下班 外出" at bounding box center [415, 176] width 107 height 17
click at [392, 176] on button "下班" at bounding box center [399, 176] width 21 height 12
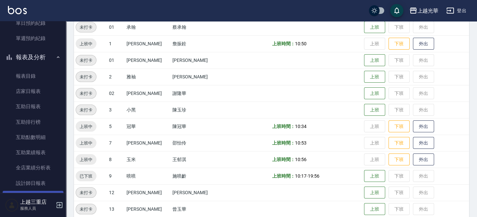
scroll to position [264, 0]
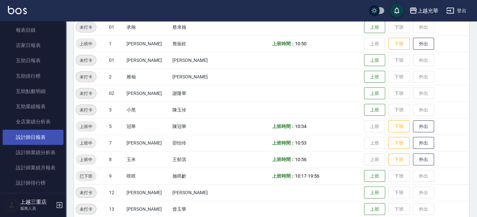
click at [41, 133] on link "設計師日報表" at bounding box center [33, 137] width 61 height 15
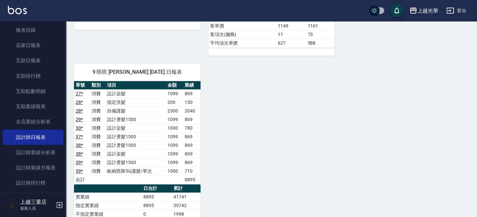
scroll to position [617, 0]
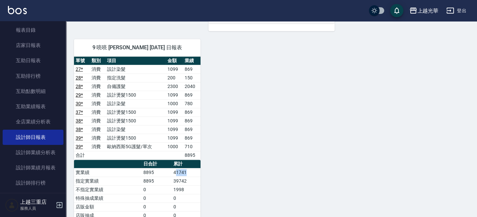
drag, startPoint x: 175, startPoint y: 168, endPoint x: 196, endPoint y: 169, distance: 20.5
click at [194, 169] on td "41741" at bounding box center [186, 172] width 29 height 9
drag, startPoint x: 238, startPoint y: 169, endPoint x: 234, endPoint y: 169, distance: 4.0
drag, startPoint x: 183, startPoint y: 147, endPoint x: 214, endPoint y: 152, distance: 32.1
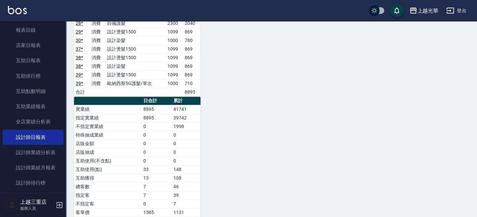
scroll to position [705, 0]
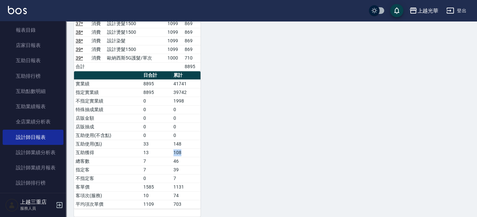
drag, startPoint x: 170, startPoint y: 146, endPoint x: 191, endPoint y: 147, distance: 20.2
click at [189, 148] on tr "互助獲得 13 108" at bounding box center [137, 152] width 127 height 9
click at [193, 148] on td "108" at bounding box center [186, 152] width 29 height 9
drag, startPoint x: 170, startPoint y: 144, endPoint x: 189, endPoint y: 148, distance: 18.9
click at [187, 148] on tr "互助獲得 13 108" at bounding box center [137, 152] width 127 height 9
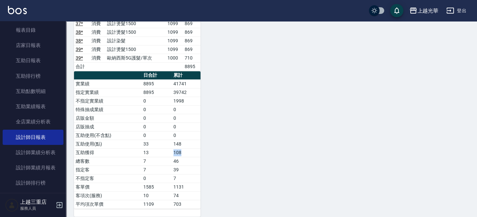
click at [190, 148] on td "108" at bounding box center [186, 152] width 29 height 9
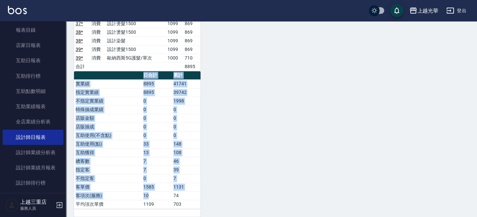
drag, startPoint x: 170, startPoint y: 187, endPoint x: 139, endPoint y: 205, distance: 35.7
click at [139, 205] on div "單號 類別 項目 金額 業績 27 * 消費 設計染髮 1099 869 28 * 消費 指定洗髮 200 150 28 * 消費 自備護髮 2300 204…" at bounding box center [137, 92] width 127 height 248
click at [47, 145] on link "設計師業績分析表" at bounding box center [33, 152] width 61 height 15
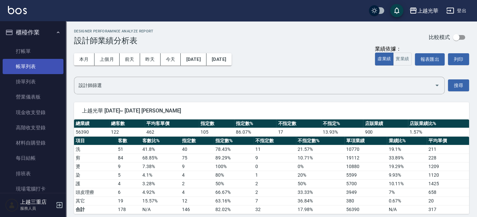
click at [27, 67] on link "帳單列表" at bounding box center [33, 66] width 61 height 15
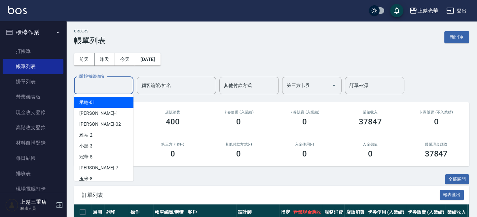
click at [99, 87] on input "設計師編號/姓名" at bounding box center [104, 86] width 54 height 12
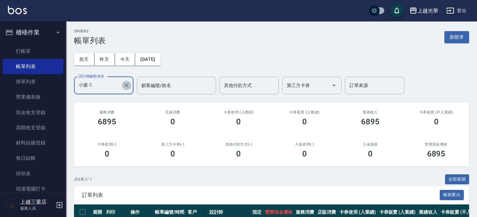
click at [130, 85] on button "Clear" at bounding box center [126, 85] width 9 height 9
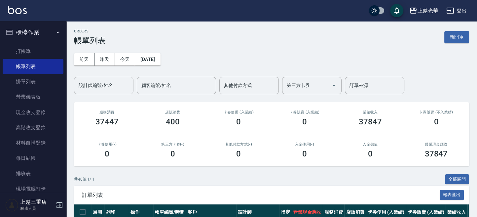
drag, startPoint x: 251, startPoint y: 124, endPoint x: 242, endPoint y: 126, distance: 9.8
click at [251, 124] on div "0" at bounding box center [239, 121] width 50 height 9
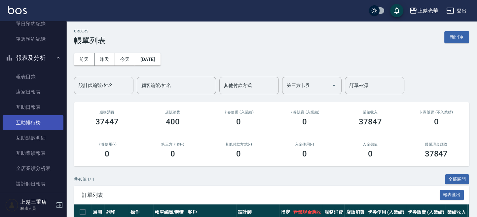
scroll to position [264, 0]
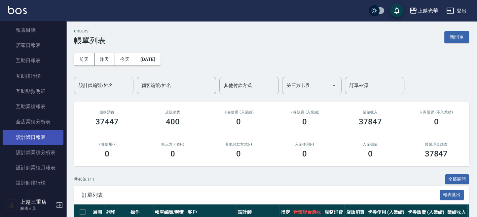
click at [36, 133] on link "設計師日報表" at bounding box center [33, 137] width 61 height 15
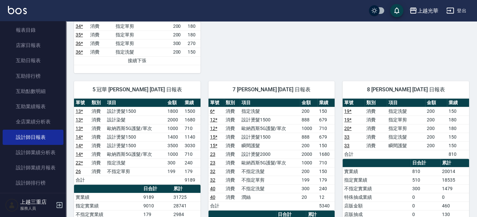
scroll to position [352, 0]
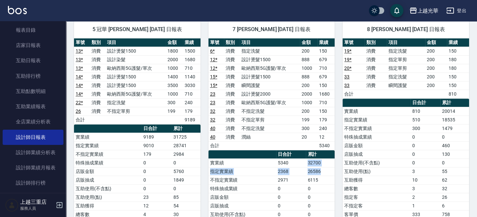
drag, startPoint x: 309, startPoint y: 159, endPoint x: 325, endPoint y: 164, distance: 17.2
click at [326, 167] on td "26586" at bounding box center [320, 171] width 29 height 9
click at [318, 170] on td "26586" at bounding box center [320, 171] width 29 height 9
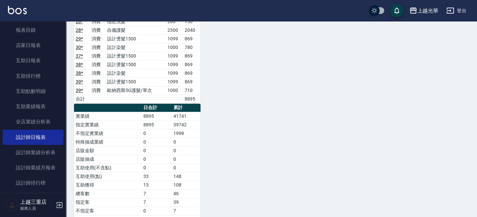
scroll to position [661, 0]
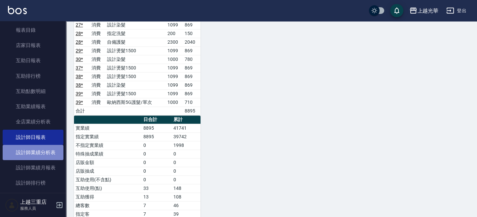
click at [43, 153] on link "設計師業績分析表" at bounding box center [33, 152] width 61 height 15
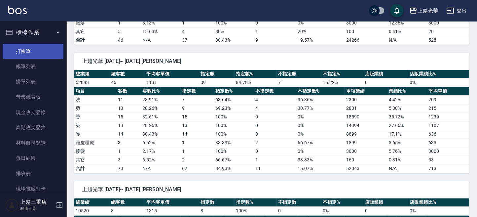
click at [37, 49] on link "打帳單" at bounding box center [33, 51] width 61 height 15
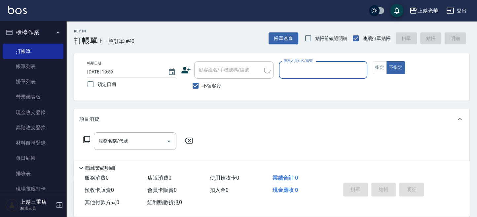
click at [305, 66] on input "服務人員姓名/編號" at bounding box center [323, 70] width 83 height 12
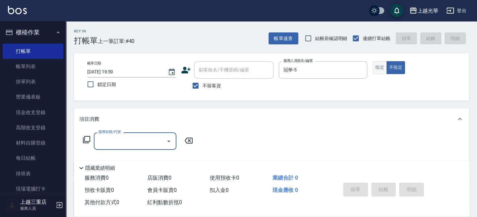
click at [382, 66] on button "指定" at bounding box center [380, 67] width 14 height 13
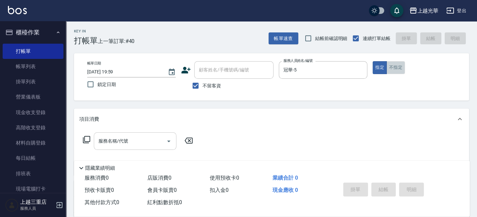
drag, startPoint x: 397, startPoint y: 66, endPoint x: 156, endPoint y: 149, distance: 255.0
click at [396, 66] on button "不指定" at bounding box center [396, 67] width 19 height 13
click at [133, 141] on input "服務名稱/代號" at bounding box center [130, 141] width 67 height 12
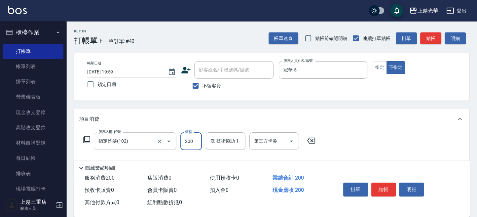
drag, startPoint x: 147, startPoint y: 111, endPoint x: 141, endPoint y: 130, distance: 19.7
click at [142, 121] on div "項目消費" at bounding box center [271, 118] width 395 height 21
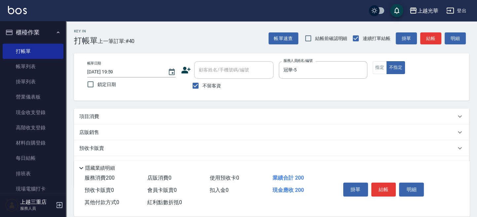
drag, startPoint x: 140, startPoint y: 120, endPoint x: 137, endPoint y: 127, distance: 8.0
click at [140, 120] on div "項目消費" at bounding box center [271, 116] width 395 height 16
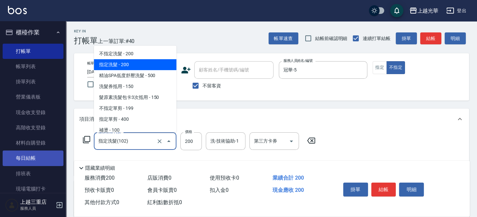
drag, startPoint x: 134, startPoint y: 141, endPoint x: 14, endPoint y: 151, distance: 120.7
click at [35, 147] on div "上越光華 登出 櫃檯作業 打帳單 帳單列表 掛單列表 營業儀表板 現金收支登錄 高階收支登錄 材料自購登錄 每日結帳 排班表 現場電腦打卡 預約管理 預約管理…" at bounding box center [238, 153] width 477 height 307
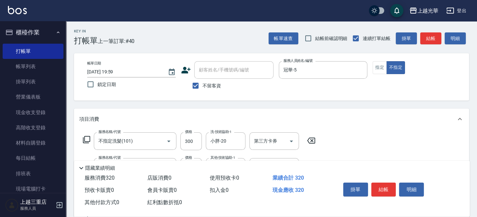
drag, startPoint x: 429, startPoint y: 76, endPoint x: 434, endPoint y: 45, distance: 31.1
click at [430, 75] on div "帳單日期 2025/10/10 19:59 鎖定日期 顧客姓名/手機號碼/編號 顧客姓名/手機號碼/編號 不留客資 服務人員姓名/編號 冠華-5 服務人員姓名…" at bounding box center [271, 76] width 379 height 31
click at [434, 36] on button "結帳" at bounding box center [430, 38] width 21 height 12
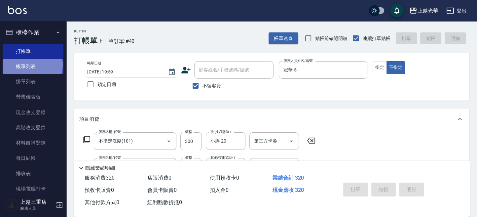
click at [32, 65] on link "帳單列表" at bounding box center [33, 66] width 61 height 15
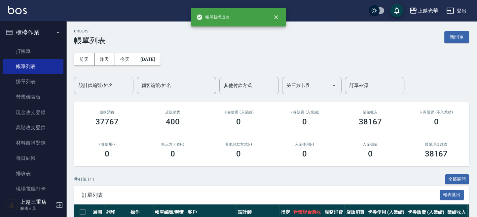
drag, startPoint x: 110, startPoint y: 84, endPoint x: 108, endPoint y: 80, distance: 4.2
click at [108, 80] on input "設計師編號/姓名" at bounding box center [104, 86] width 54 height 12
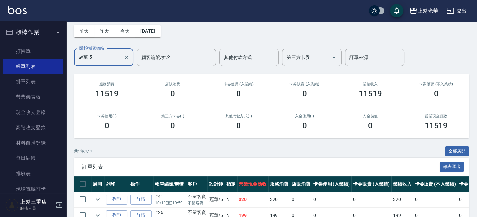
scroll to position [25, 0]
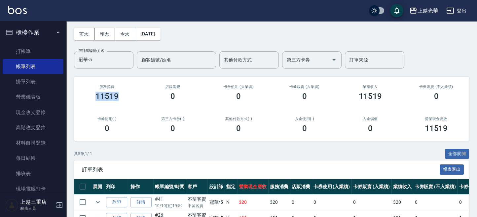
drag, startPoint x: 94, startPoint y: 97, endPoint x: 124, endPoint y: 94, distance: 29.2
click at [124, 94] on div "11519" at bounding box center [107, 96] width 50 height 9
click at [125, 98] on div "11519" at bounding box center [107, 96] width 50 height 9
click at [134, 115] on div "卡券使用(-) 0" at bounding box center [107, 125] width 66 height 32
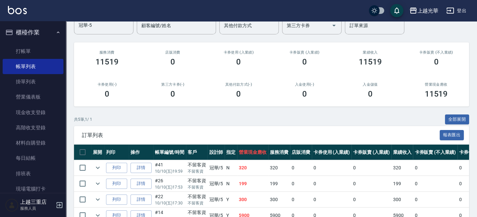
scroll to position [70, 0]
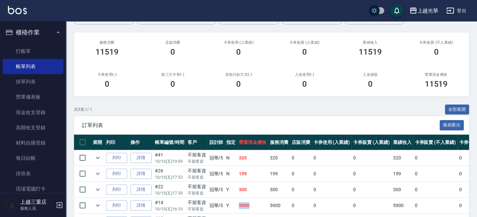
drag, startPoint x: 251, startPoint y: 207, endPoint x: 271, endPoint y: 207, distance: 20.2
click at [238, 207] on td "5900" at bounding box center [252, 206] width 31 height 16
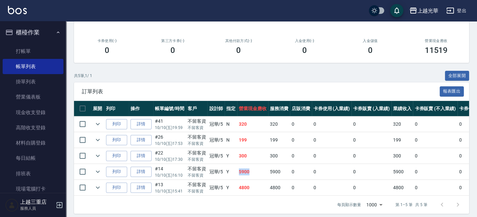
scroll to position [114, 0]
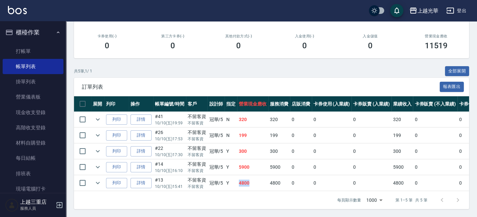
drag, startPoint x: 252, startPoint y: 176, endPoint x: 235, endPoint y: 179, distance: 17.4
click at [234, 179] on tr "列印 詳情 #13 10/10 (五) 15:41 不留客資 不留客資 冠華 /5 Y 4800 4800 0 0 0 4800 0 0 0 0 0" at bounding box center [344, 183] width 540 height 16
drag, startPoint x: 247, startPoint y: 160, endPoint x: 253, endPoint y: 166, distance: 8.2
click at [240, 162] on td "5900" at bounding box center [252, 167] width 31 height 16
drag, startPoint x: 261, startPoint y: 172, endPoint x: 261, endPoint y: 180, distance: 8.3
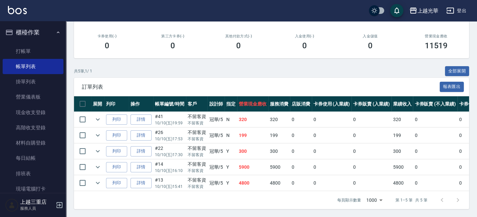
click at [261, 180] on td "4800" at bounding box center [252, 183] width 31 height 16
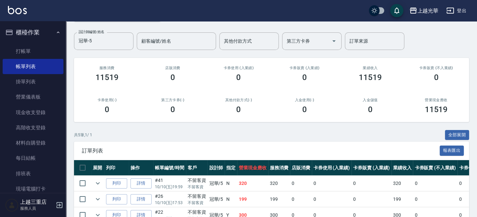
scroll to position [0, 0]
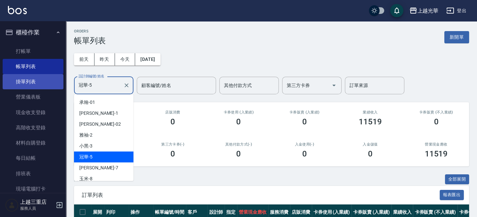
drag, startPoint x: 102, startPoint y: 87, endPoint x: 30, endPoint y: 81, distance: 72.6
click at [30, 83] on div "上越光華 登出 櫃檯作業 打帳單 帳單列表 掛單列表 營業儀表板 現金收支登錄 高階收支登錄 材料自購登錄 每日結帳 排班表 現場電腦打卡 預約管理 預約管理…" at bounding box center [238, 162] width 477 height 325
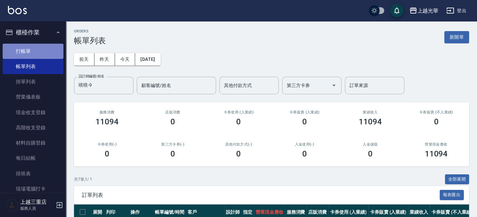
click at [43, 48] on link "打帳單" at bounding box center [33, 51] width 61 height 15
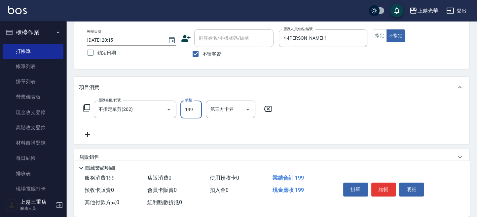
scroll to position [44, 0]
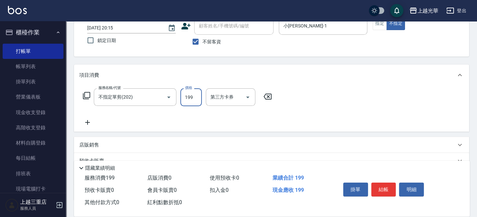
click at [86, 121] on icon at bounding box center [87, 122] width 17 height 8
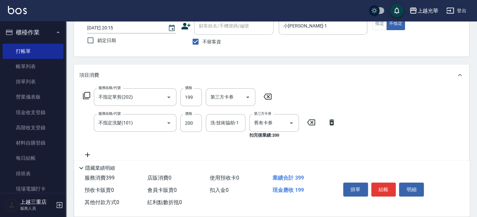
click at [330, 123] on icon at bounding box center [331, 122] width 5 height 6
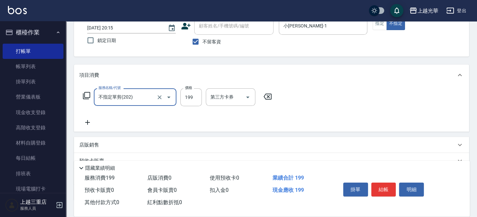
click at [89, 124] on icon at bounding box center [87, 122] width 17 height 8
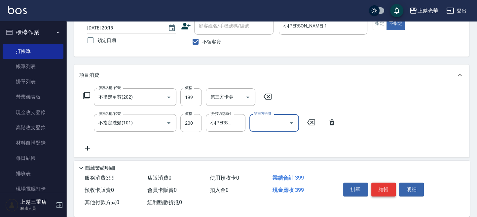
click at [376, 189] on button "結帳" at bounding box center [383, 189] width 25 height 14
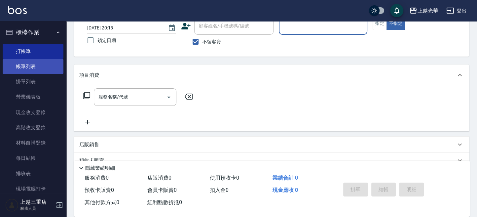
click at [14, 67] on link "帳單列表" at bounding box center [33, 66] width 61 height 15
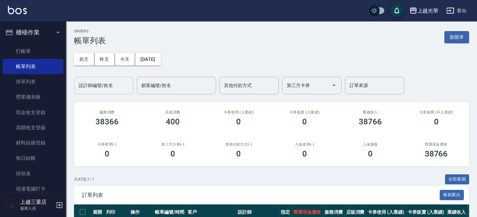
click at [106, 79] on div "設計師編號/姓名" at bounding box center [103, 86] width 59 height 18
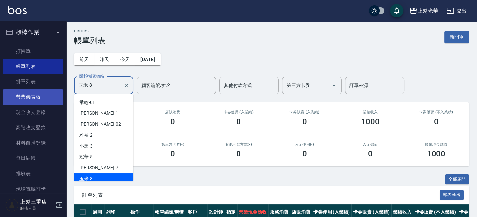
scroll to position [3, 0]
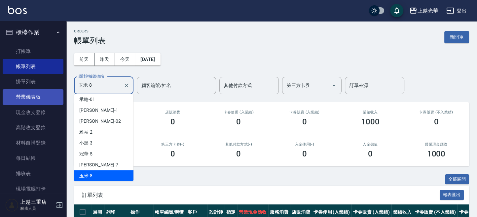
drag, startPoint x: 106, startPoint y: 84, endPoint x: 16, endPoint y: 98, distance: 91.6
click at [16, 98] on div "上越光華 登出 櫃檯作業 打帳單 帳單列表 掛單列表 營業儀表板 現金收支登錄 高階收支登錄 材料自購登錄 每日結帳 排班表 現場電腦打卡 預約管理 預約管理…" at bounding box center [238, 146] width 477 height 293
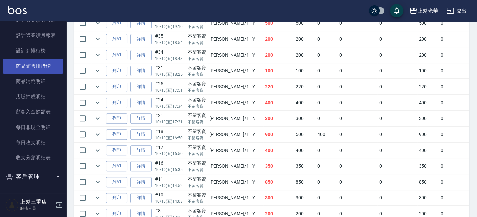
scroll to position [352, 0]
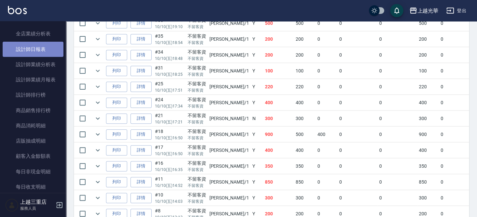
click at [37, 54] on link "設計師日報表" at bounding box center [33, 49] width 61 height 15
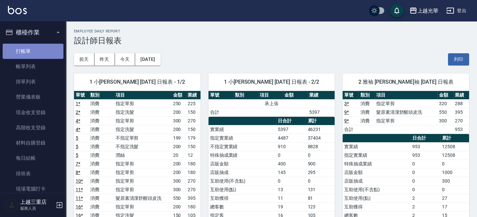
click at [34, 49] on link "打帳單" at bounding box center [33, 51] width 61 height 15
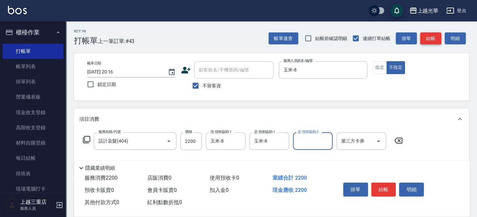
click at [427, 37] on button "結帳" at bounding box center [430, 38] width 21 height 12
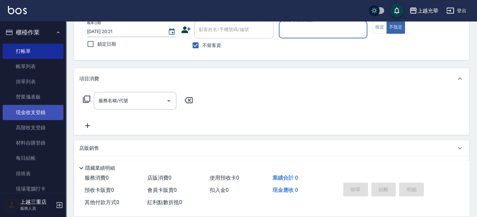
scroll to position [88, 0]
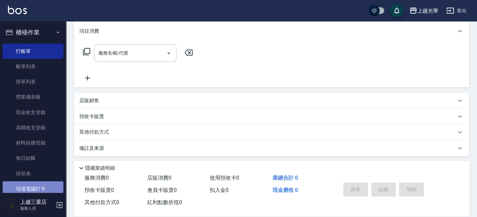
click at [32, 183] on link "現場電腦打卡" at bounding box center [33, 188] width 61 height 15
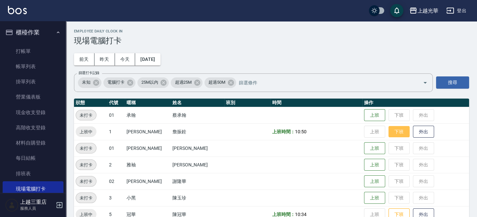
click at [390, 136] on button "下班" at bounding box center [399, 132] width 21 height 12
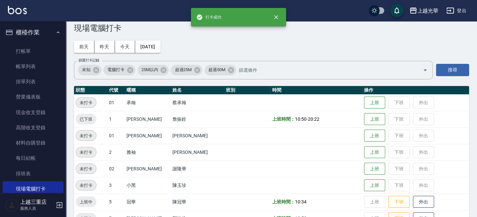
scroll to position [44, 0]
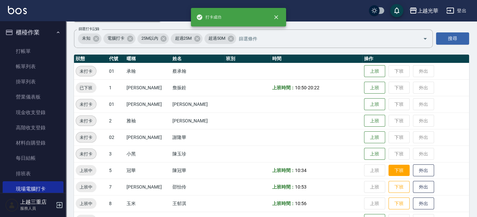
click at [391, 171] on button "下班" at bounding box center [399, 171] width 21 height 12
click at [394, 188] on button "下班" at bounding box center [399, 187] width 21 height 12
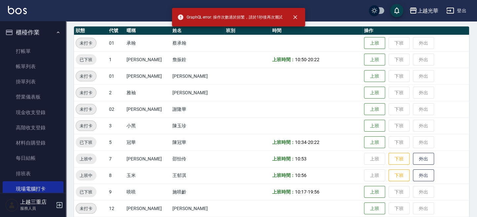
scroll to position [88, 0]
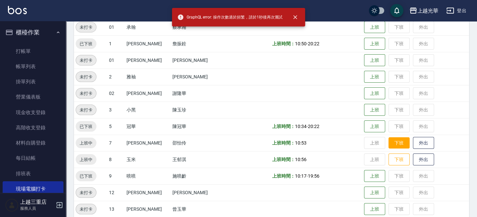
click at [389, 142] on button "下班" at bounding box center [399, 143] width 21 height 12
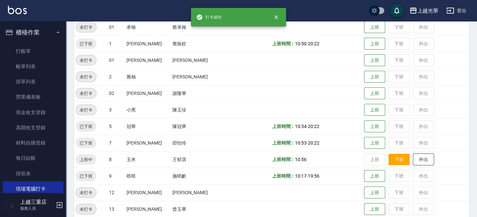
click at [393, 160] on button "下班" at bounding box center [399, 160] width 21 height 12
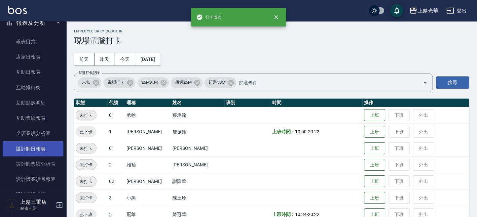
scroll to position [308, 0]
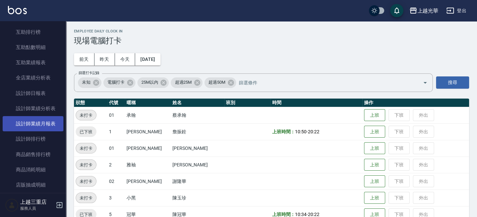
click at [36, 125] on link "設計師業績月報表" at bounding box center [33, 123] width 61 height 15
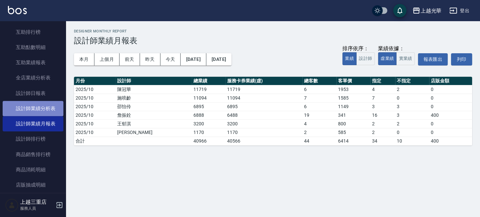
click at [42, 109] on link "設計師業績分析表" at bounding box center [33, 108] width 61 height 15
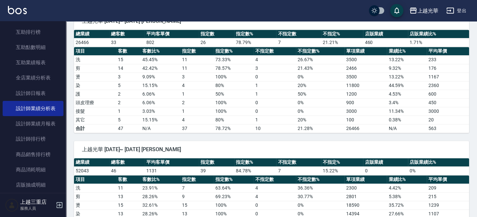
scroll to position [749, 0]
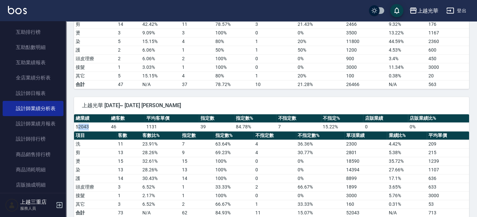
drag, startPoint x: 77, startPoint y: 121, endPoint x: 94, endPoint y: 122, distance: 16.2
click at [94, 122] on td "52043" at bounding box center [91, 126] width 35 height 9
click at [96, 123] on td "52043" at bounding box center [91, 126] width 35 height 9
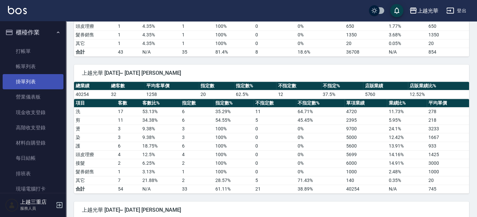
scroll to position [0, 0]
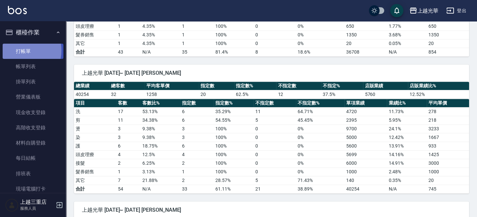
click at [18, 50] on link "打帳單" at bounding box center [33, 51] width 61 height 15
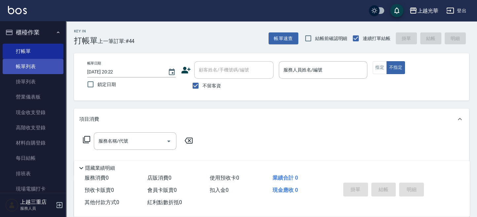
click at [20, 69] on link "帳單列表" at bounding box center [33, 66] width 61 height 15
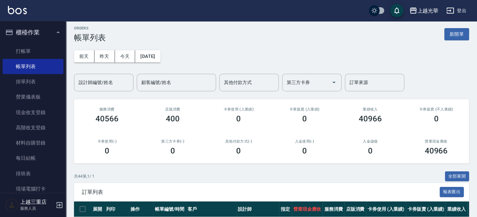
scroll to position [88, 0]
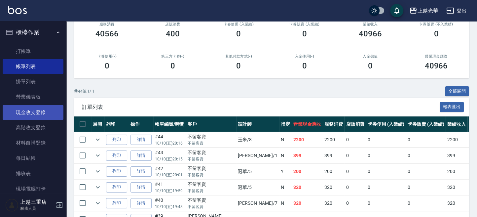
click at [39, 111] on link "現金收支登錄" at bounding box center [33, 112] width 61 height 15
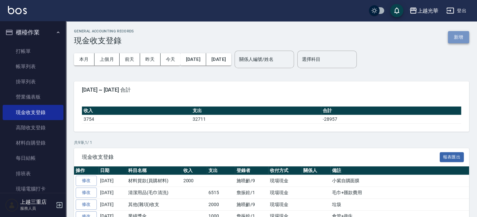
click at [465, 35] on button "新增" at bounding box center [458, 37] width 21 height 12
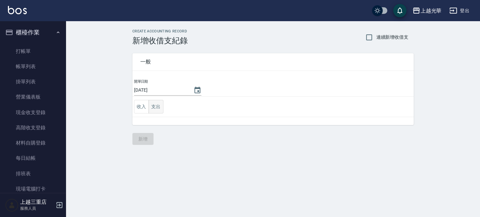
drag, startPoint x: 159, startPoint y: 106, endPoint x: 159, endPoint y: 109, distance: 3.3
click at [159, 106] on button "支出" at bounding box center [156, 107] width 15 height 14
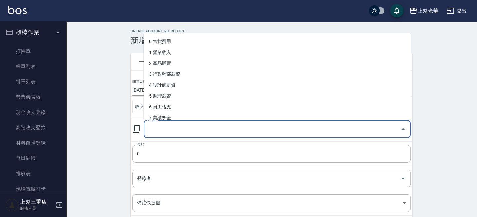
click at [159, 124] on input "科目" at bounding box center [272, 129] width 251 height 12
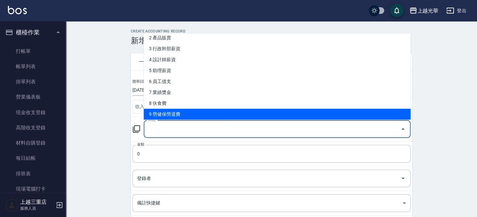
scroll to position [44, 0]
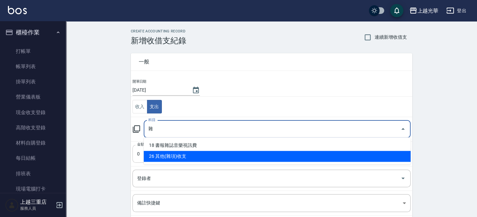
click at [175, 158] on li "26 其他(雜項)收支" at bounding box center [277, 156] width 267 height 11
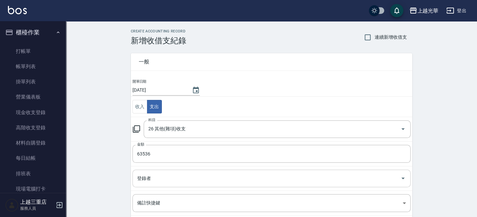
drag, startPoint x: 150, startPoint y: 166, endPoint x: 147, endPoint y: 174, distance: 8.9
click at [148, 173] on td "登錄者 登錄者" at bounding box center [272, 178] width 282 height 24
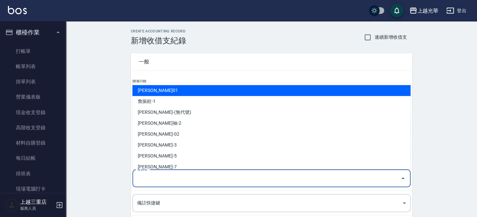
drag, startPoint x: 147, startPoint y: 174, endPoint x: 147, endPoint y: 167, distance: 7.3
click at [147, 174] on div "登錄者 登錄者" at bounding box center [271, 179] width 278 height 18
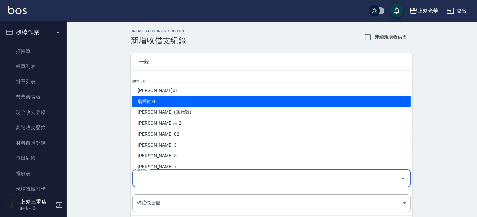
drag, startPoint x: 153, startPoint y: 100, endPoint x: 155, endPoint y: 105, distance: 5.1
click at [153, 100] on li "詹振銓-1" at bounding box center [271, 101] width 278 height 11
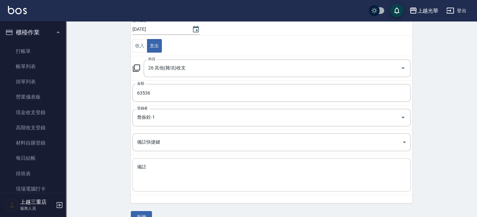
scroll to position [74, 0]
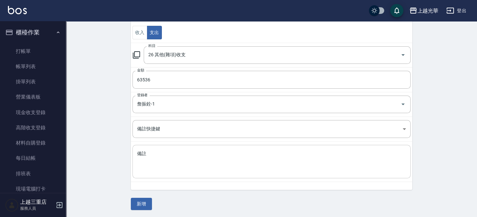
click at [169, 147] on div "x 備註" at bounding box center [271, 161] width 278 height 33
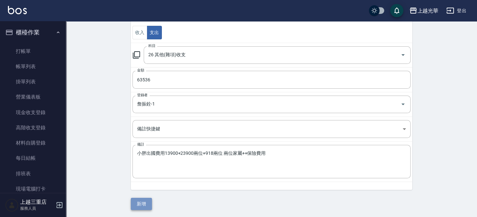
click at [144, 204] on button "新增" at bounding box center [141, 204] width 21 height 12
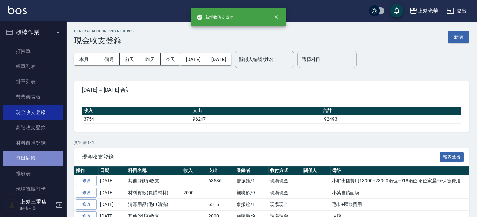
click at [40, 157] on link "每日結帳" at bounding box center [33, 157] width 61 height 15
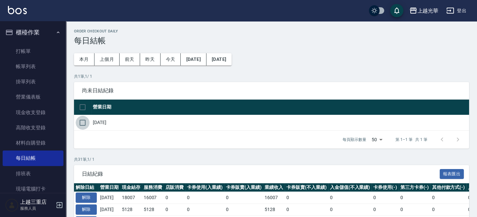
drag, startPoint x: 86, startPoint y: 123, endPoint x: 154, endPoint y: 152, distance: 74.6
click at [86, 124] on input "checkbox" at bounding box center [83, 123] width 14 height 14
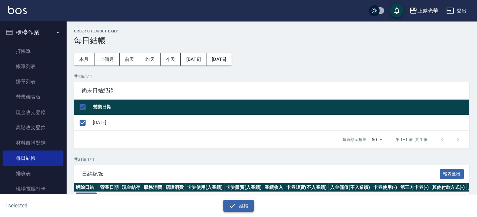
click at [250, 204] on button "結帳" at bounding box center [238, 206] width 31 height 12
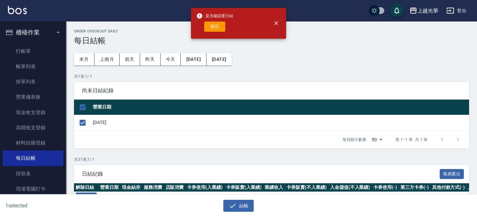
click at [209, 28] on button "確定" at bounding box center [214, 26] width 21 height 10
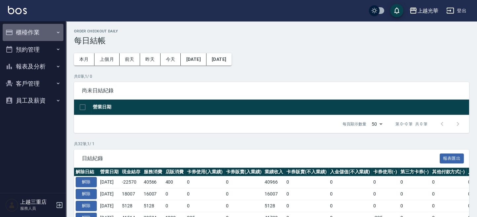
click at [40, 32] on button "櫃檯作業" at bounding box center [33, 32] width 61 height 17
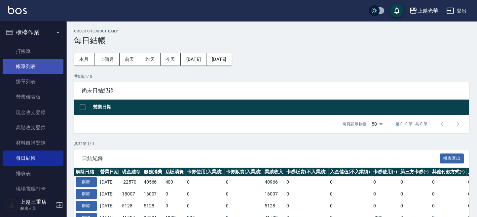
click at [39, 68] on link "帳單列表" at bounding box center [33, 66] width 61 height 15
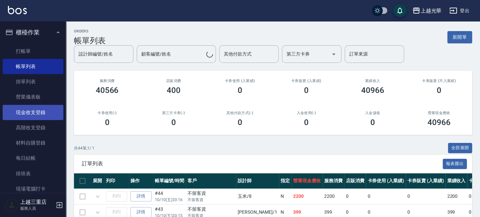
click at [34, 114] on link "現金收支登錄" at bounding box center [33, 112] width 61 height 15
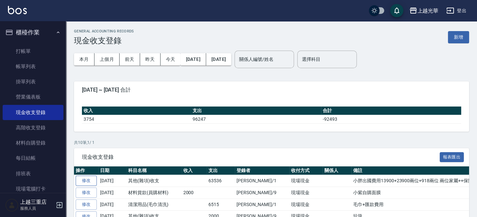
click at [85, 177] on link "修改" at bounding box center [86, 180] width 21 height 10
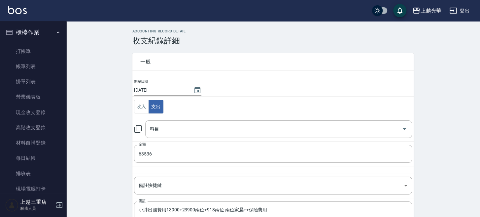
type input "26 其他(雜項)收支"
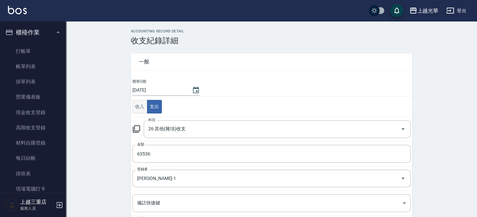
click at [133, 105] on button "收入" at bounding box center [139, 107] width 15 height 14
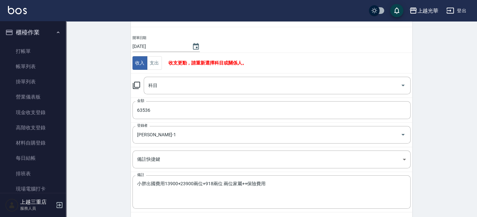
scroll to position [22, 0]
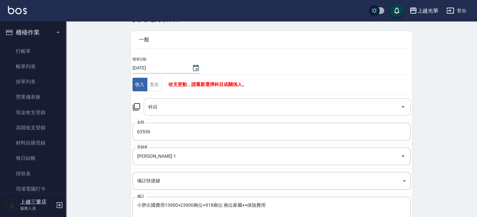
click at [178, 105] on input "科目" at bounding box center [272, 107] width 251 height 12
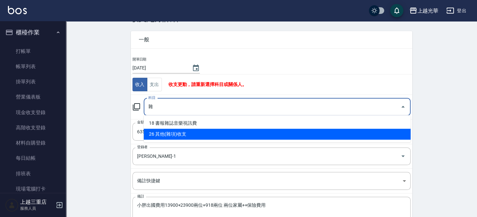
click at [190, 133] on li "26 其他(雜項)收支" at bounding box center [277, 134] width 267 height 11
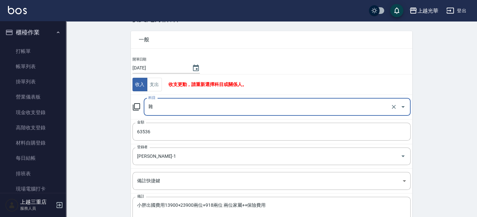
type input "26 其他(雜項)收支"
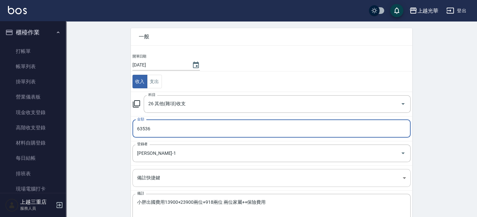
scroll to position [66, 0]
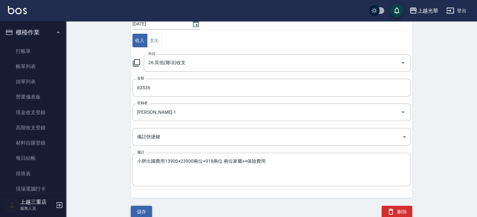
click at [145, 210] on button "儲存" at bounding box center [141, 212] width 21 height 12
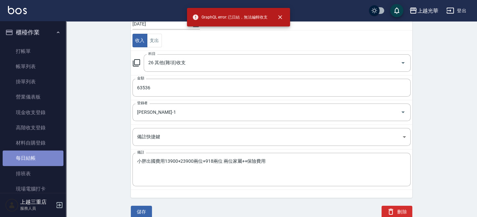
click at [35, 162] on link "每日結帳" at bounding box center [33, 157] width 61 height 15
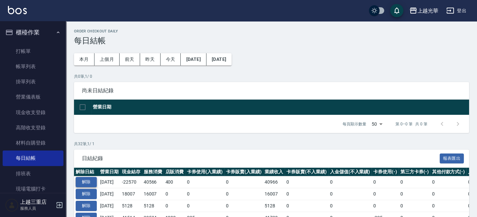
click at [93, 179] on button "解除" at bounding box center [86, 182] width 21 height 10
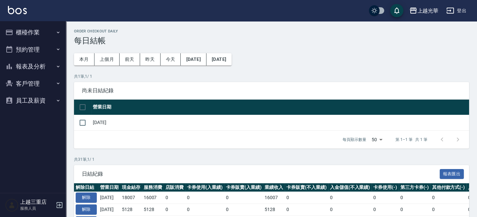
click at [46, 69] on button "報表及分析" at bounding box center [33, 66] width 61 height 17
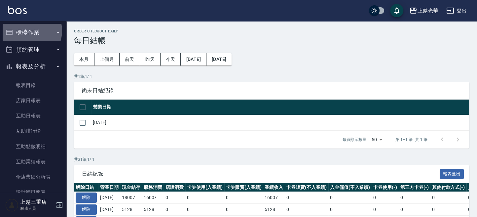
drag, startPoint x: 28, startPoint y: 31, endPoint x: 42, endPoint y: 53, distance: 26.4
click at [29, 32] on button "櫃檯作業" at bounding box center [33, 32] width 61 height 17
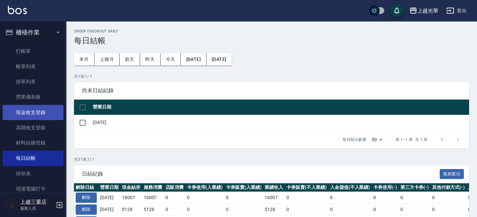
click at [44, 109] on link "現金收支登錄" at bounding box center [33, 112] width 61 height 15
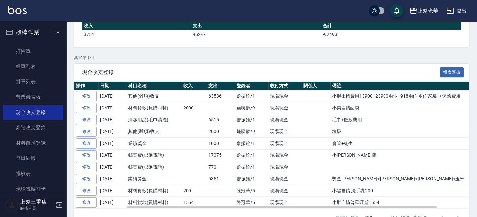
scroll to position [88, 0]
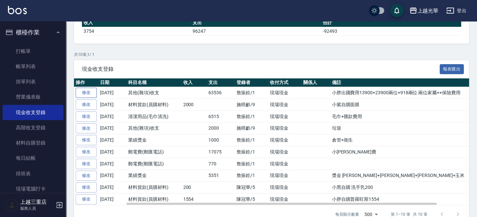
click at [94, 94] on link "修改" at bounding box center [86, 93] width 21 height 10
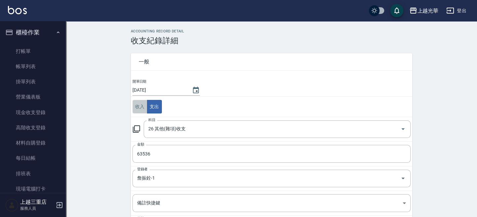
click at [144, 110] on button "收入" at bounding box center [139, 107] width 15 height 14
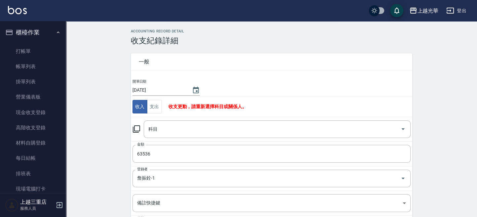
click at [143, 126] on div "科目 科目" at bounding box center [271, 129] width 278 height 18
click at [153, 126] on input "科目" at bounding box center [272, 129] width 251 height 12
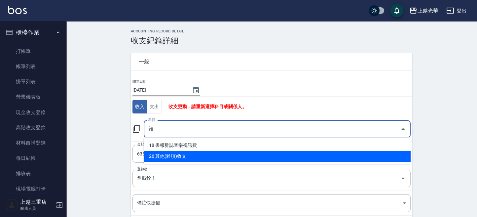
click at [154, 152] on li "26 其他(雜項)收支" at bounding box center [277, 156] width 267 height 11
type input "26 其他(雜項)收支"
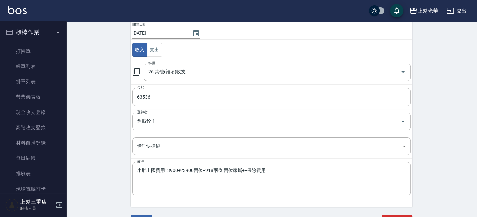
scroll to position [66, 0]
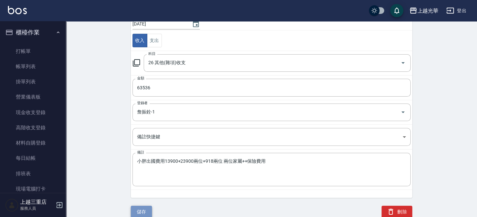
click at [140, 210] on button "儲存" at bounding box center [141, 212] width 21 height 12
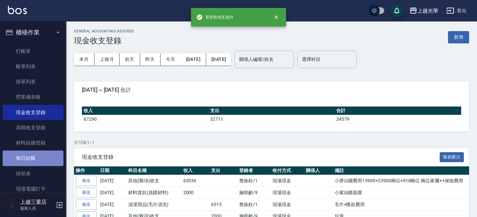
click at [33, 161] on link "每日結帳" at bounding box center [33, 157] width 61 height 15
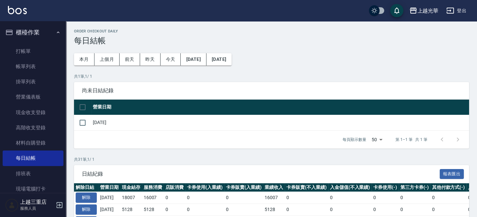
click at [91, 120] on td at bounding box center [82, 123] width 17 height 16
click at [86, 123] on input "checkbox" at bounding box center [83, 123] width 14 height 14
checkbox input "true"
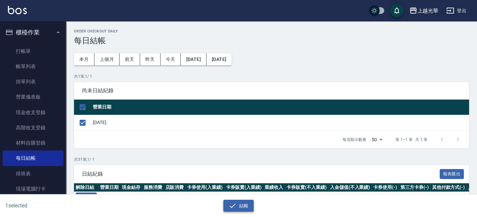
click at [236, 200] on button "結帳" at bounding box center [238, 206] width 31 height 12
click at [245, 209] on button "結帳" at bounding box center [238, 206] width 31 height 12
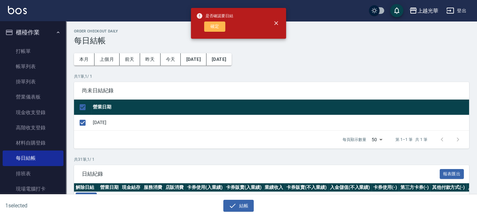
click at [214, 27] on button "確定" at bounding box center [214, 26] width 21 height 10
checkbox input "false"
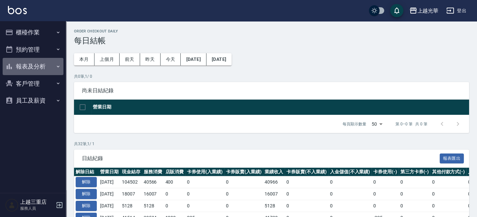
click at [45, 66] on button "報表及分析" at bounding box center [33, 66] width 61 height 17
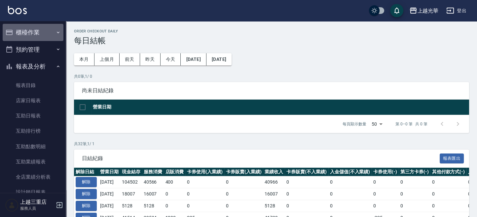
click at [42, 31] on button "櫃檯作業" at bounding box center [33, 32] width 61 height 17
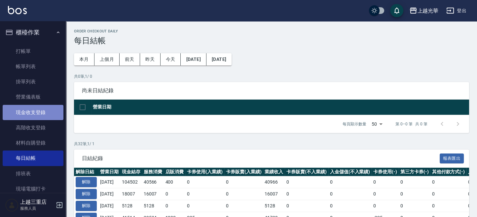
click at [40, 118] on link "現金收支登錄" at bounding box center [33, 112] width 61 height 15
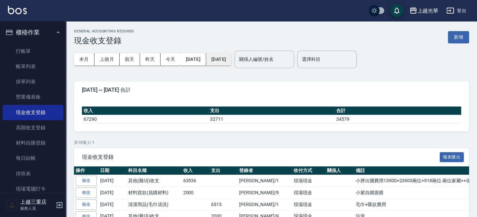
click at [231, 61] on button "[DATE]" at bounding box center [218, 59] width 25 height 12
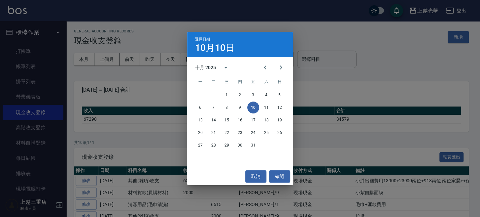
click at [393, 33] on div "選擇日期 10月10日 十月 2025 一 二 三 四 五 六 日 1 2 3 4 5 6 7 8 9 10 11 12 13 14 15 16 17 18 …" at bounding box center [240, 108] width 480 height 217
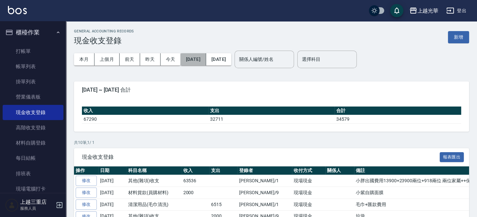
click at [205, 59] on button "[DATE]" at bounding box center [192, 59] width 25 height 12
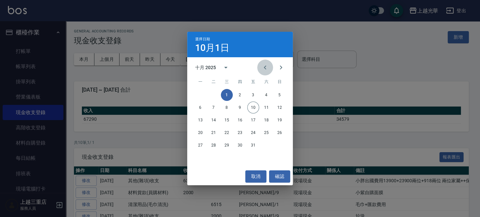
click at [265, 65] on icon "Previous month" at bounding box center [265, 67] width 8 height 8
click at [255, 95] on button "1" at bounding box center [253, 95] width 12 height 12
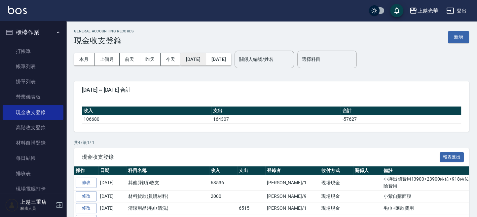
click at [198, 59] on button "2025/08/01" at bounding box center [192, 59] width 25 height 12
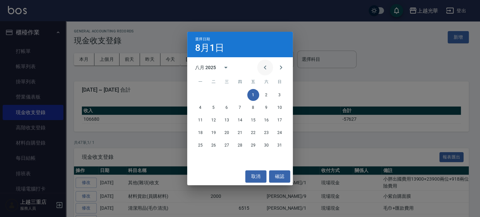
click at [261, 69] on button "Previous month" at bounding box center [265, 67] width 16 height 16
click at [216, 97] on button "1" at bounding box center [214, 95] width 12 height 12
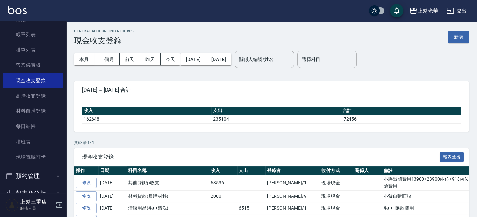
scroll to position [88, 0]
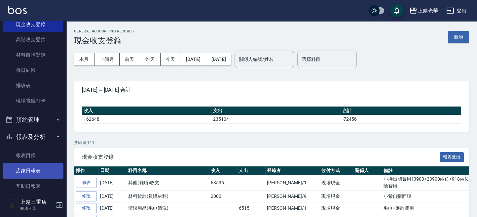
click at [35, 165] on link "店家日報表" at bounding box center [33, 170] width 61 height 15
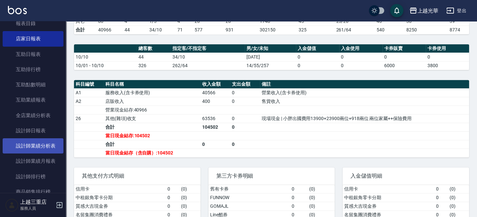
scroll to position [220, 0]
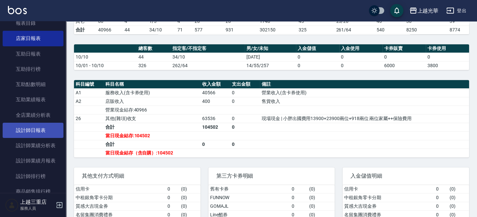
click at [39, 134] on link "設計師日報表" at bounding box center [33, 130] width 61 height 15
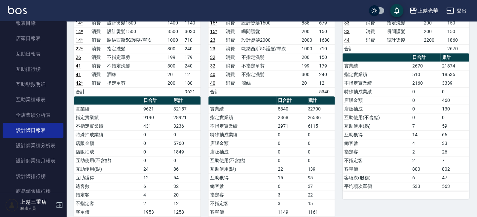
scroll to position [421, 0]
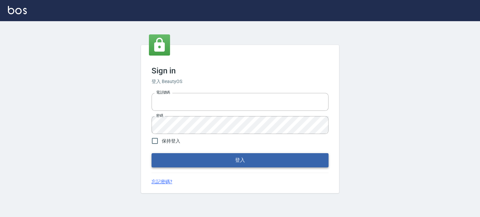
type input "0289832082"
click at [249, 157] on button "登入" at bounding box center [240, 160] width 177 height 14
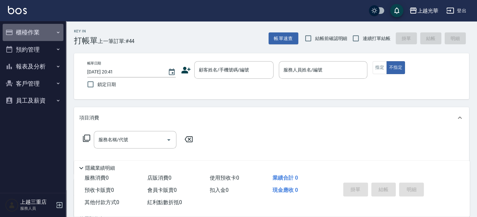
click at [20, 36] on button "櫃檯作業" at bounding box center [33, 32] width 61 height 17
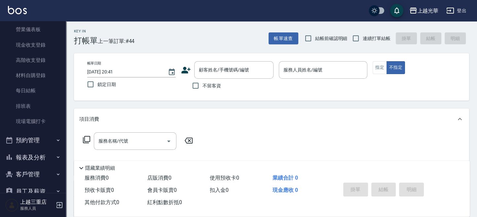
scroll to position [82, 0]
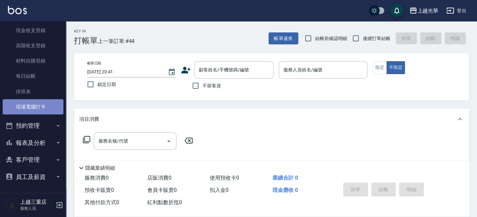
click at [44, 104] on link "現場電腦打卡" at bounding box center [33, 106] width 61 height 15
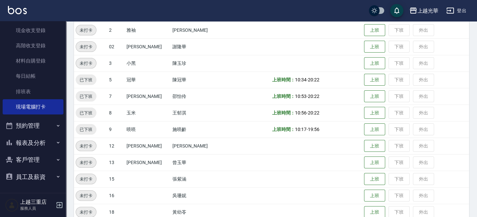
scroll to position [178, 0]
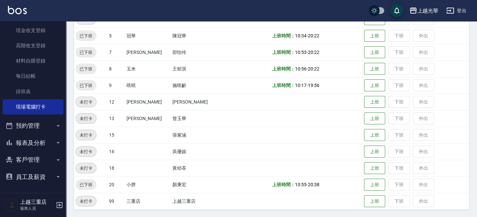
drag, startPoint x: 293, startPoint y: 181, endPoint x: 336, endPoint y: 190, distance: 44.5
click at [336, 190] on td "上班時間： 10:55 - 20:38" at bounding box center [317, 184] width 92 height 17
click at [331, 180] on td "上班時間： 10:55 - 20:38" at bounding box center [317, 184] width 92 height 17
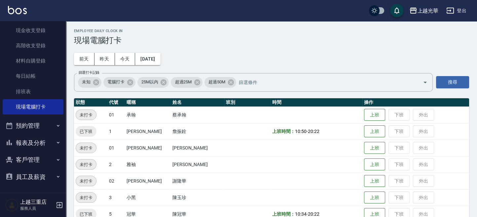
scroll to position [0, 0]
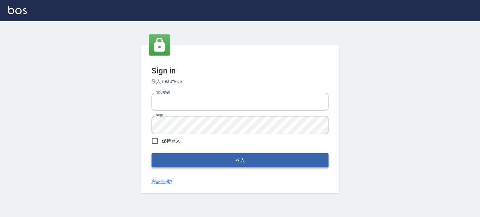
type input "0289832082"
click at [228, 162] on button "登入" at bounding box center [240, 160] width 177 height 14
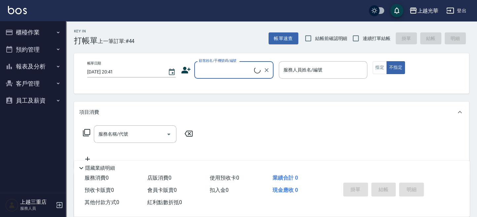
click at [24, 32] on button "櫃檯作業" at bounding box center [33, 32] width 61 height 17
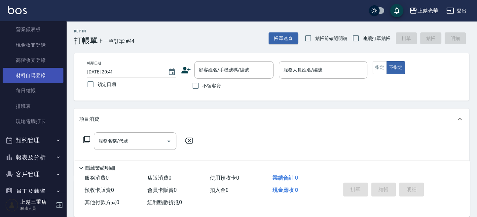
scroll to position [82, 0]
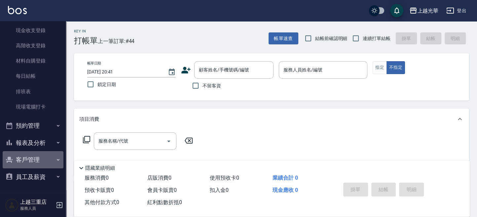
click at [41, 154] on button "客戶管理" at bounding box center [33, 159] width 61 height 17
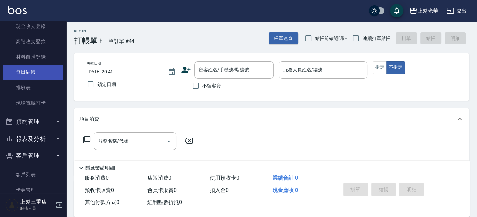
scroll to position [88, 0]
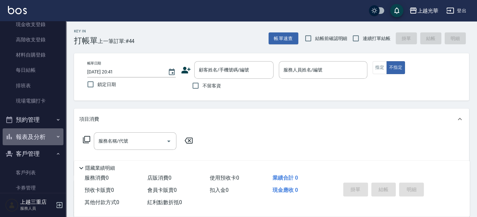
click at [37, 135] on button "報表及分析" at bounding box center [33, 136] width 61 height 17
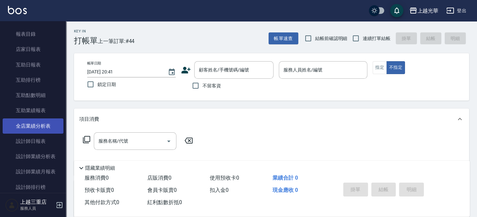
scroll to position [220, 0]
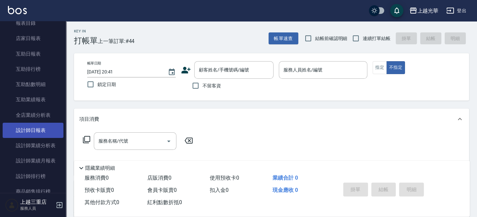
click at [45, 132] on link "設計師日報表" at bounding box center [33, 130] width 61 height 15
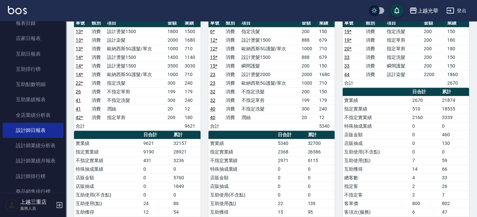
scroll to position [308, 0]
